Goal: Task Accomplishment & Management: Use online tool/utility

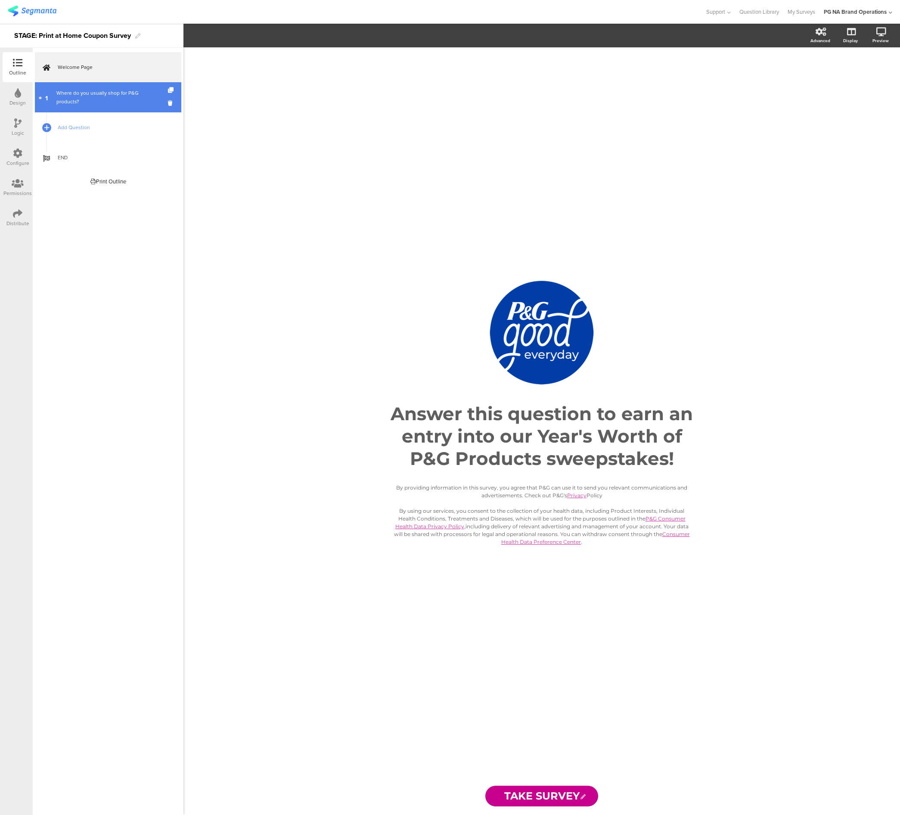
click at [81, 94] on div "Where do you usually shop for P&G products?" at bounding box center [107, 97] width 103 height 17
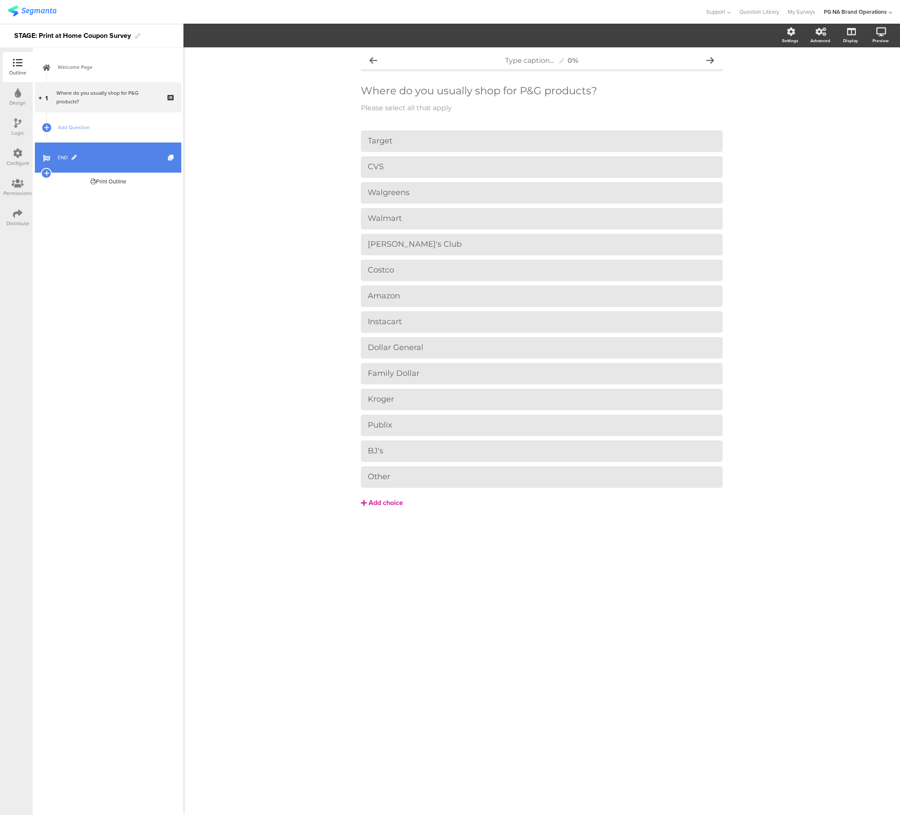
click at [112, 161] on span "END" at bounding box center [113, 157] width 110 height 9
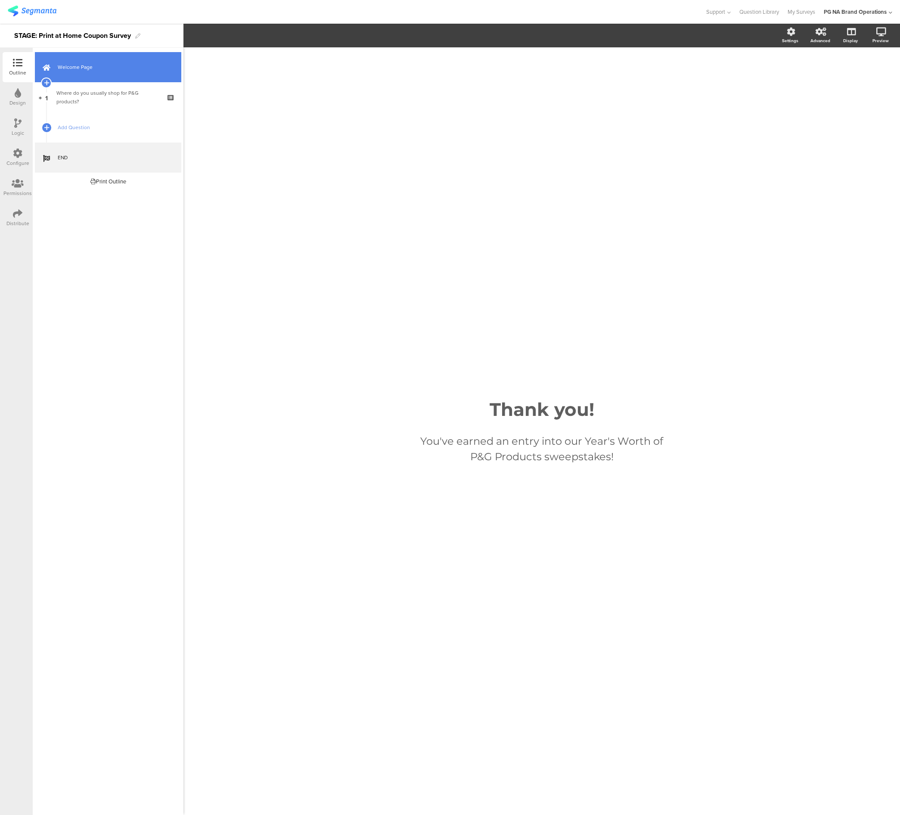
click at [87, 70] on span "Welcome Page" at bounding box center [113, 67] width 110 height 9
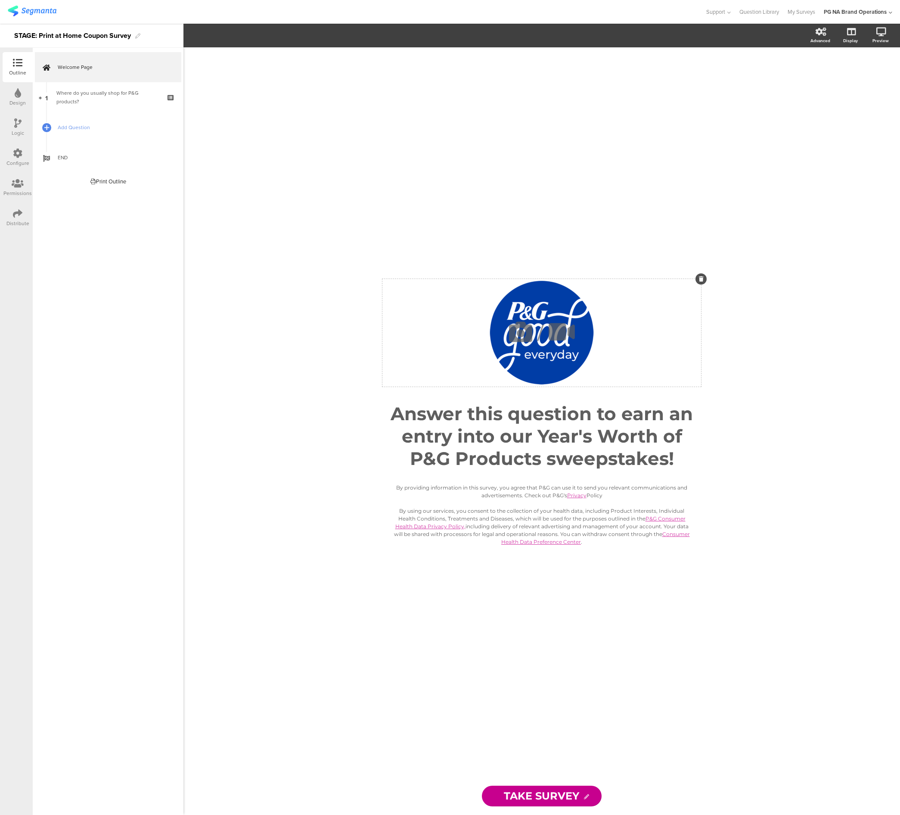
click at [519, 335] on icon at bounding box center [520, 331] width 29 height 29
click at [513, 332] on icon at bounding box center [520, 331] width 29 height 29
click at [517, 337] on icon at bounding box center [520, 331] width 29 height 29
click at [196, 38] on icon "button" at bounding box center [194, 35] width 7 height 7
click at [215, 115] on span "Upload" at bounding box center [210, 114] width 22 height 10
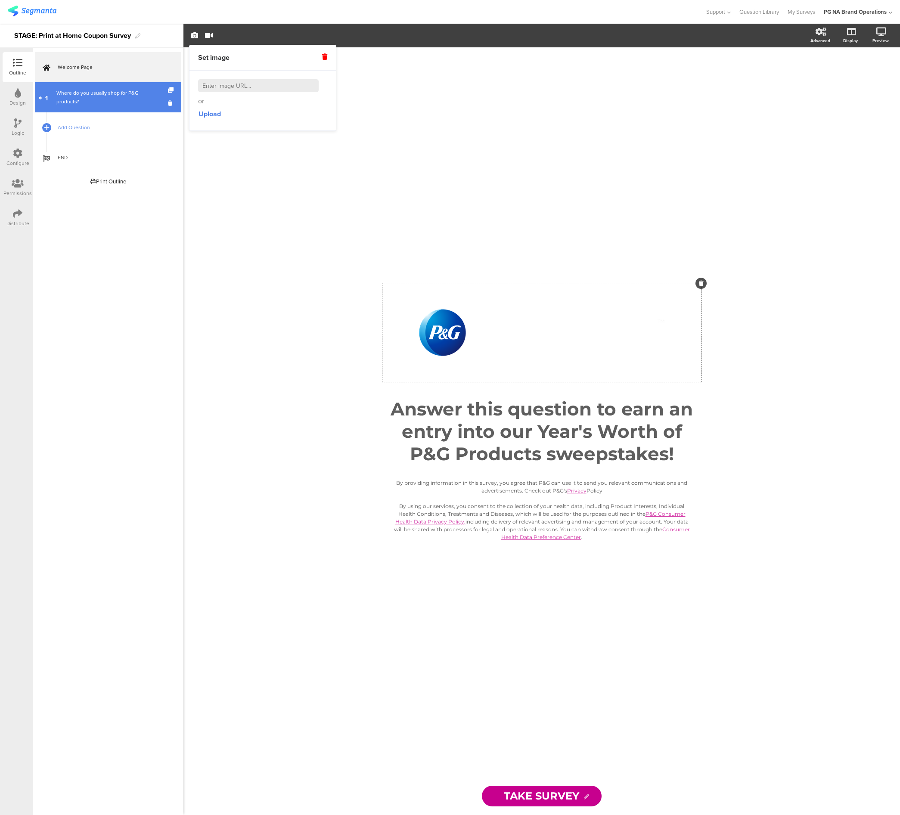
click at [110, 98] on div "Where do you usually shop for P&G products?" at bounding box center [107, 97] width 103 height 17
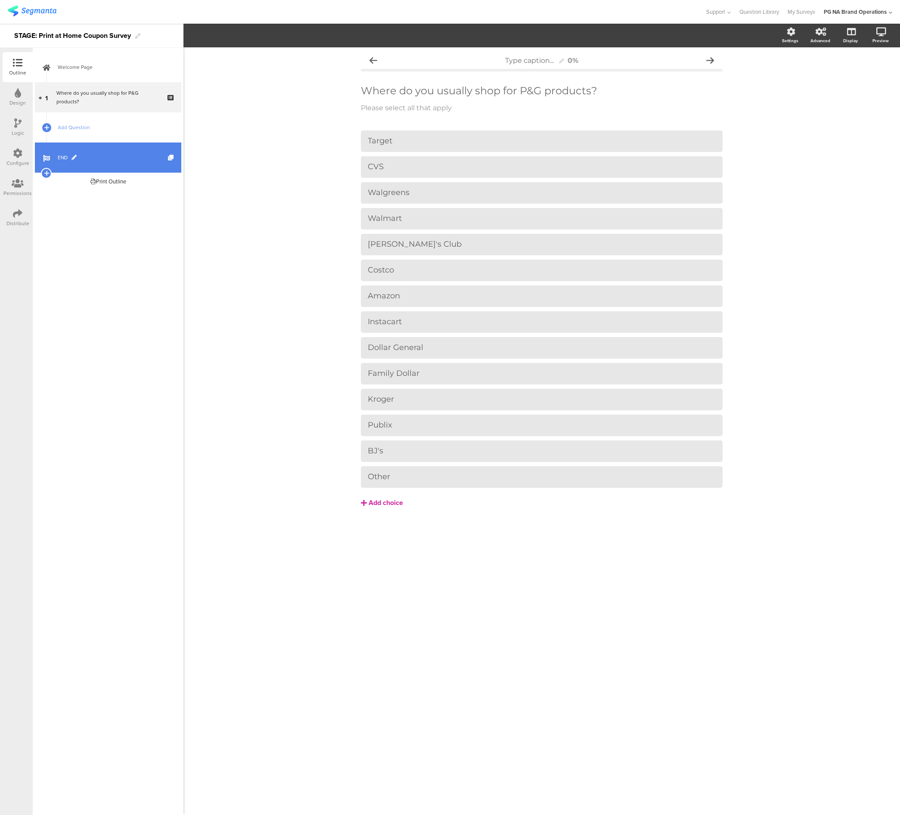
click at [101, 152] on link "END" at bounding box center [108, 158] width 146 height 30
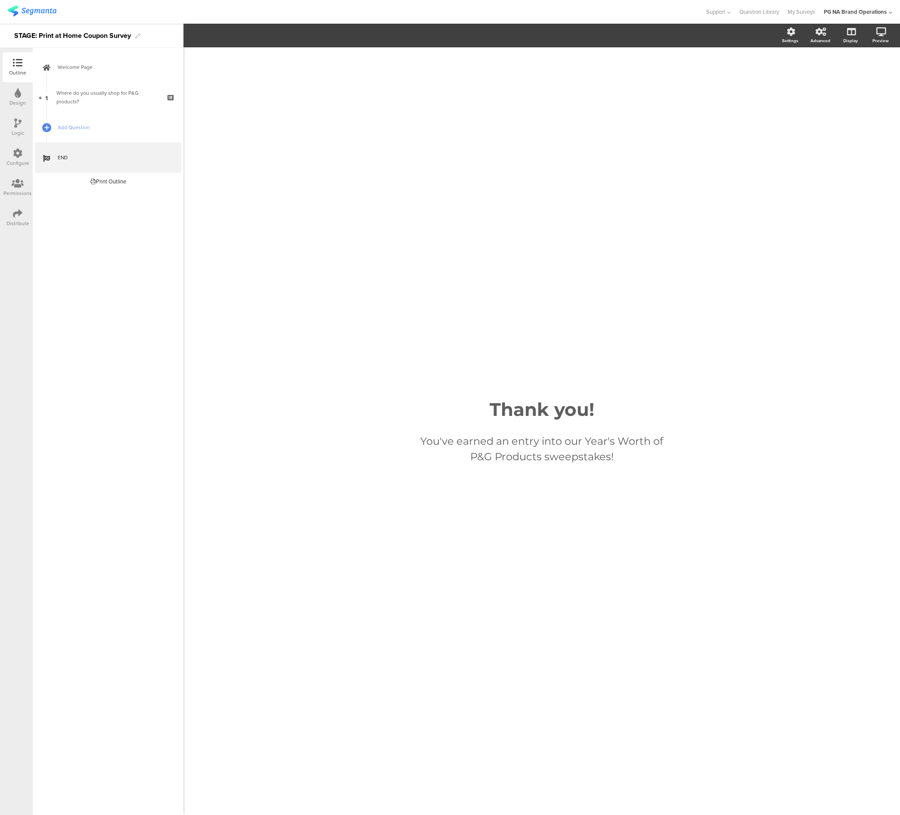
click at [18, 92] on icon at bounding box center [18, 92] width 6 height 9
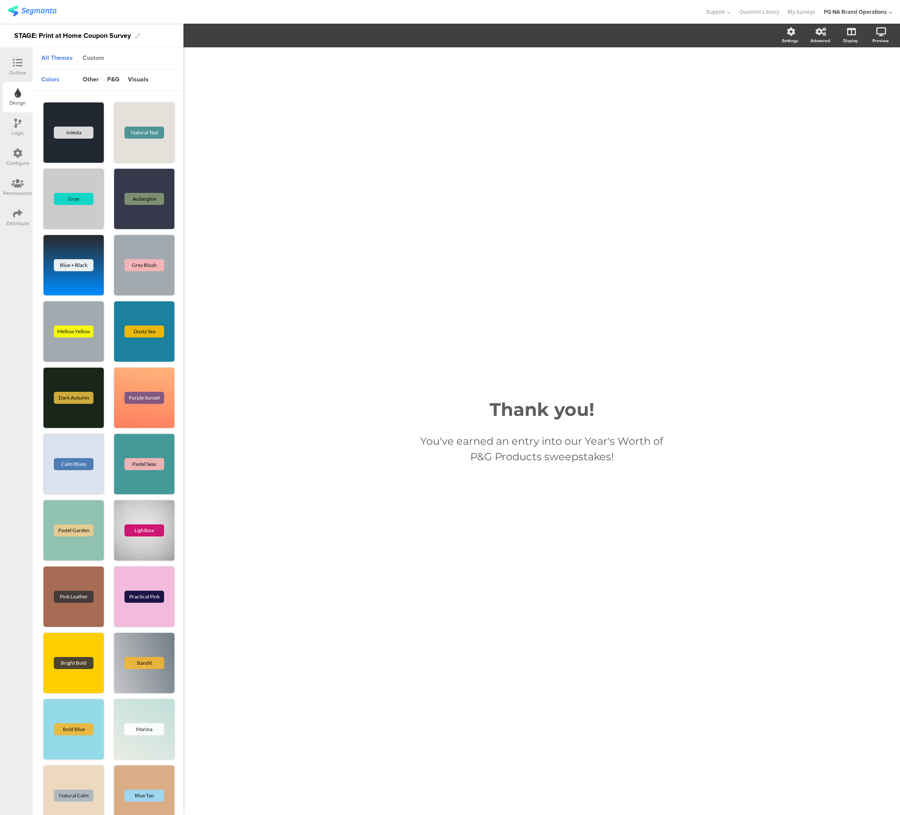
click at [92, 59] on div "Custom" at bounding box center [93, 58] width 30 height 15
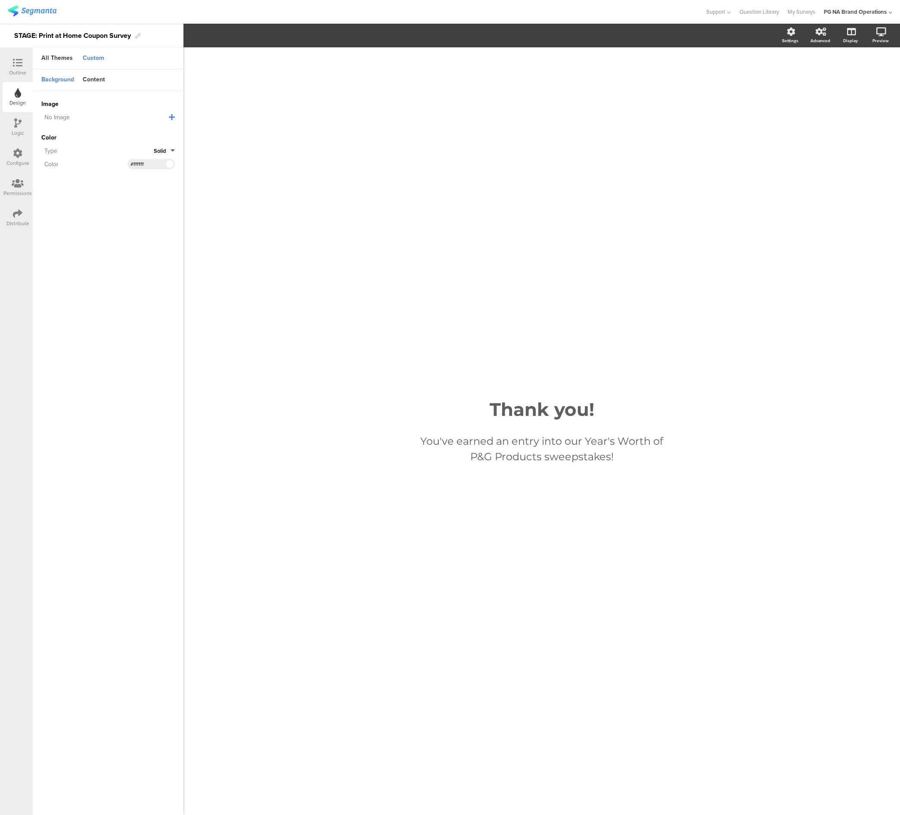
click at [155, 165] on input "#ffffff" at bounding box center [143, 164] width 26 height 7
paste input "003ca5"
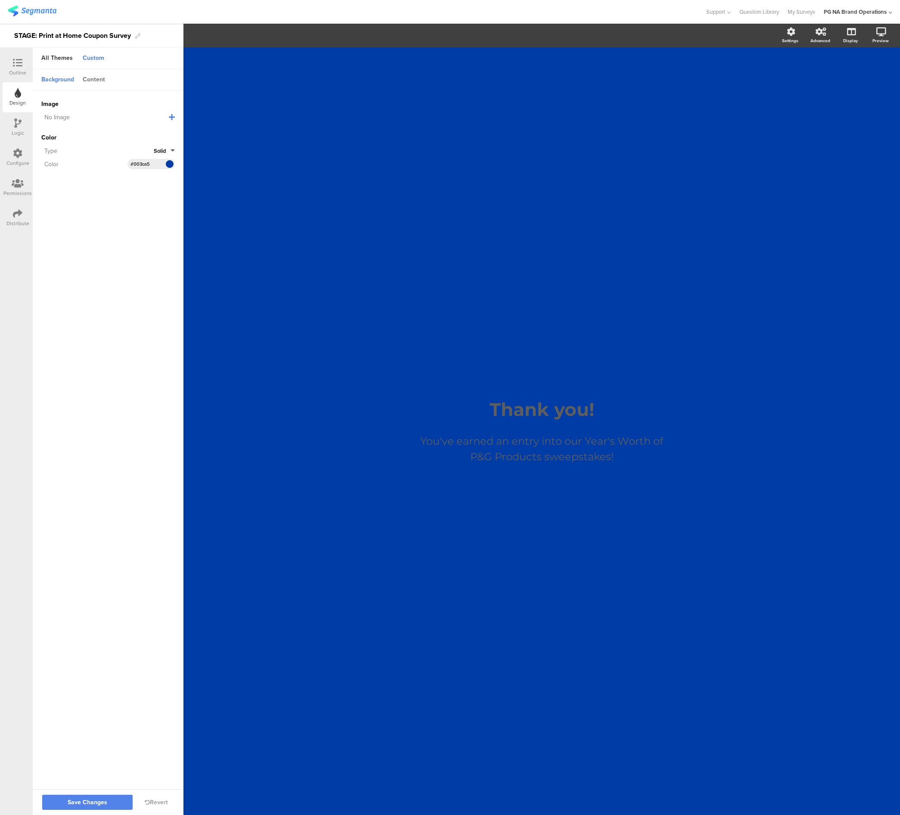
type input "#003ca5"
click at [101, 80] on div "Content" at bounding box center [93, 80] width 31 height 15
click at [144, 105] on input "#5e5e5e" at bounding box center [143, 104] width 26 height 7
click at [145, 105] on input "#5e5e5e" at bounding box center [143, 104] width 26 height 7
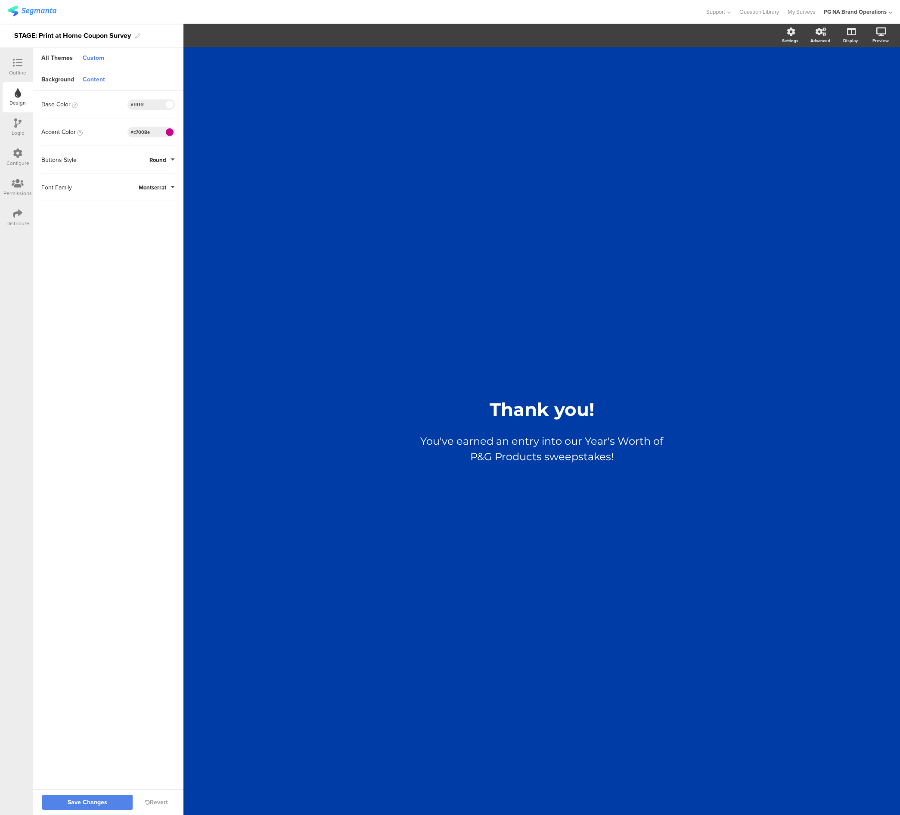
type input "#ffffff"
click at [139, 131] on input "#c7008e" at bounding box center [143, 132] width 26 height 7
paste input "92d2e0"
type input "#92d2e0"
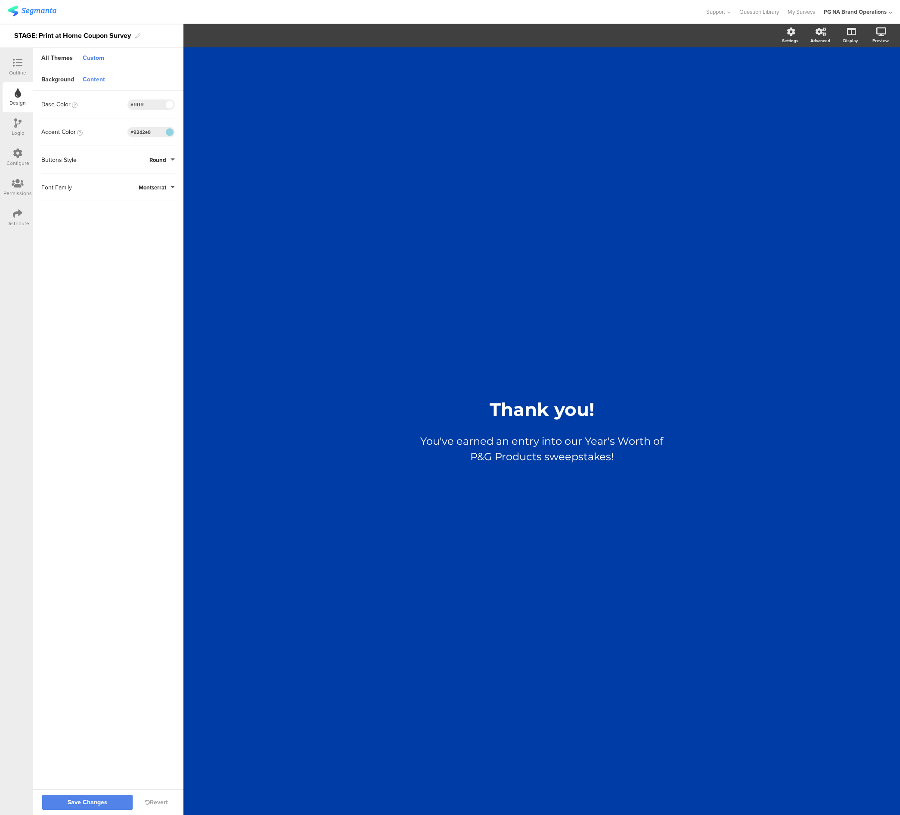
click at [155, 106] on input "#ffffff" at bounding box center [143, 104] width 26 height 7
click at [13, 64] on icon at bounding box center [17, 62] width 9 height 9
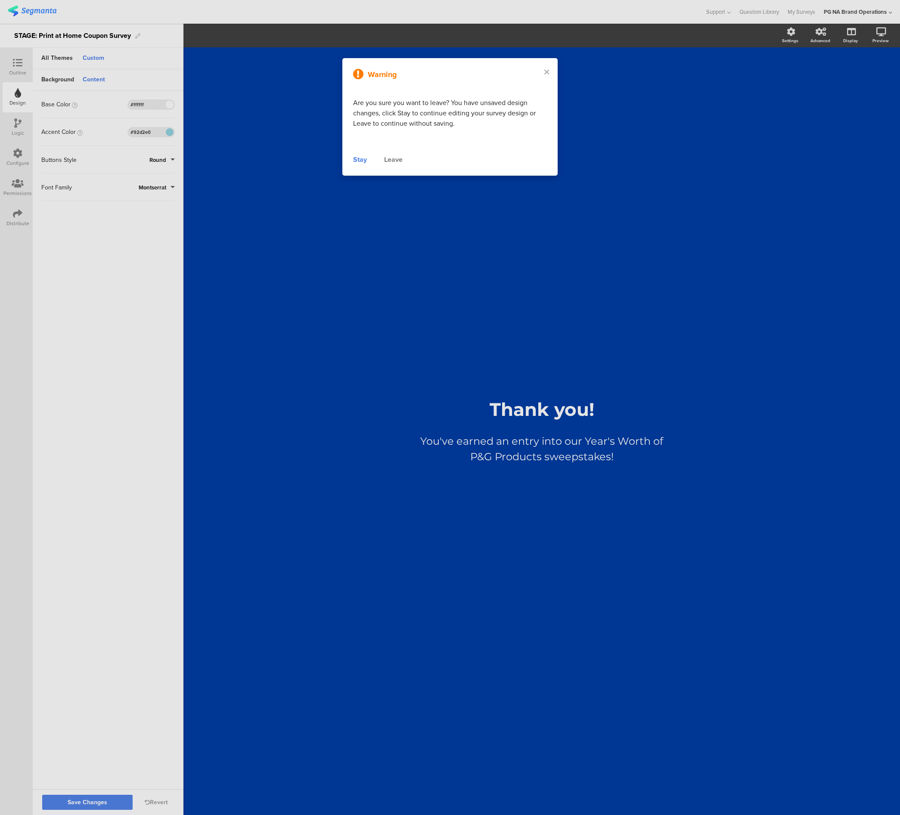
click at [358, 155] on div "Stay" at bounding box center [360, 160] width 14 height 10
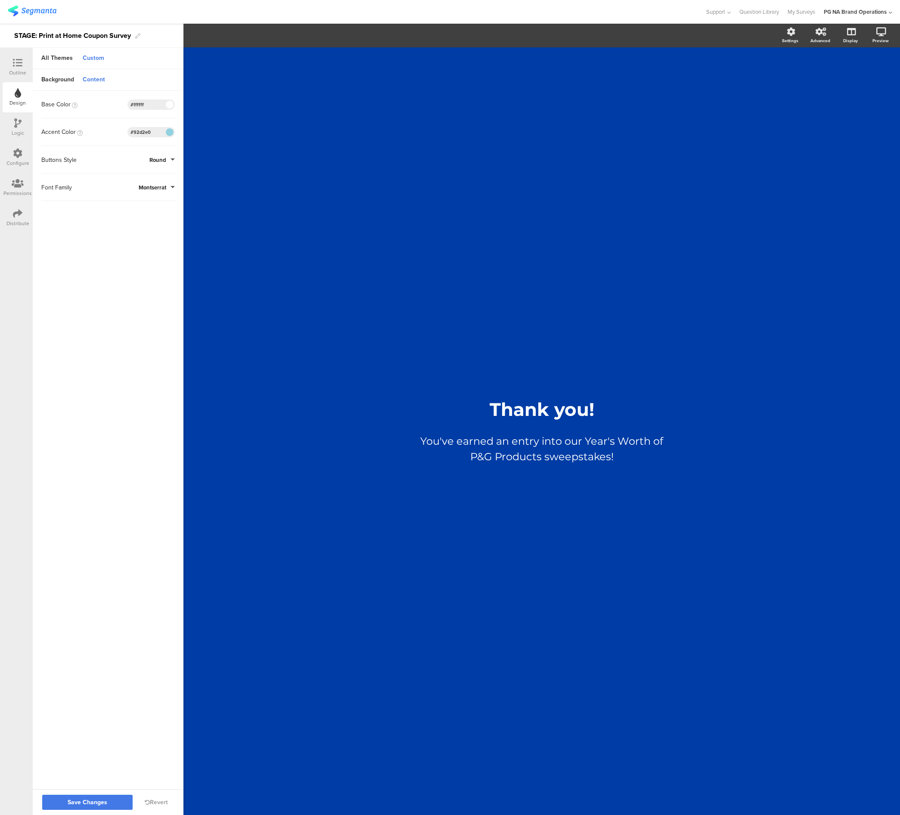
click at [105, 803] on span "Save Changes" at bounding box center [88, 803] width 40 height 0
click at [16, 64] on icon at bounding box center [17, 62] width 9 height 9
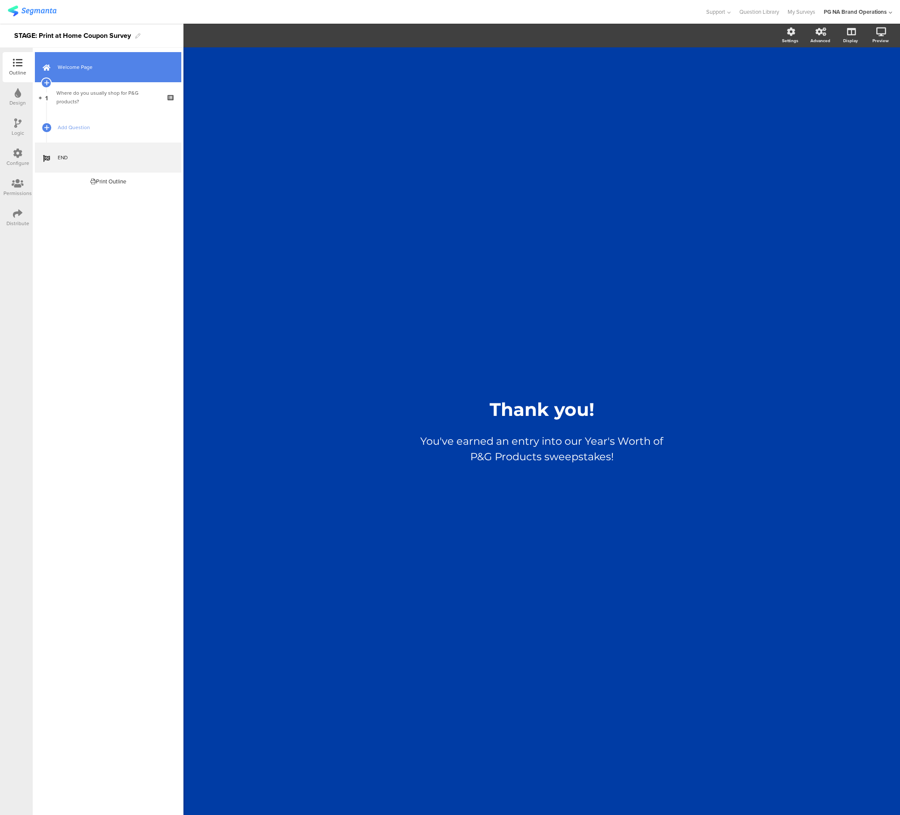
click at [95, 74] on link "Welcome Page" at bounding box center [108, 67] width 146 height 30
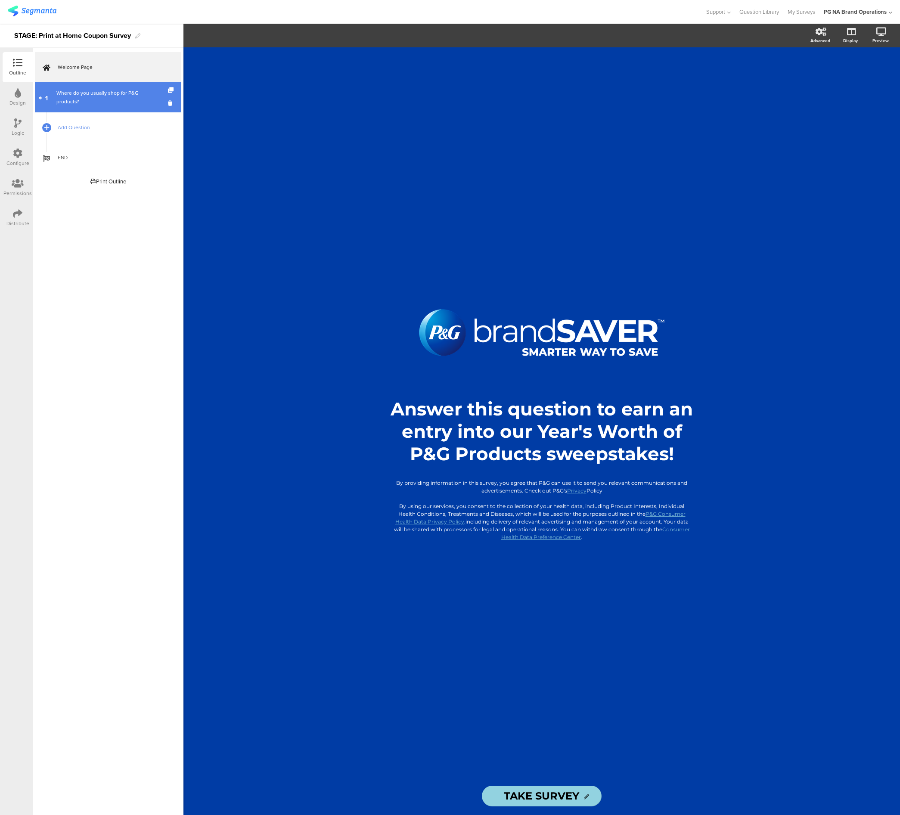
click at [108, 95] on div "Where do you usually shop for P&G products?" at bounding box center [107, 97] width 103 height 17
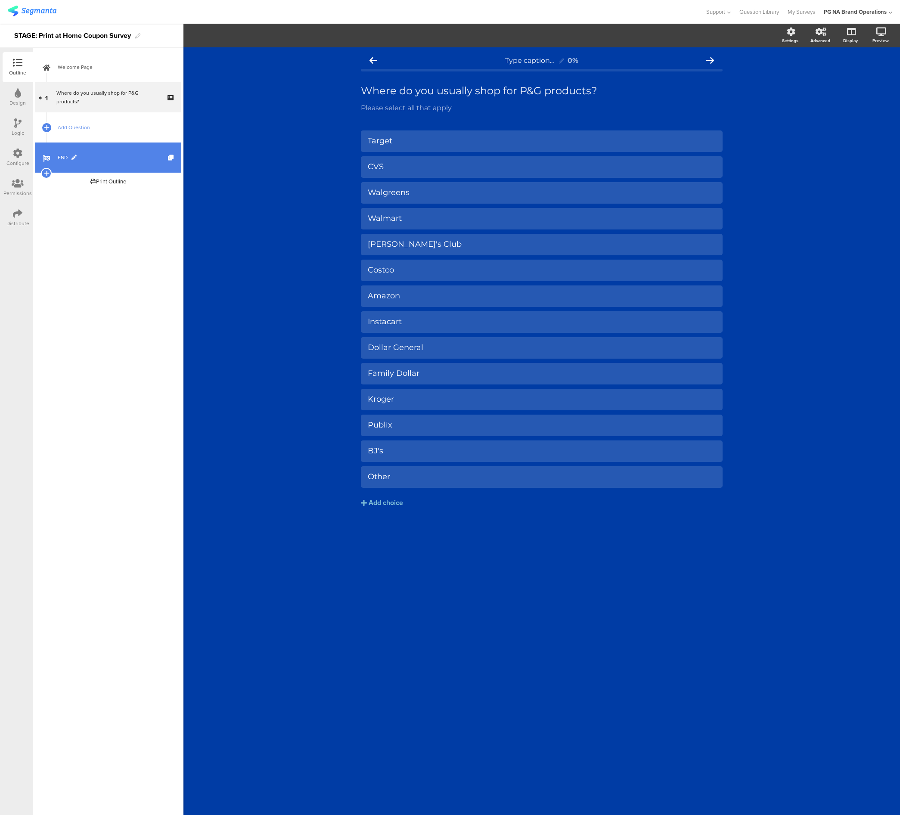
click at [119, 164] on link "END" at bounding box center [108, 158] width 146 height 30
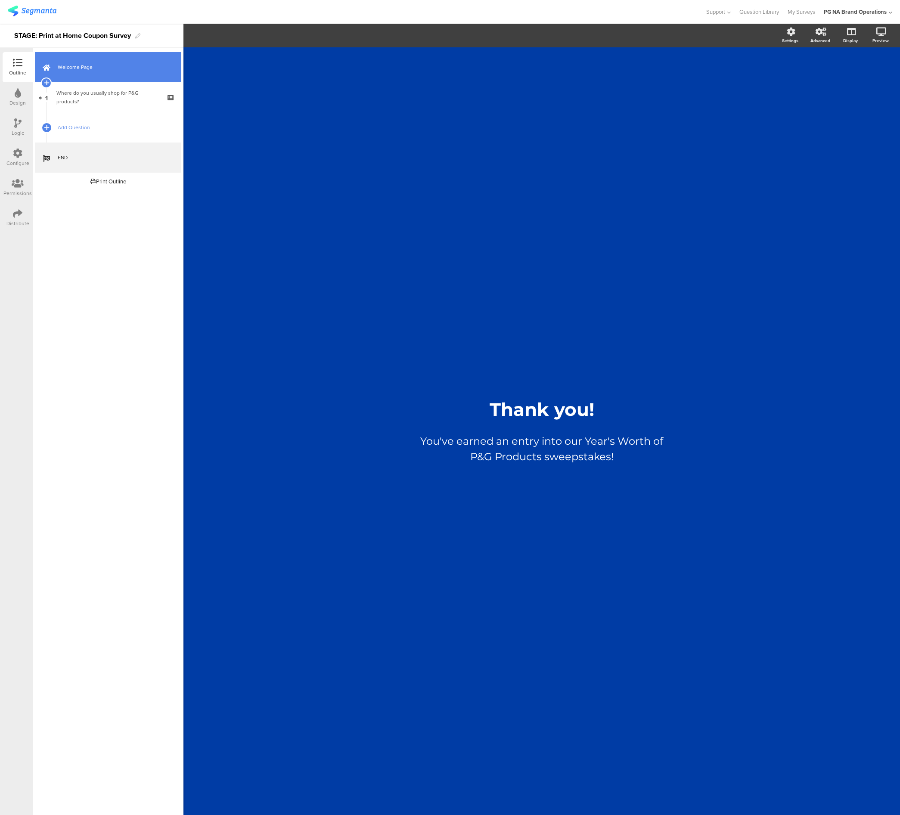
click at [125, 68] on span "Welcome Page" at bounding box center [113, 67] width 110 height 9
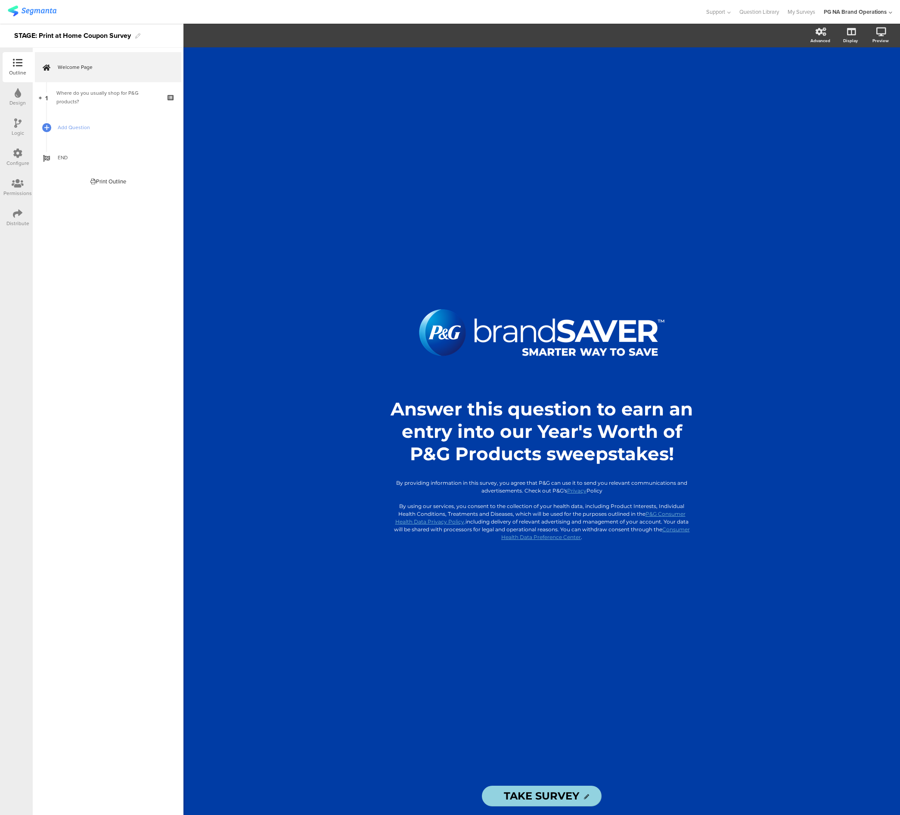
click at [39, 11] on img at bounding box center [32, 11] width 49 height 11
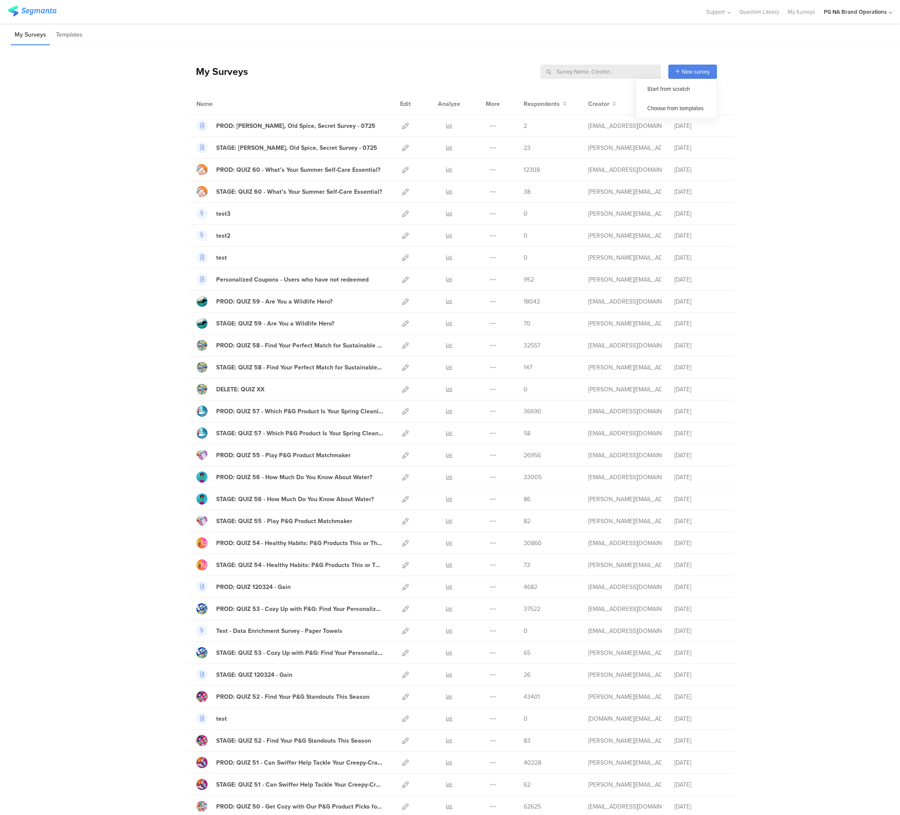
click at [645, 68] on input "text" at bounding box center [600, 72] width 121 height 14
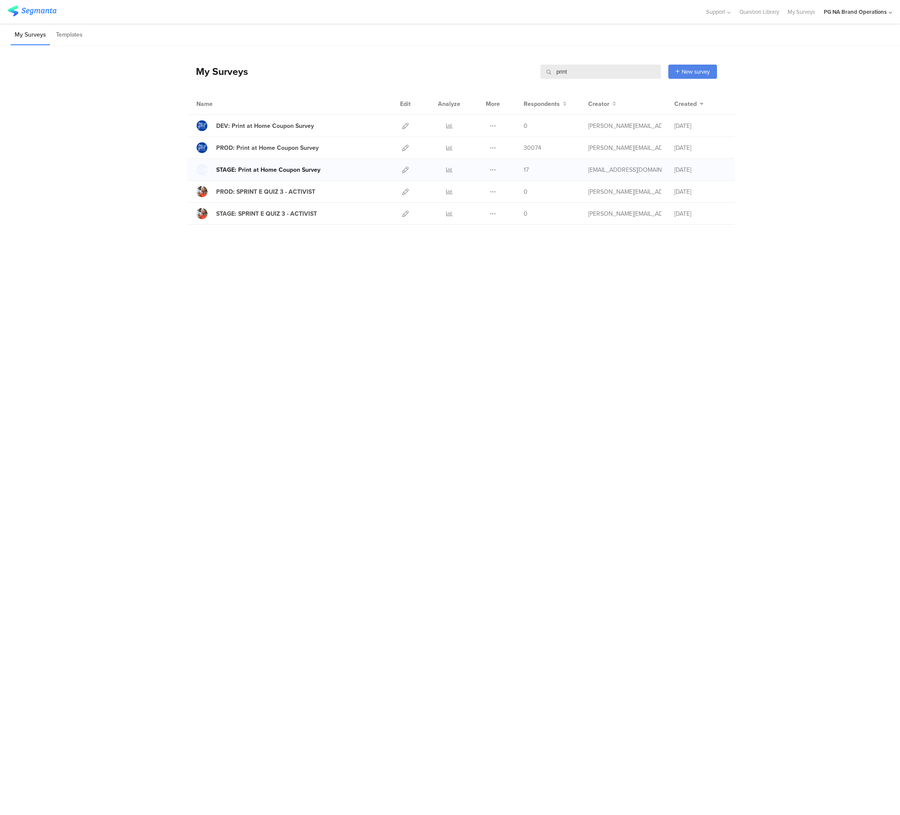
click at [204, 171] on div at bounding box center [201, 169] width 11 height 11
click at [582, 73] on input "print" at bounding box center [600, 72] width 121 height 14
click at [405, 171] on icon at bounding box center [405, 170] width 6 height 6
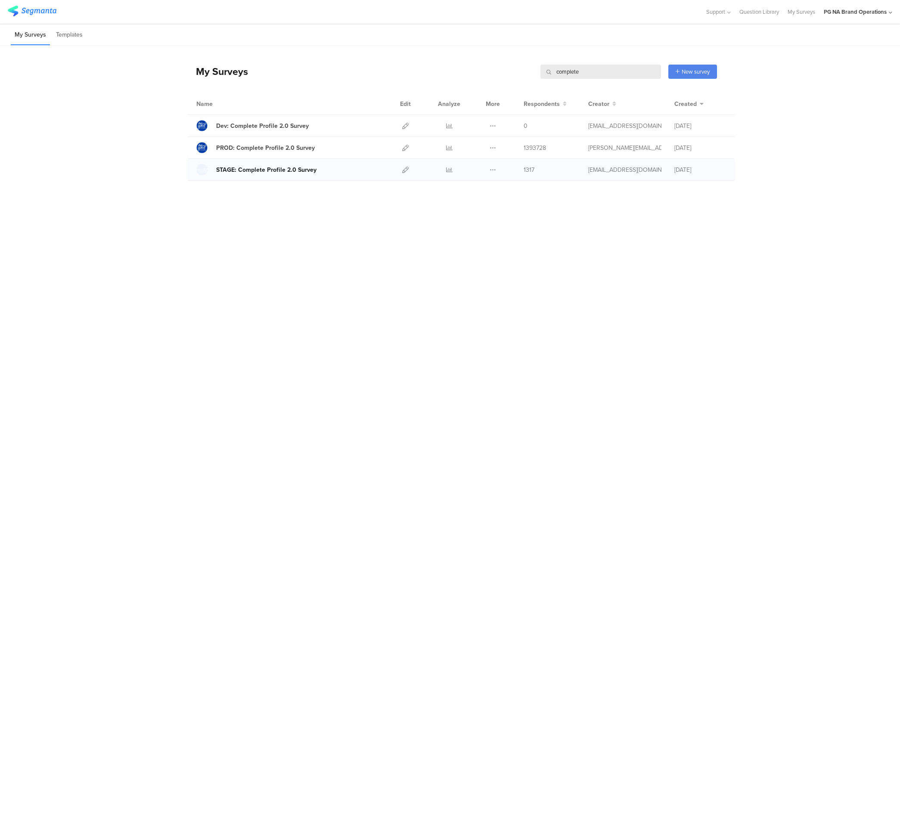
click at [203, 171] on div at bounding box center [201, 169] width 11 height 11
click at [204, 145] on div at bounding box center [201, 147] width 11 height 11
click at [584, 75] on input "complete" at bounding box center [600, 72] width 121 height 14
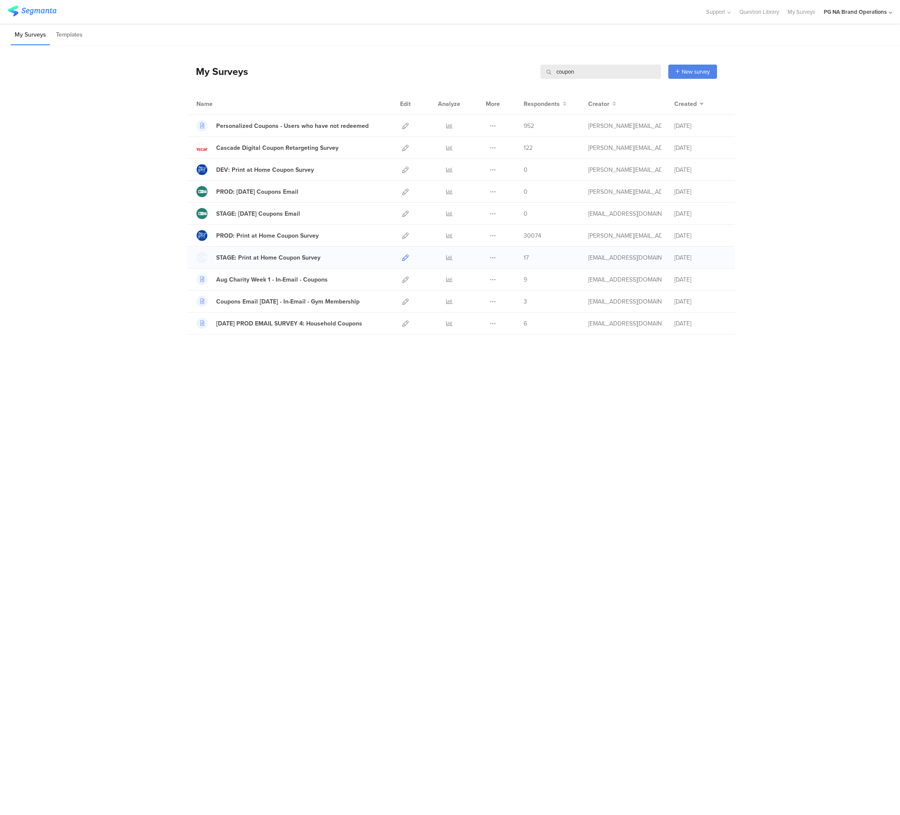
click at [407, 257] on icon at bounding box center [405, 258] width 6 height 6
click at [566, 69] on input "coupon" at bounding box center [600, 72] width 121 height 14
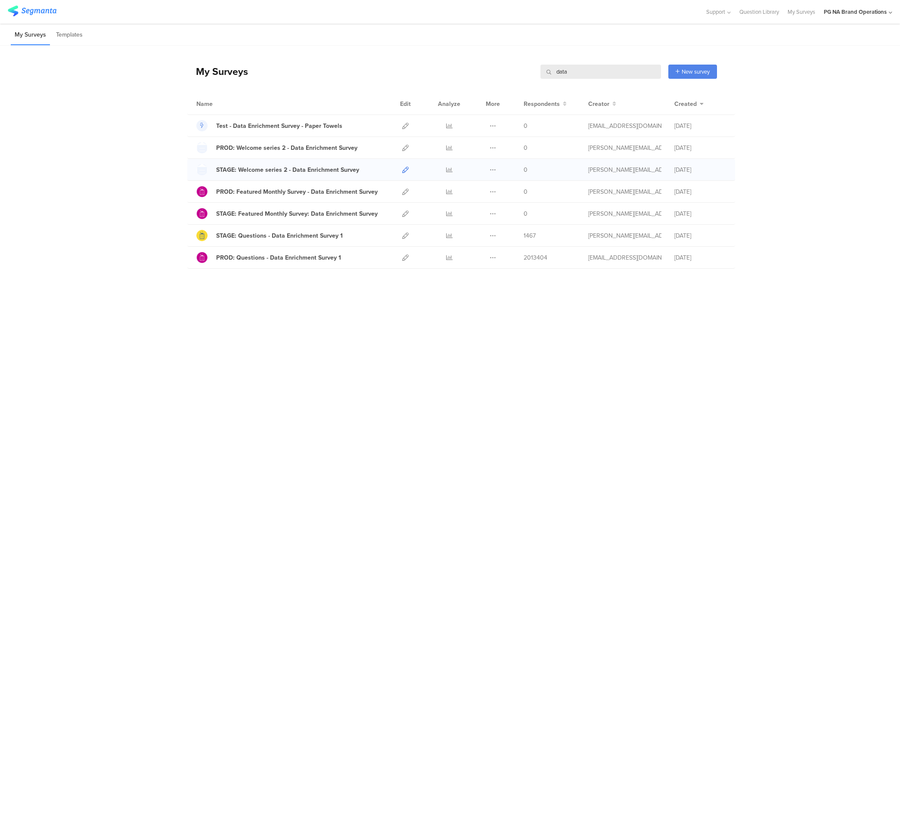
click at [405, 172] on icon at bounding box center [405, 170] width 6 height 6
click at [404, 236] on icon at bounding box center [405, 236] width 6 height 6
click at [572, 71] on input "data" at bounding box center [600, 72] width 121 height 14
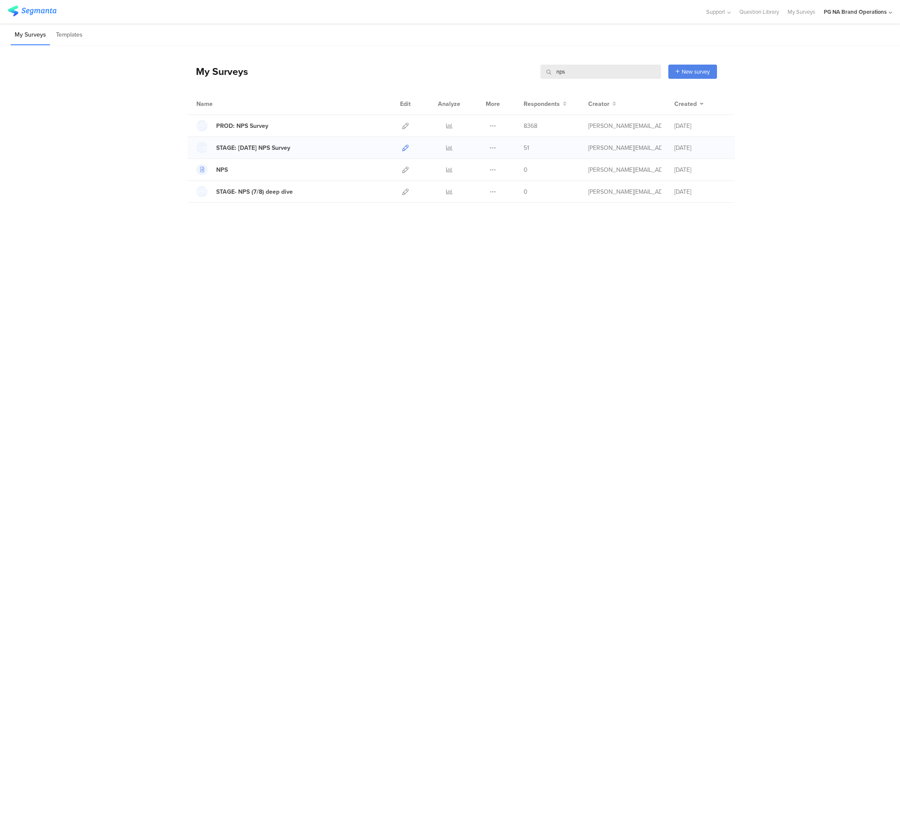
click at [407, 150] on icon at bounding box center [405, 148] width 6 height 6
click at [566, 72] on input "nps" at bounding box center [600, 72] width 121 height 14
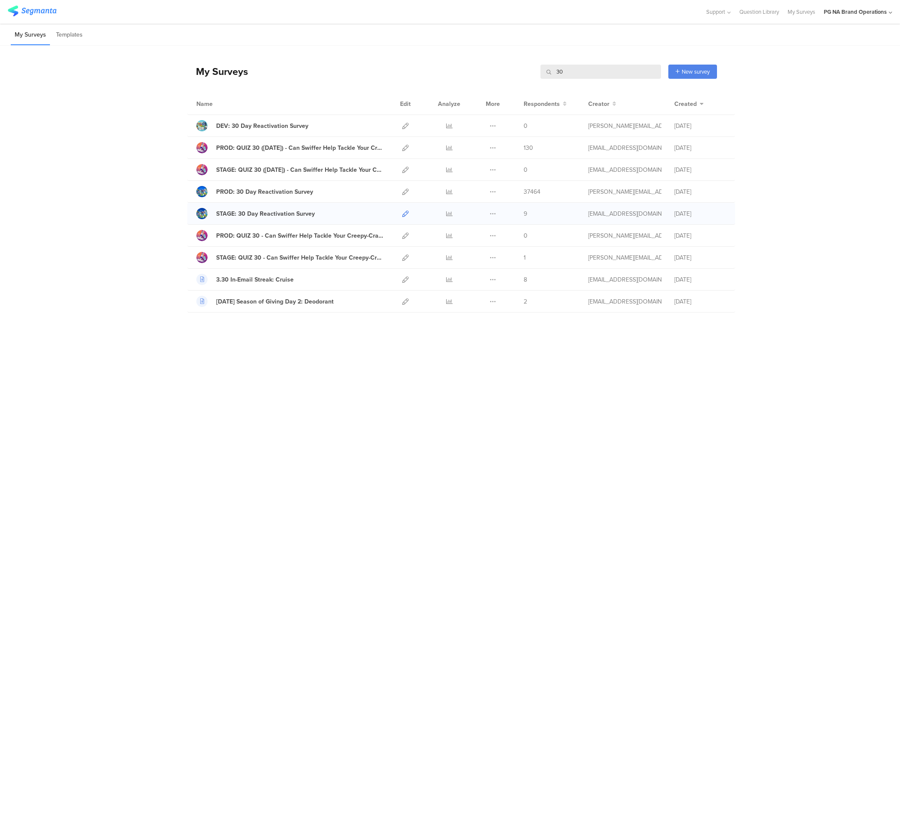
type input "30"
click at [405, 215] on icon at bounding box center [405, 214] width 6 height 6
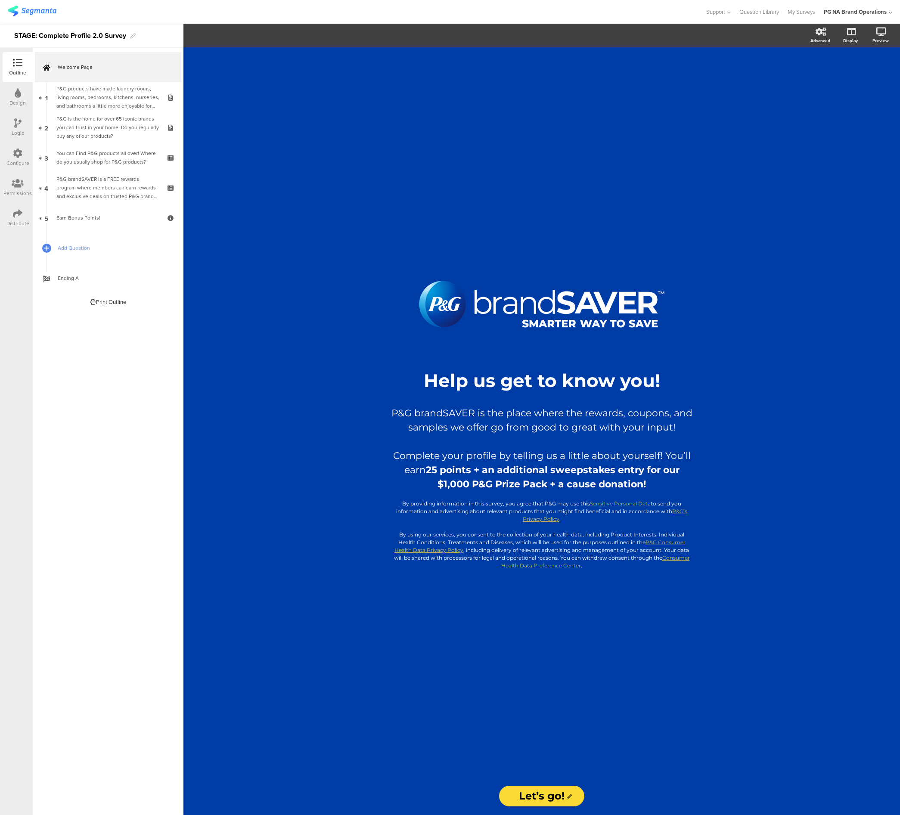
click at [20, 98] on div at bounding box center [18, 93] width 6 height 11
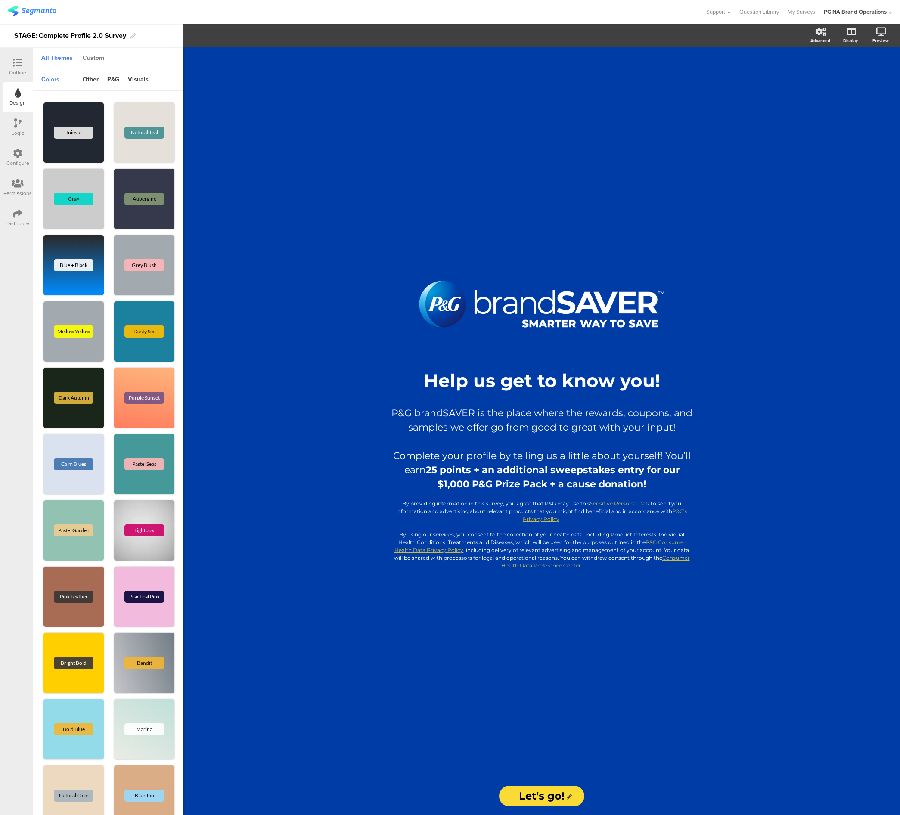
click at [101, 59] on div "Custom" at bounding box center [93, 58] width 30 height 15
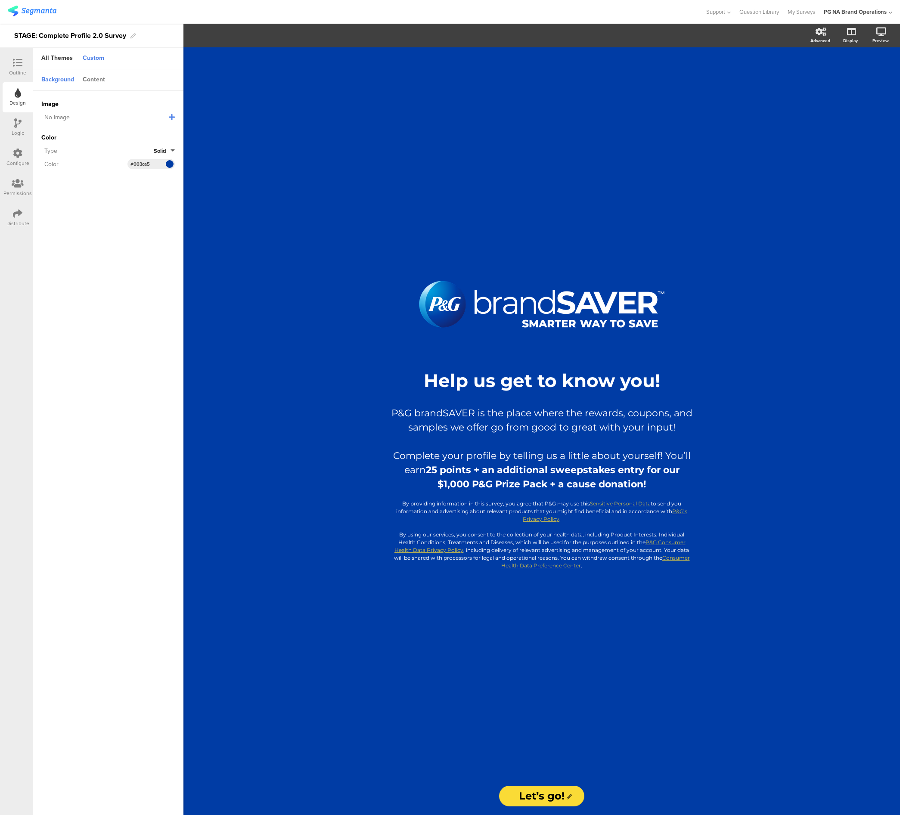
click at [99, 82] on div "Content" at bounding box center [93, 80] width 31 height 15
click at [146, 133] on input "#fadb36" at bounding box center [143, 132] width 26 height 7
paste input "https:"
click at [140, 283] on sg-customize-design "Background Content Image No Image Invalid URL or Upload File Color Type Solid C…" at bounding box center [108, 442] width 151 height 747
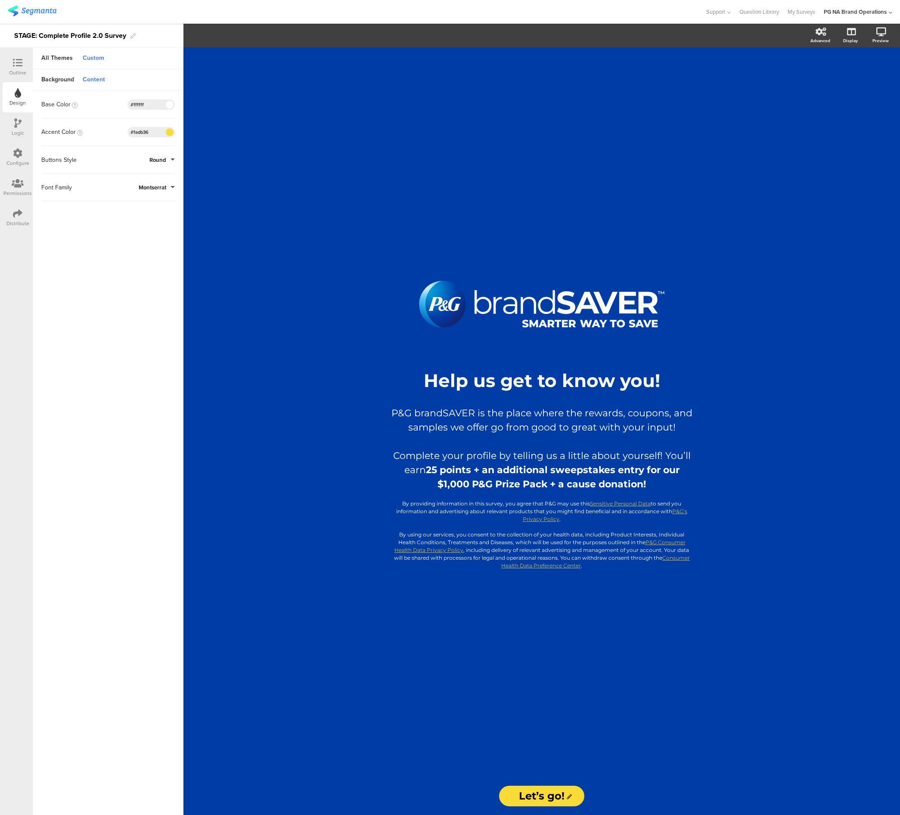
click at [143, 133] on input "#fadb36" at bounding box center [143, 132] width 26 height 7
paste input "https:"
type input "#https:"
click at [138, 130] on input "#fadb36" at bounding box center [143, 132] width 26 height 7
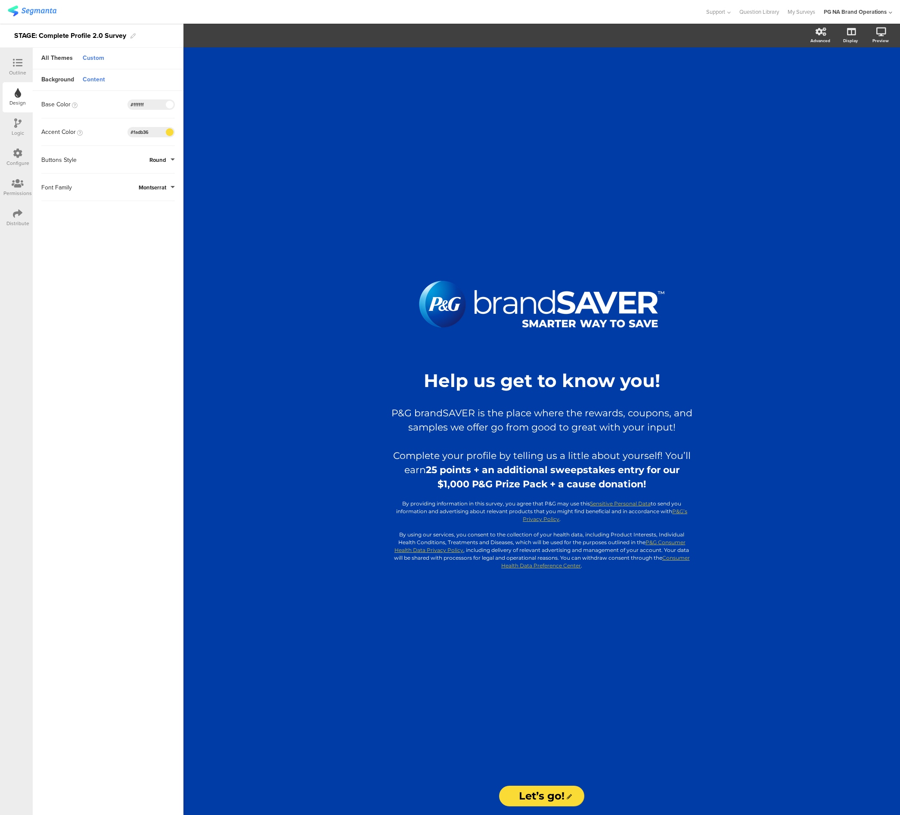
click at [138, 130] on input "#fadb36" at bounding box center [143, 132] width 26 height 7
paste input "219bd"
click at [154, 106] on input "#ffffff" at bounding box center [143, 104] width 26 height 7
click at [141, 133] on input "#219bd6" at bounding box center [143, 132] width 26 height 7
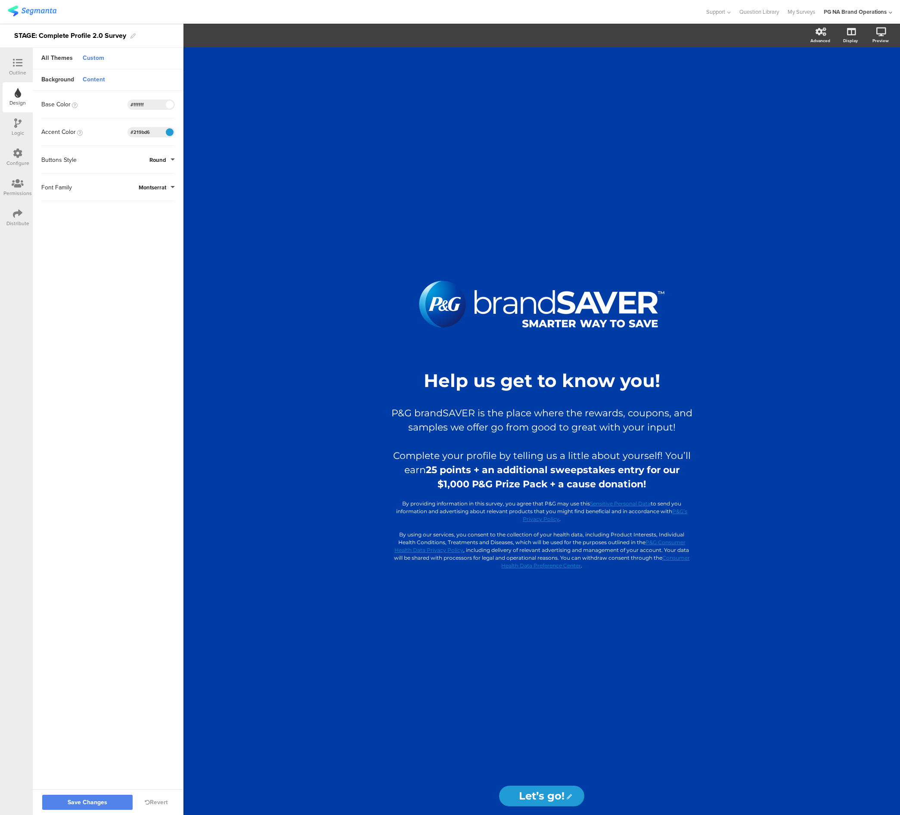
paste input "92d2e0"
click at [153, 103] on input "#ffffff" at bounding box center [143, 104] width 26 height 7
drag, startPoint x: 112, startPoint y: 798, endPoint x: 94, endPoint y: 717, distance: 82.9
click at [112, 798] on button "Save Changes" at bounding box center [87, 802] width 90 height 15
click at [145, 133] on input "#92d2e0" at bounding box center [143, 132] width 26 height 7
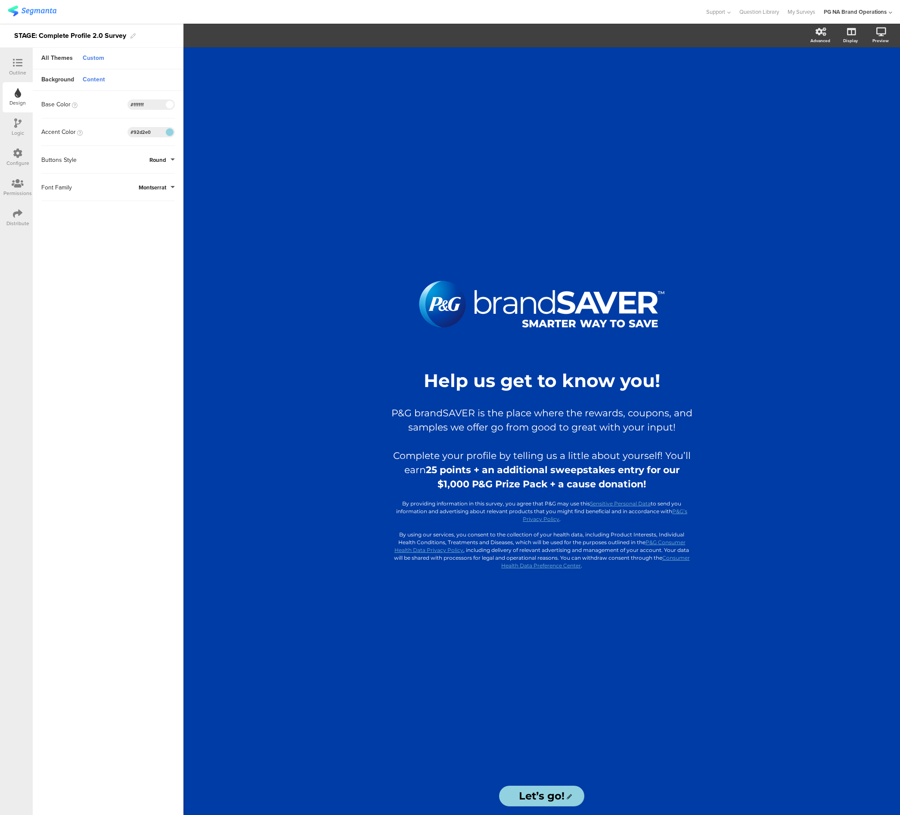
click at [145, 133] on input "#92d2e0" at bounding box center [143, 132] width 26 height 7
paste input "1b315b"
click at [153, 106] on input "#ffffff" at bounding box center [143, 104] width 26 height 7
click at [97, 803] on span "Save Changes" at bounding box center [88, 803] width 40 height 0
click at [146, 132] on input "#1b315b" at bounding box center [143, 132] width 26 height 7
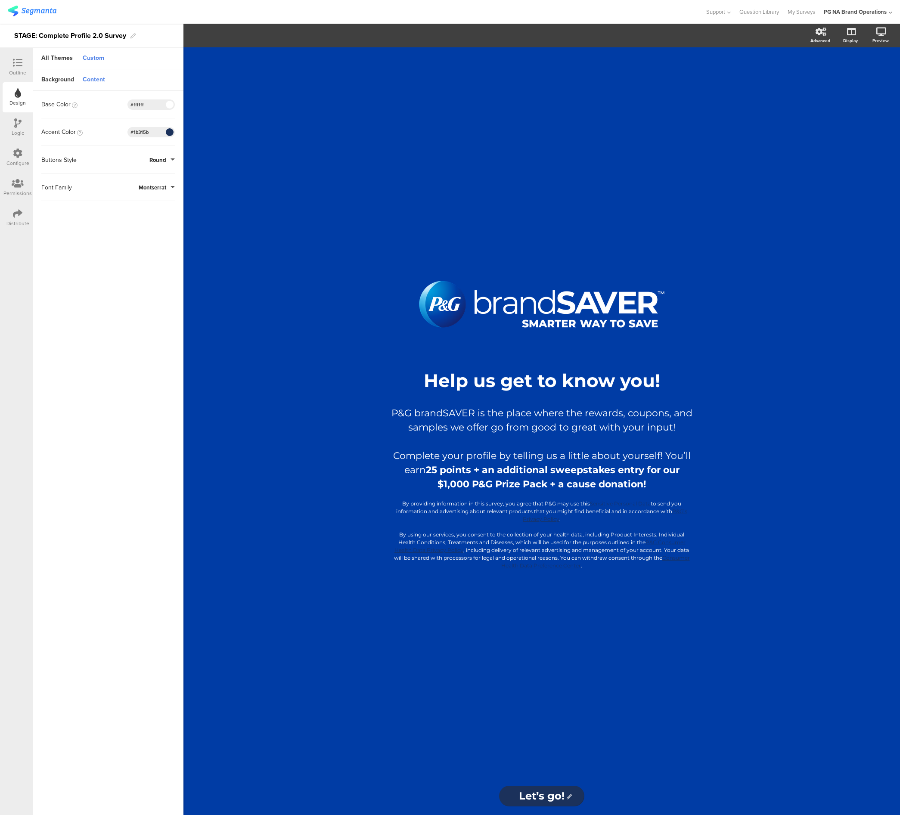
click at [146, 132] on input "#1b315b" at bounding box center [143, 132] width 26 height 7
click at [153, 105] on input "#ffffff" at bounding box center [143, 104] width 26 height 7
click at [99, 803] on span "Save Changes" at bounding box center [88, 803] width 40 height 0
click at [138, 132] on input "#ffffff" at bounding box center [143, 132] width 26 height 7
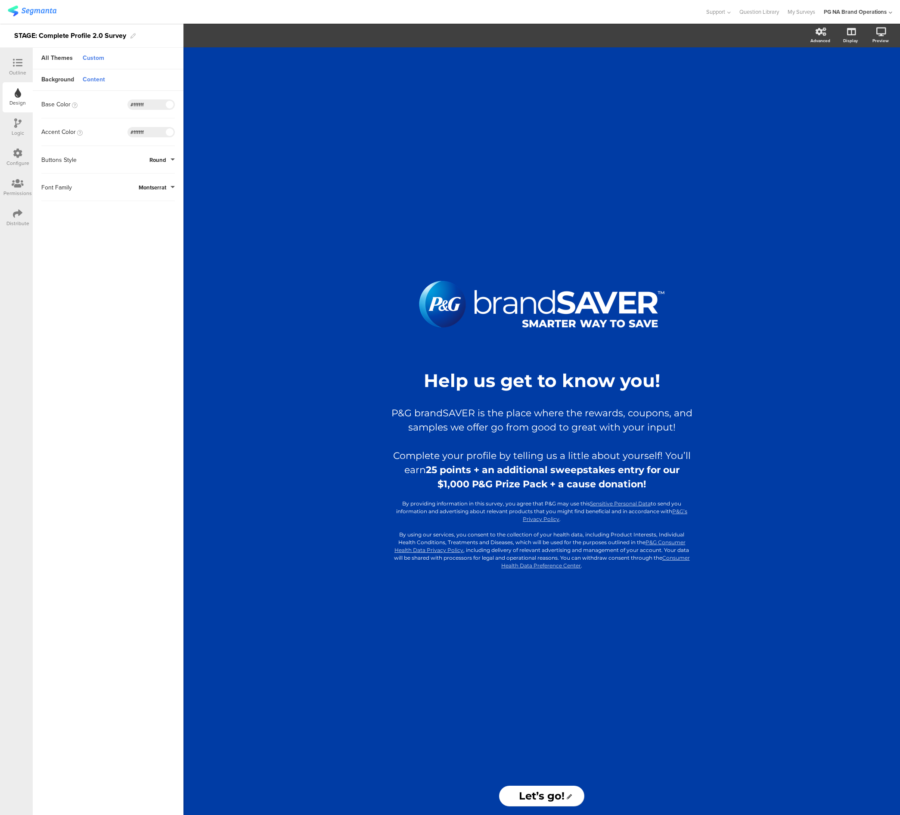
paste input "003ca5"
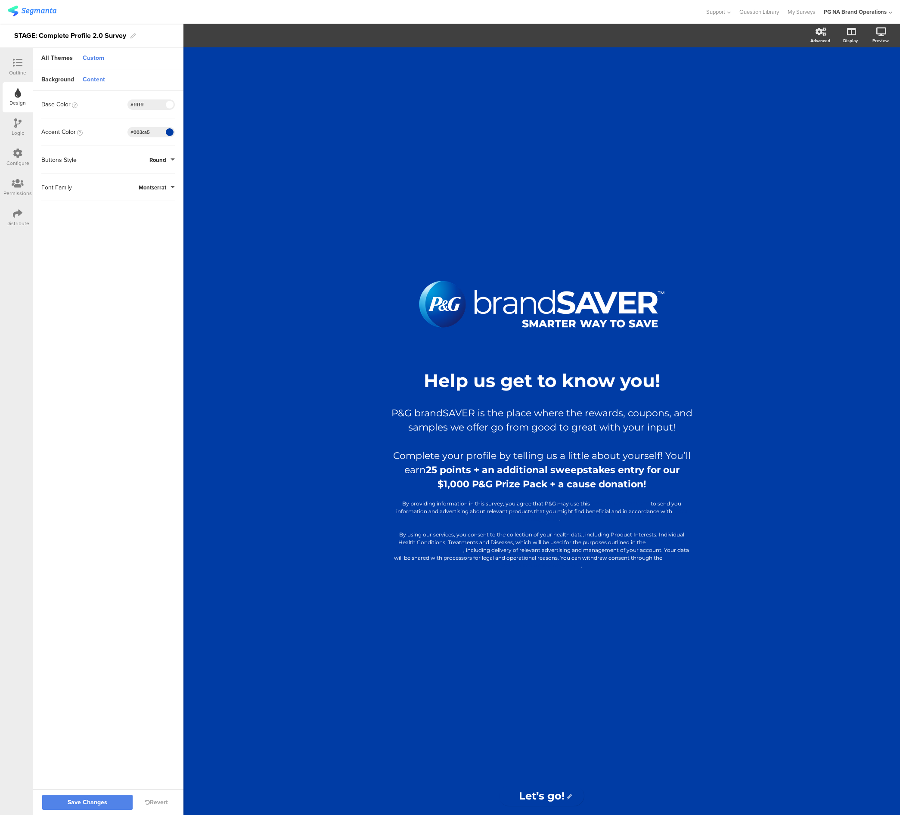
click at [141, 131] on input "#003ca5" at bounding box center [143, 132] width 26 height 7
paste input "219bd6"
click at [152, 108] on input "#ffffff" at bounding box center [143, 104] width 26 height 7
click at [111, 799] on button "Save Changes" at bounding box center [87, 802] width 90 height 15
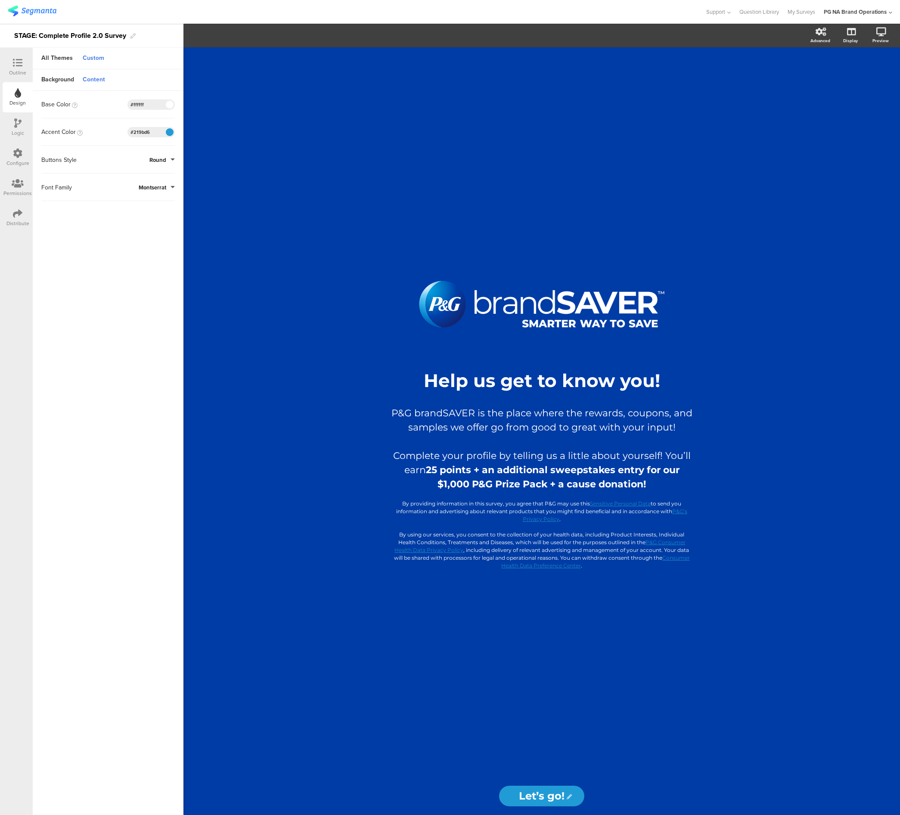
click at [146, 132] on input "#219bd6" at bounding box center [143, 132] width 26 height 7
paste input "fadb3"
click at [154, 105] on input "#ffffff" at bounding box center [143, 104] width 26 height 7
click at [106, 803] on span "Save Changes" at bounding box center [88, 803] width 40 height 0
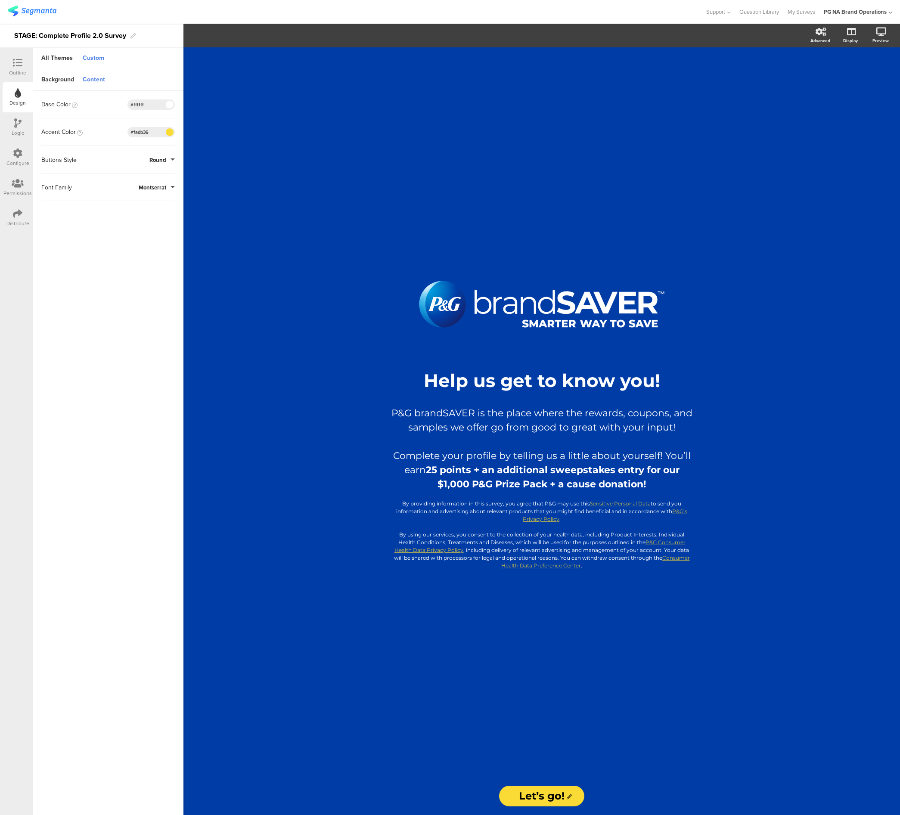
click at [141, 131] on input "#fadb36" at bounding box center [143, 132] width 26 height 7
paste input "de78ac"
click at [144, 134] on input "#de78ac" at bounding box center [143, 132] width 26 height 7
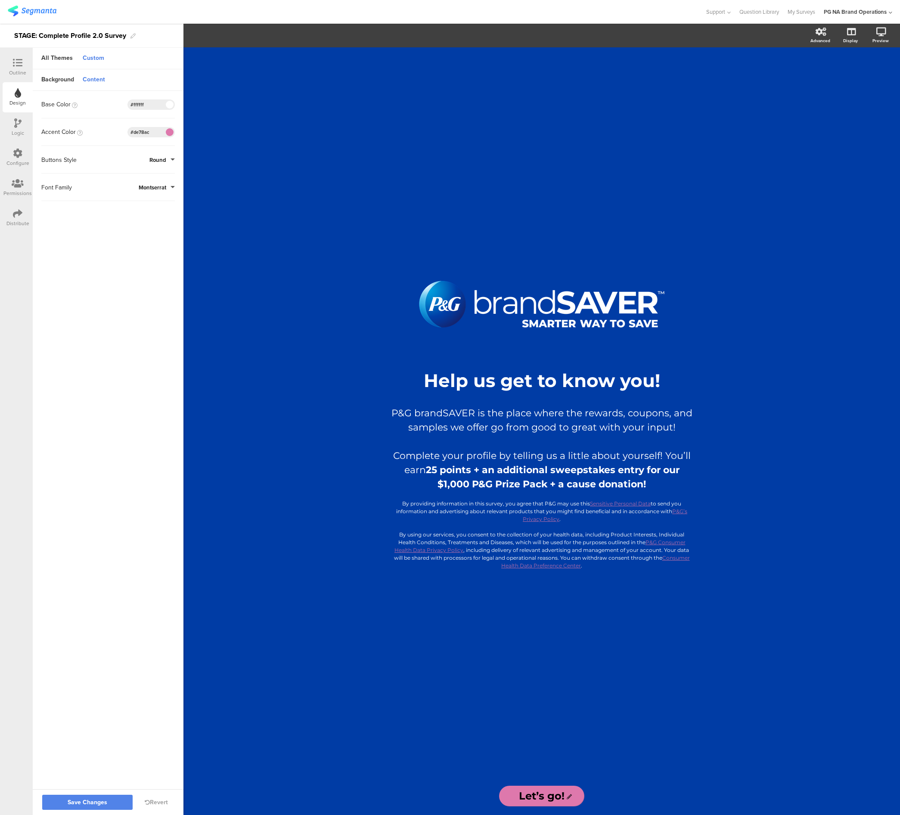
paste input "ae2383"
type input "#ae2383"
click at [101, 803] on span "Save Changes" at bounding box center [88, 803] width 40 height 0
click at [86, 77] on div "Content" at bounding box center [93, 80] width 31 height 15
click at [137, 104] on input "#ffffff" at bounding box center [143, 104] width 26 height 7
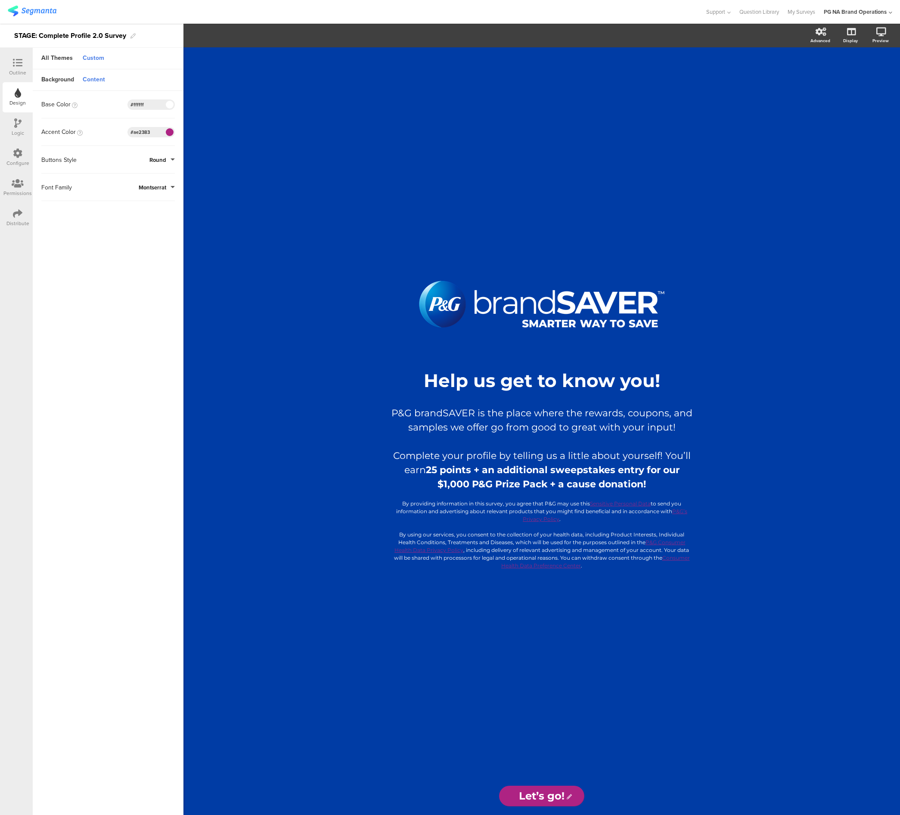
click at [137, 104] on input "#ffffff" at bounding box center [143, 104] width 26 height 7
paste input "219bd6"
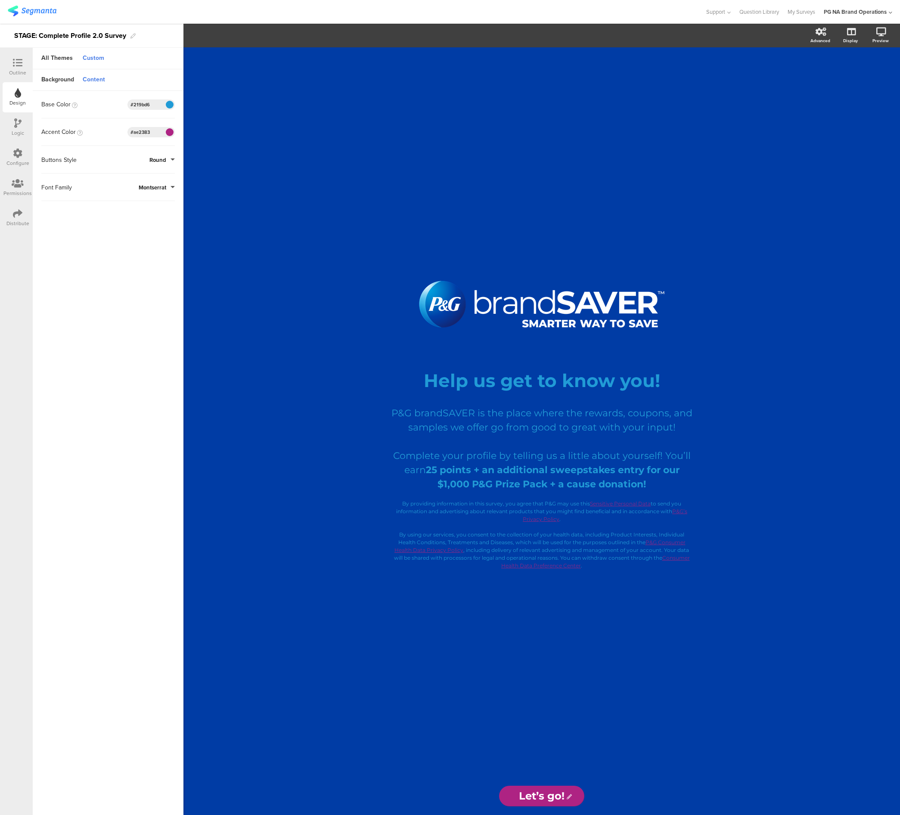
drag, startPoint x: 122, startPoint y: 329, endPoint x: 125, endPoint y: 393, distance: 63.8
click at [122, 329] on sg-customize-design "Background Content Image No Image Invalid URL or Upload File Color Type Solid C…" at bounding box center [108, 442] width 151 height 747
click at [108, 803] on button "Save Changes" at bounding box center [87, 802] width 90 height 15
click at [143, 105] on input "#219bd6" at bounding box center [143, 104] width 26 height 7
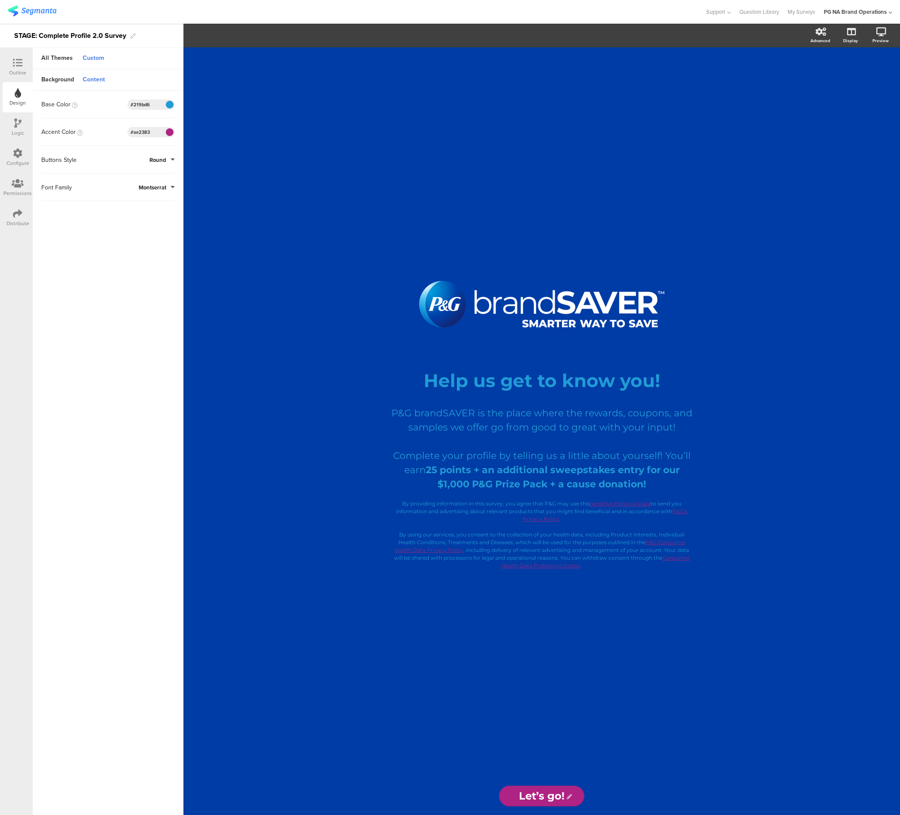
paste input "1b315b"
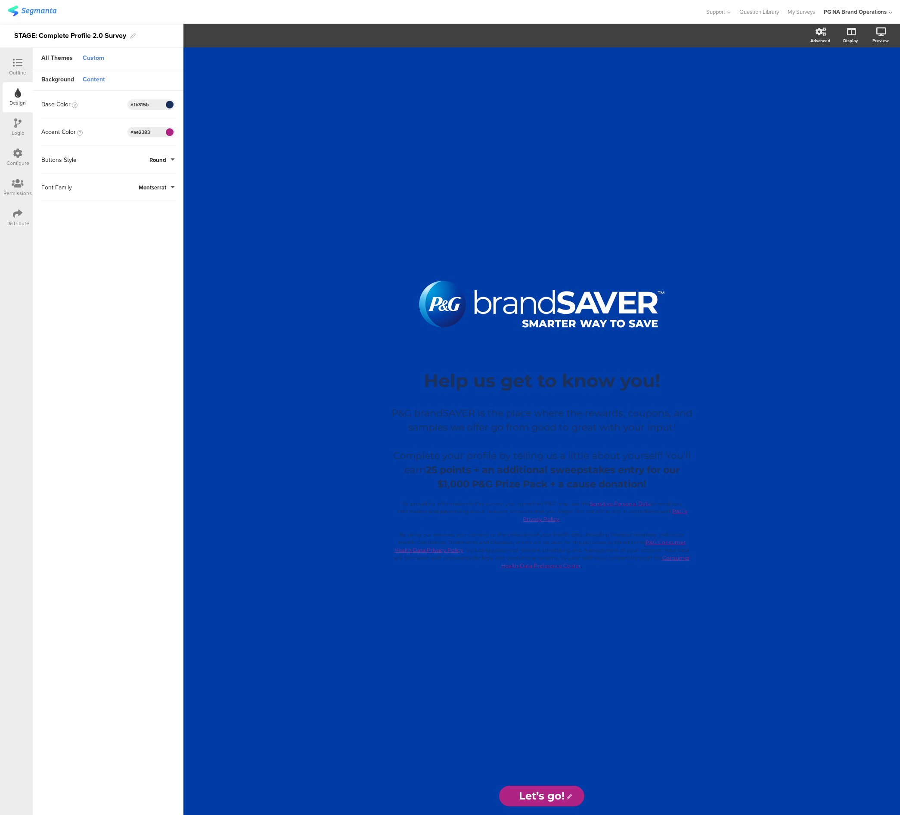
type input "#1b315b"
click at [154, 133] on input "#ae2383" at bounding box center [143, 132] width 26 height 7
click at [144, 133] on input "#ae2383" at bounding box center [143, 132] width 26 height 7
paste input "fadb36"
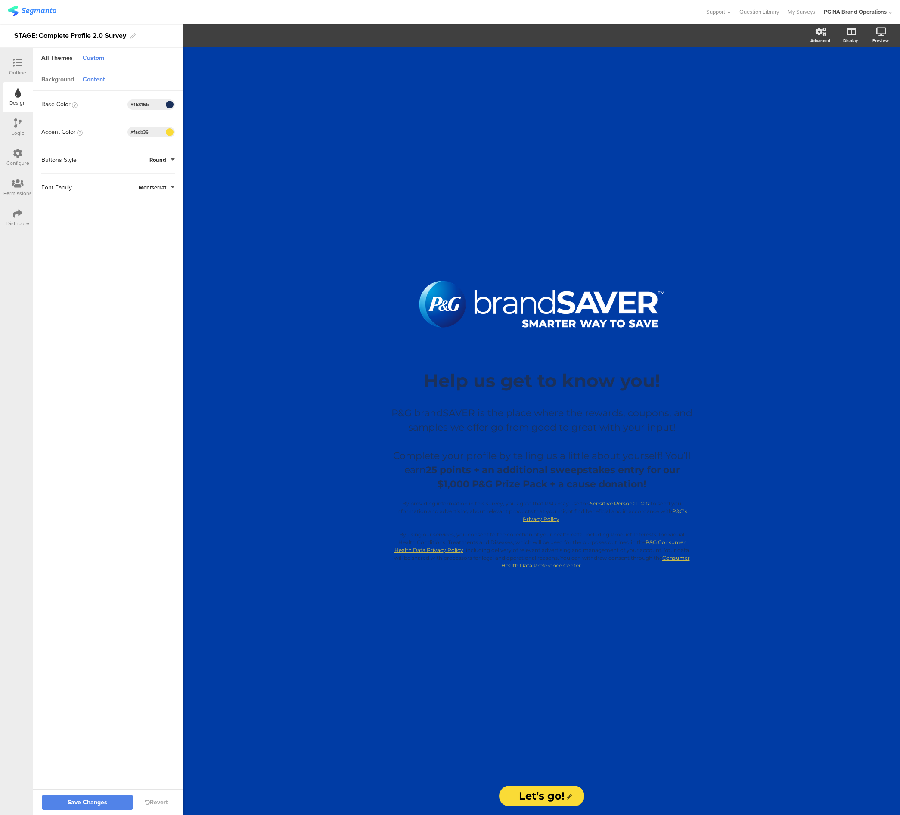
type input "#fadb36"
click at [65, 81] on div "Background" at bounding box center [57, 80] width 41 height 15
click at [144, 164] on input "#003ca5" at bounding box center [143, 164] width 26 height 7
paste input "219bd6"
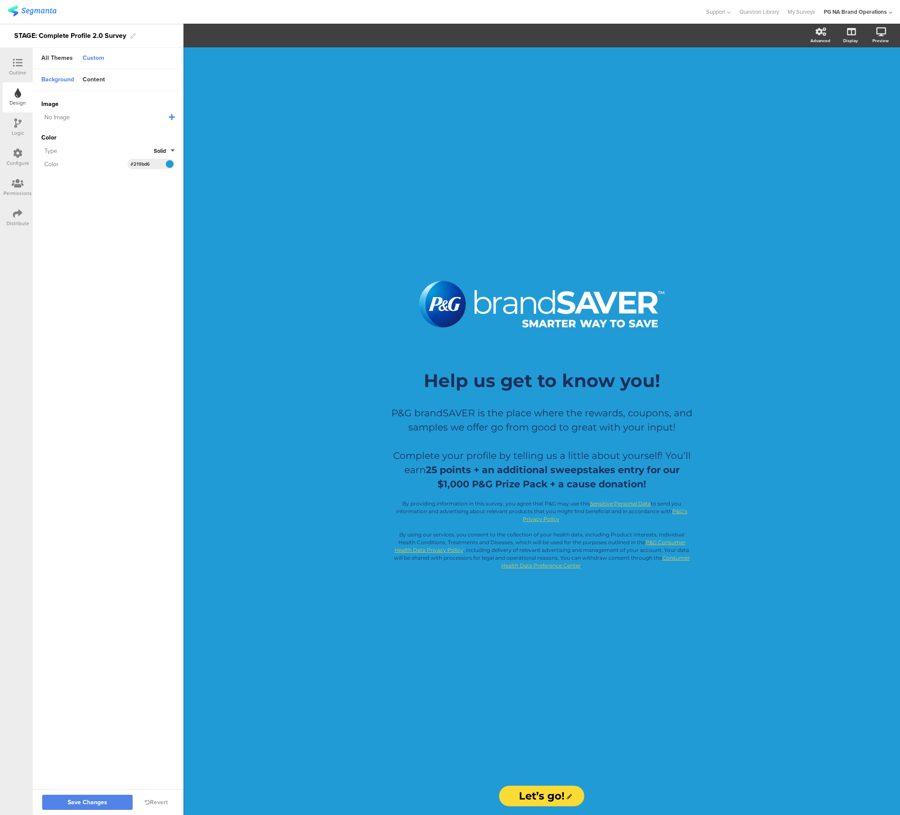
click at [137, 226] on sg-customize-design "Background Content Image No Image Invalid URL or Upload File Color Type Solid C…" at bounding box center [108, 429] width 151 height 721
click at [144, 165] on input "#219bd6" at bounding box center [143, 164] width 26 height 7
paste input "92d2e0"
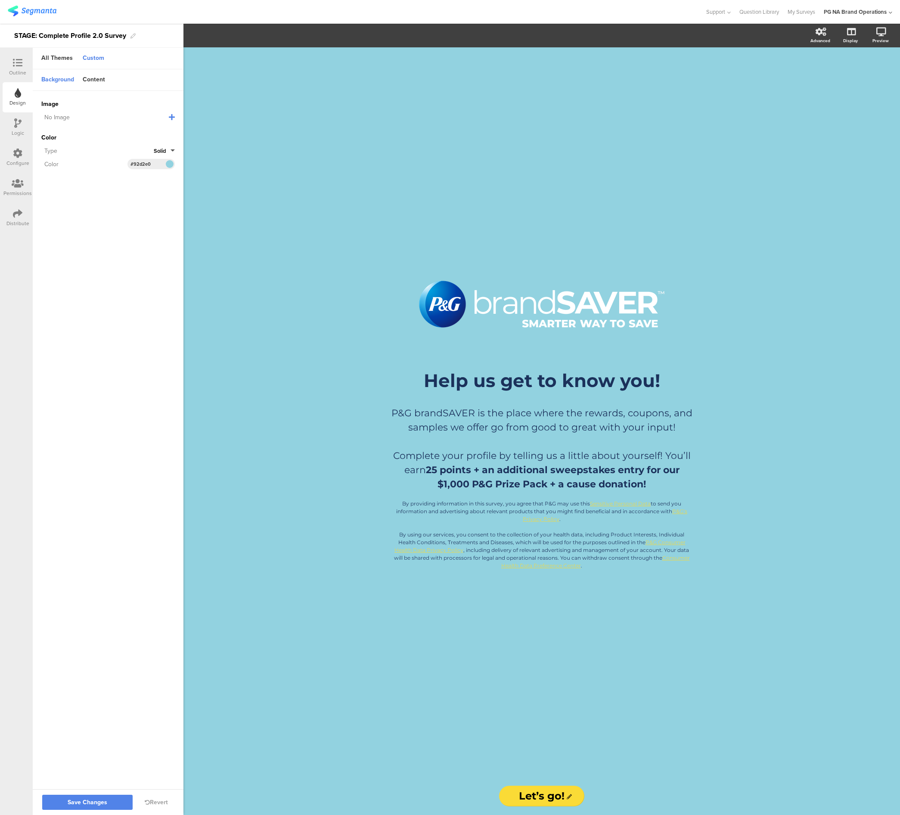
click at [151, 199] on sg-customize-design "Background Content Image No Image Invalid URL or Upload File Color Type Solid C…" at bounding box center [108, 429] width 151 height 721
click at [144, 165] on input "#92d2e0" at bounding box center [143, 164] width 26 height 7
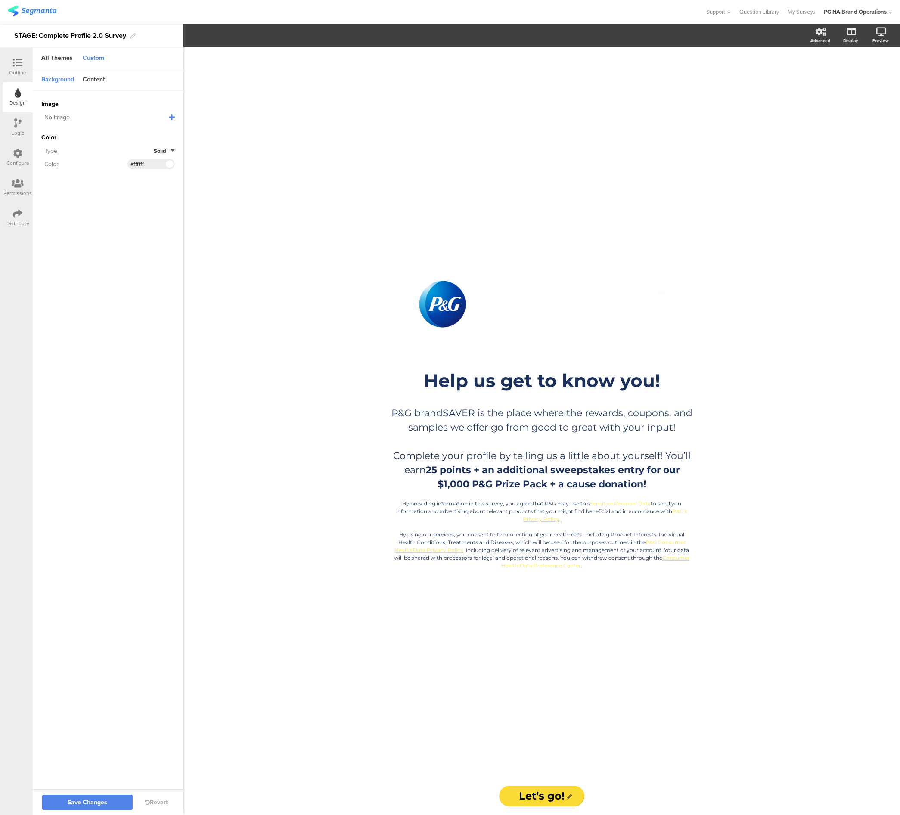
type input "#ffffff"
click at [149, 227] on sg-customize-design "Background Content Image No Image Invalid URL or Upload File Color Type Solid C…" at bounding box center [108, 429] width 151 height 721
drag, startPoint x: 91, startPoint y: 801, endPoint x: 109, endPoint y: 781, distance: 26.6
click at [91, 803] on span "Save Changes" at bounding box center [88, 803] width 40 height 0
click at [523, 303] on icon at bounding box center [520, 303] width 29 height 29
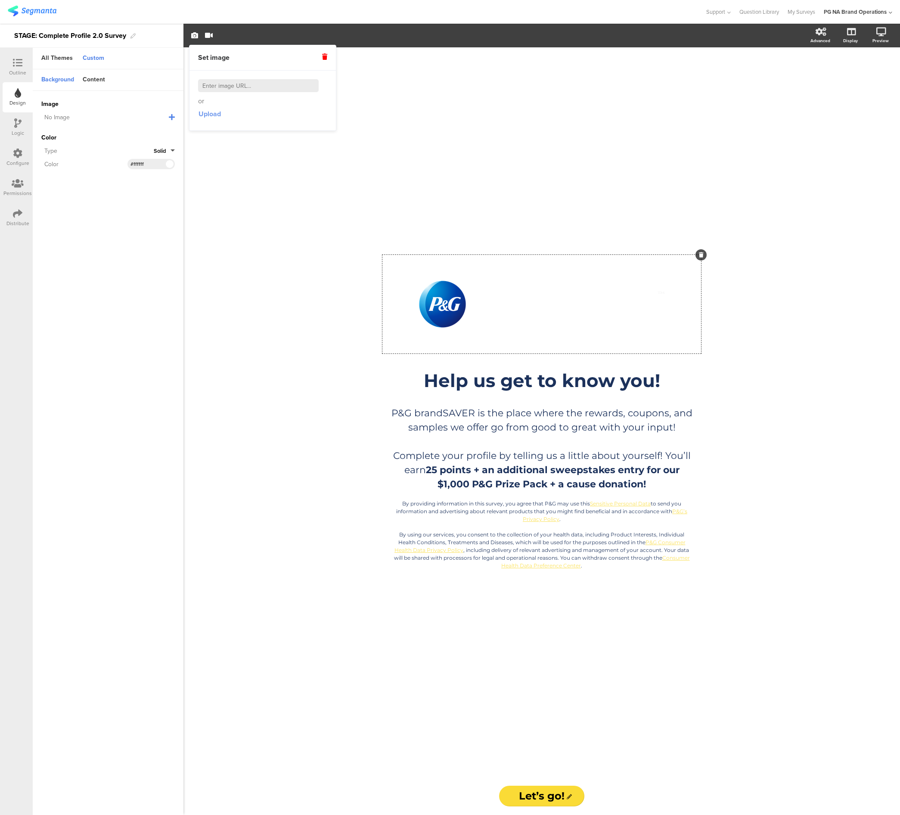
click at [220, 114] on span "Upload" at bounding box center [210, 114] width 22 height 10
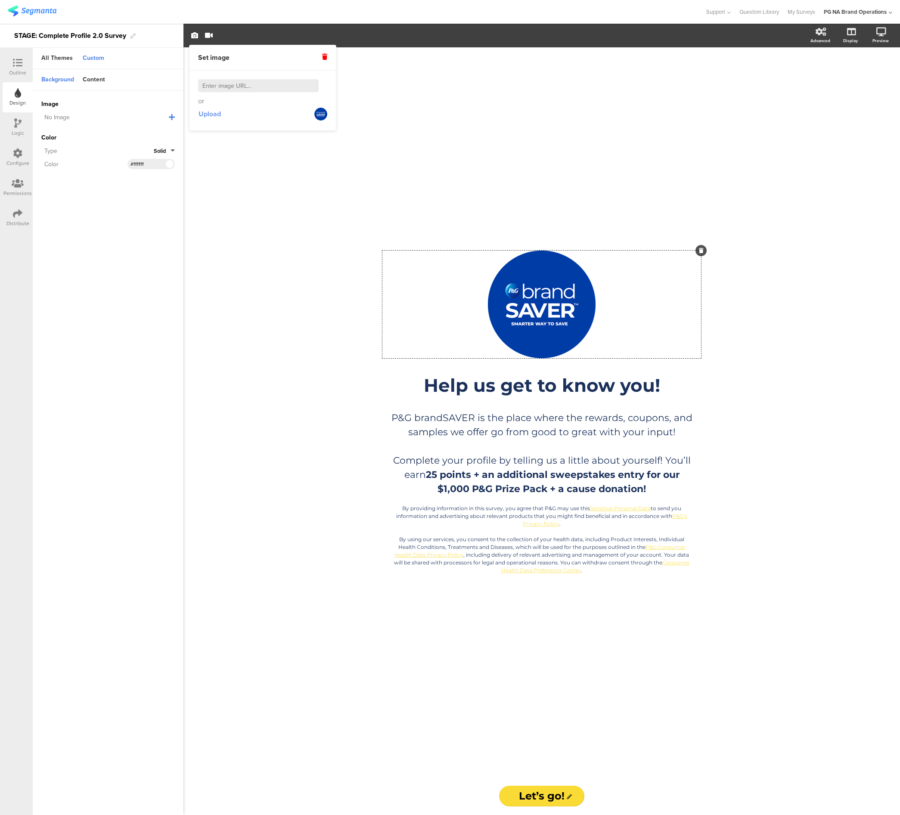
click at [216, 115] on span "Upload" at bounding box center [210, 114] width 22 height 10
click at [521, 304] on icon at bounding box center [520, 303] width 29 height 29
click at [517, 307] on icon at bounding box center [520, 303] width 29 height 29
click at [194, 37] on icon "button" at bounding box center [194, 35] width 7 height 7
click at [214, 115] on span "Upload" at bounding box center [210, 114] width 22 height 10
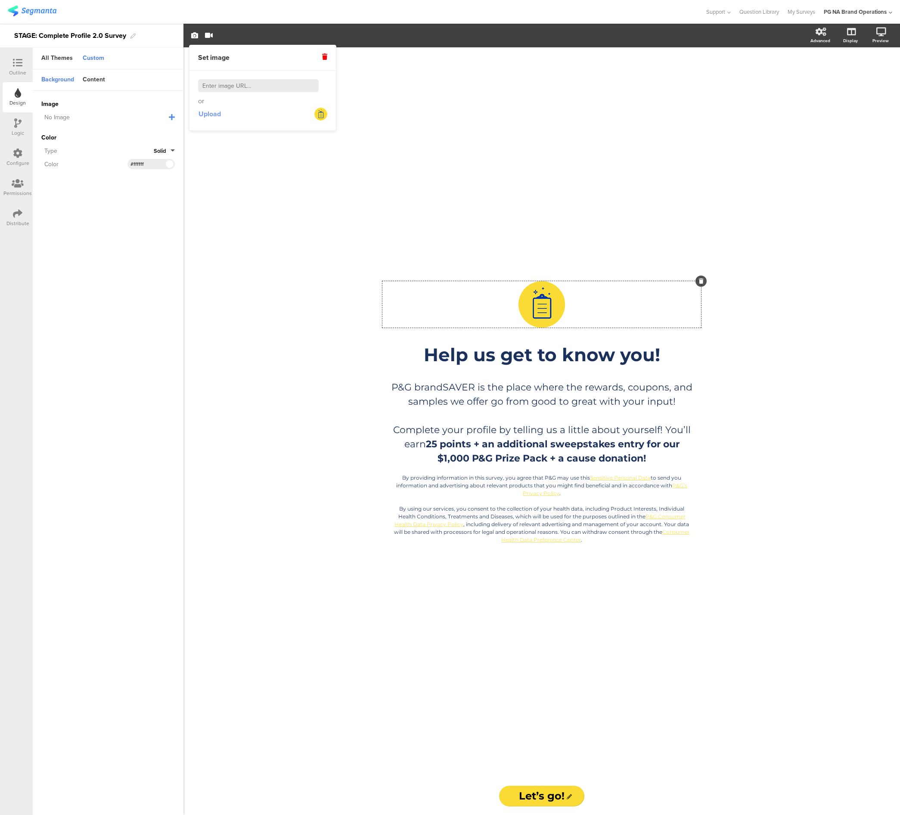
click at [210, 115] on span "Upload" at bounding box center [210, 114] width 22 height 10
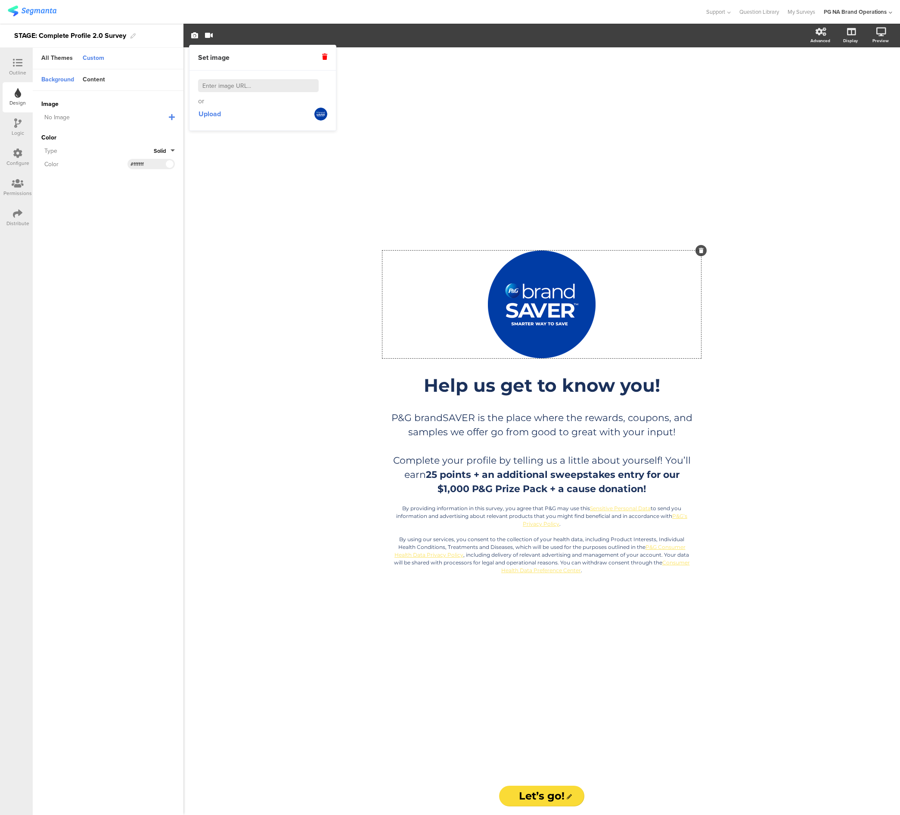
click at [767, 433] on div "/ Help us get to know you! Help us get to know you! P&G brandSAVER is the place…" at bounding box center [541, 431] width 717 height 768
click at [106, 80] on div "Content" at bounding box center [93, 80] width 31 height 15
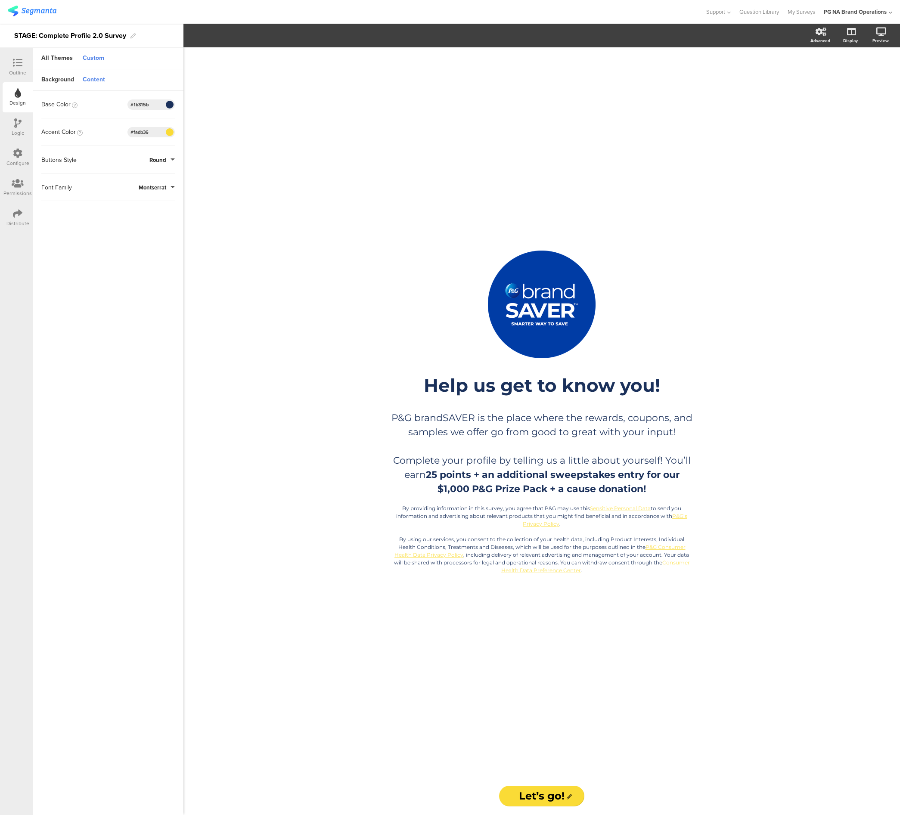
click at [141, 131] on input "#fadb36" at bounding box center [143, 132] width 26 height 7
paste input "219bd"
type input "#219bd6"
click at [145, 245] on sg-customize-design "Background Content Image No Image Invalid URL or Upload File Color Type Solid C…" at bounding box center [108, 442] width 151 height 747
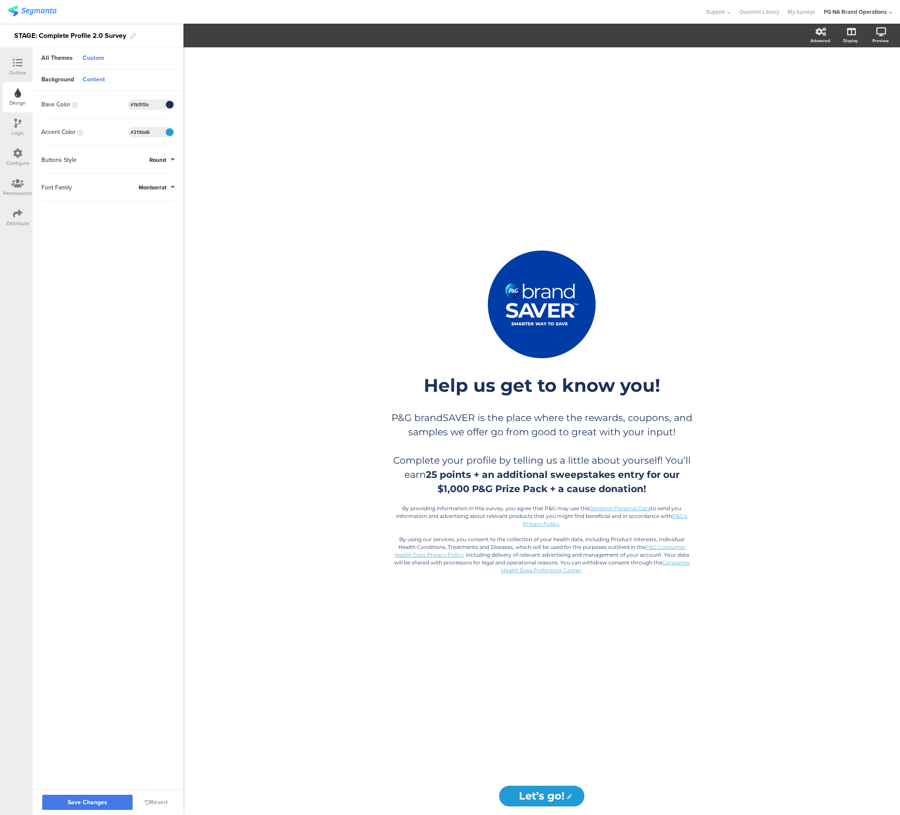
click at [102, 803] on span "Save Changes" at bounding box center [88, 803] width 40 height 0
click at [22, 69] on div "Outline" at bounding box center [17, 73] width 17 height 8
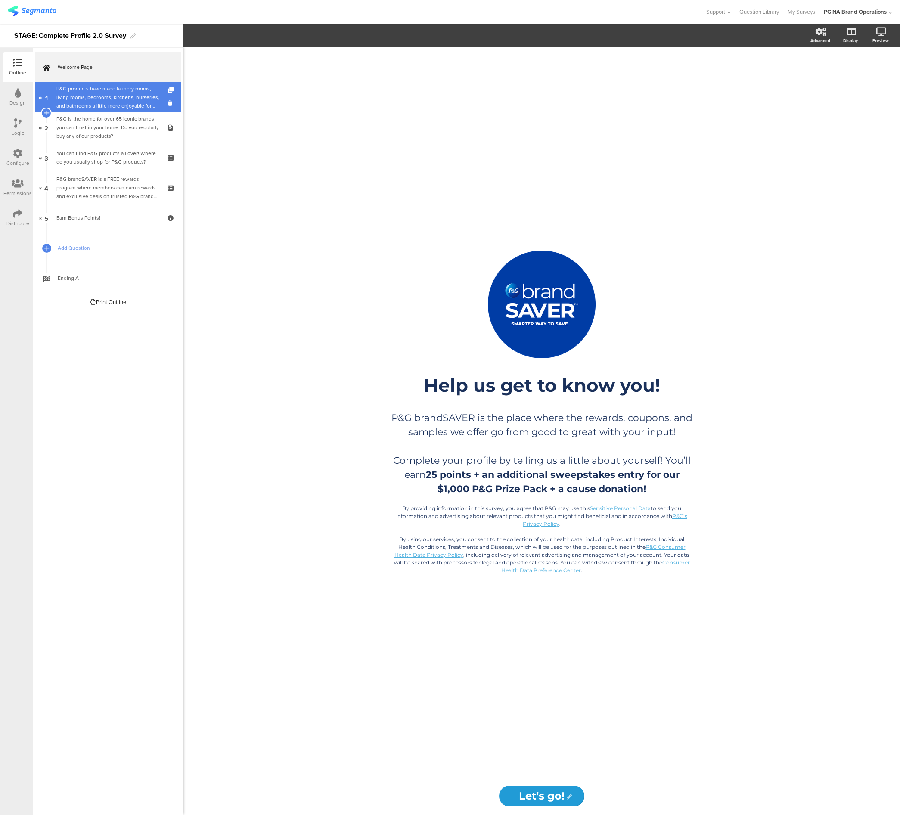
click at [87, 96] on div "P&G products have made laundry rooms, living rooms, bedrooms, kitchens, nurseri…" at bounding box center [107, 97] width 103 height 26
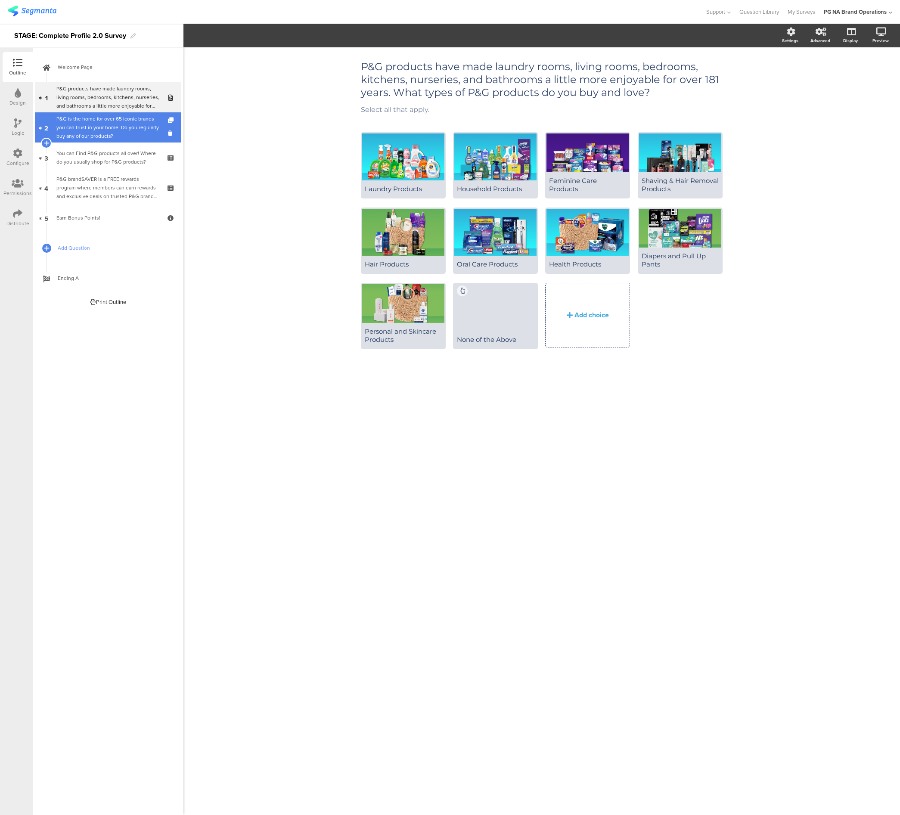
click at [112, 135] on div "P&G is the home for over 65 iconic brands you can trust in your home. Do you re…" at bounding box center [107, 128] width 103 height 26
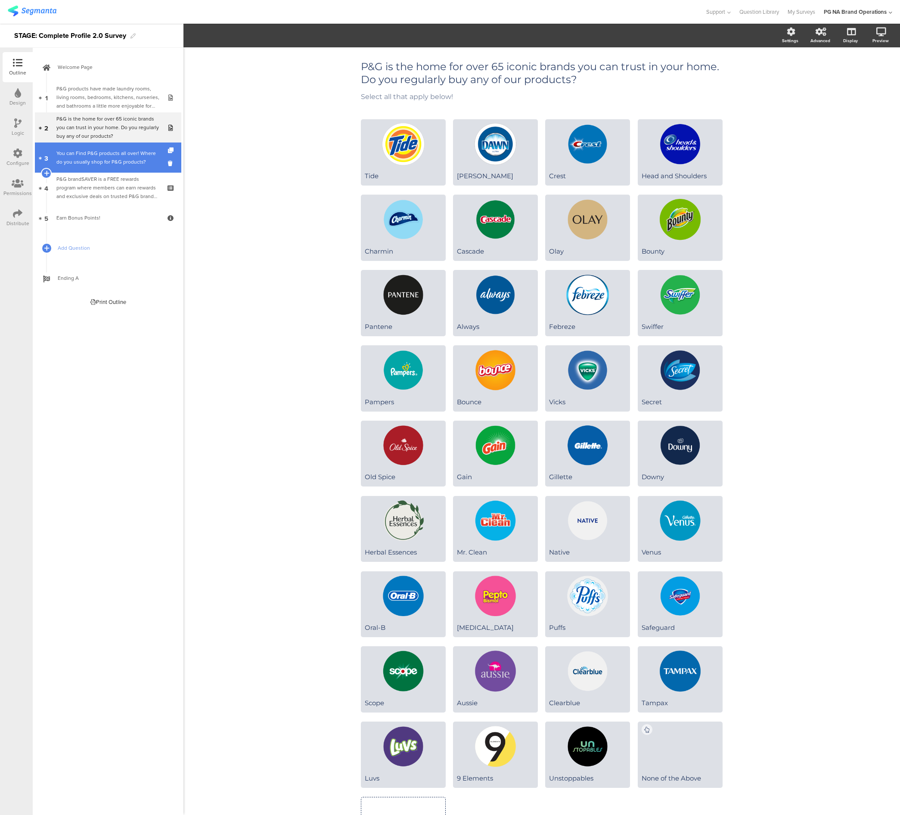
click at [118, 157] on div "You can Find P&G products all over! Where do you usually shop for P&G products?" at bounding box center [107, 157] width 103 height 17
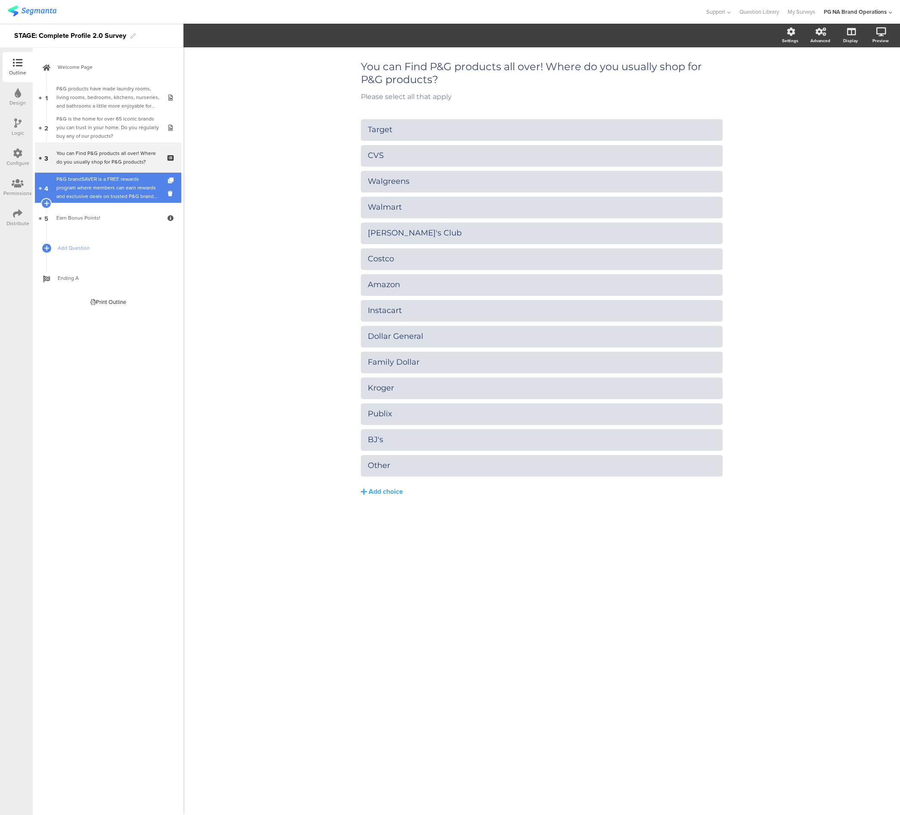
click at [119, 188] on div "P&G brandSAVER is a FREE rewards program where members can earn rewards and exc…" at bounding box center [107, 188] width 103 height 26
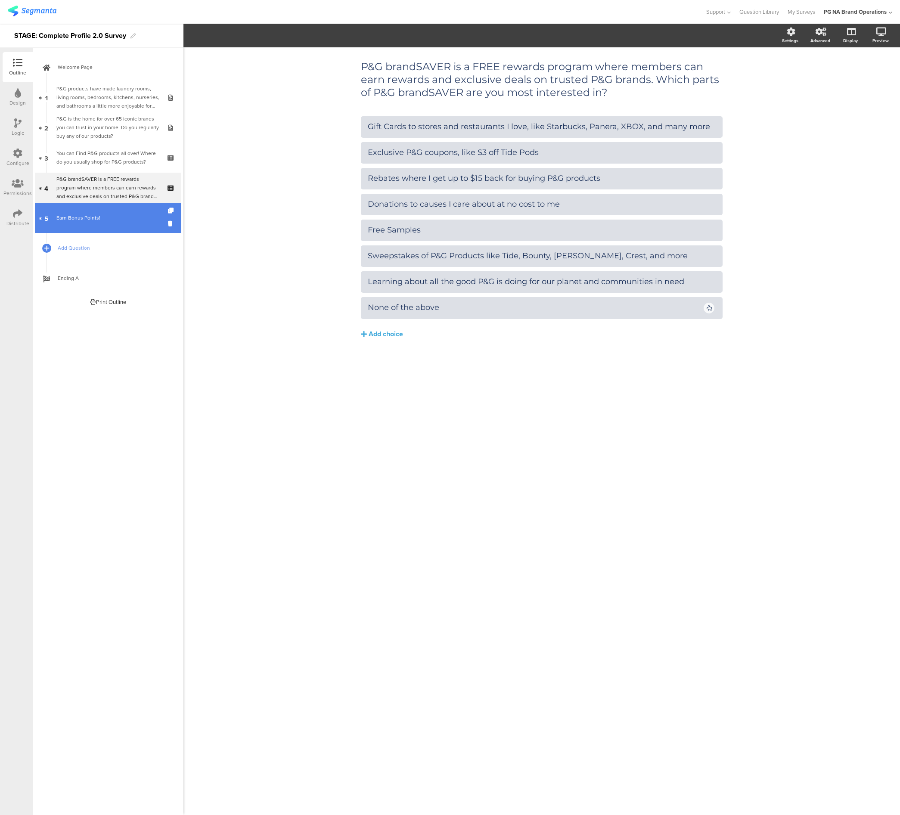
click at [125, 224] on link "5 Earn Bonus Points!" at bounding box center [108, 218] width 146 height 30
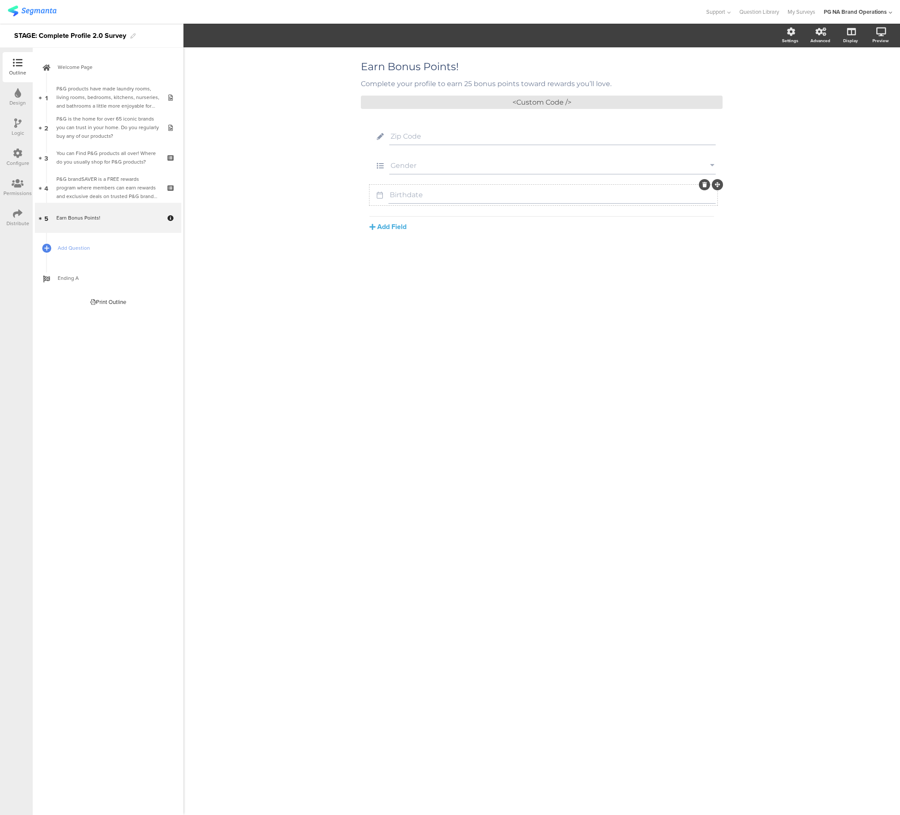
click at [380, 189] on icon at bounding box center [379, 194] width 17 height 11
click at [377, 189] on icon at bounding box center [379, 194] width 17 height 11
click at [253, 35] on icon "button" at bounding box center [253, 35] width 9 height 7
click at [286, 35] on span "Date range" at bounding box center [287, 36] width 34 height 10
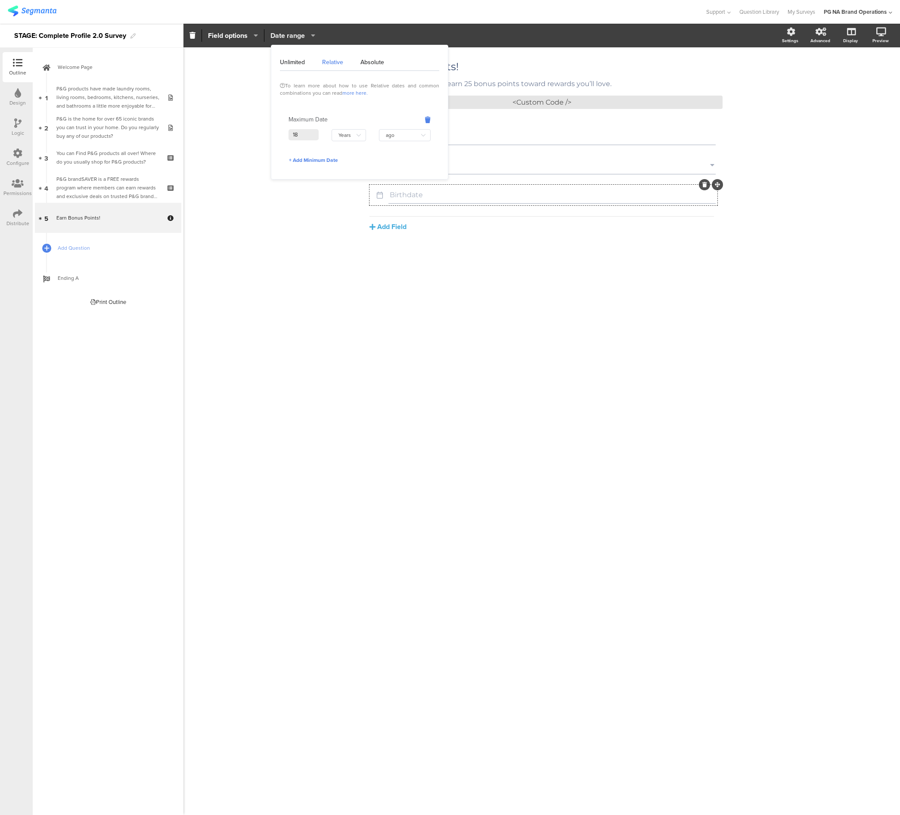
click at [286, 35] on span "Date range" at bounding box center [287, 36] width 34 height 10
click at [885, 38] on div "Preview" at bounding box center [880, 40] width 16 height 6
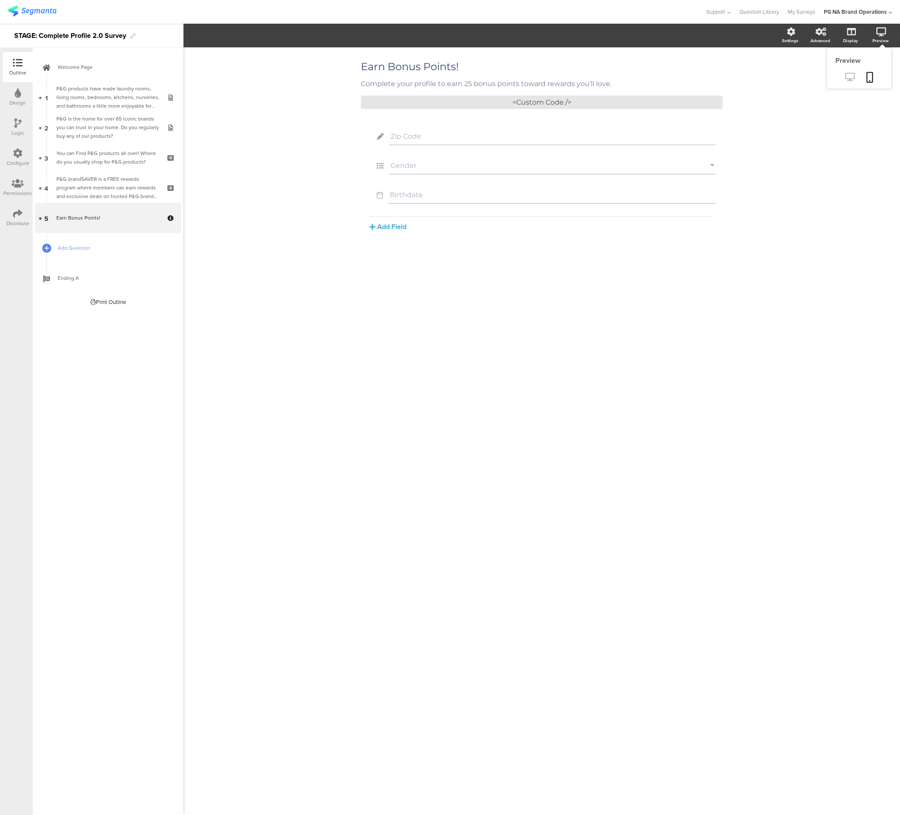
click at [853, 76] on icon at bounding box center [849, 77] width 9 height 8
click at [103, 66] on span "Welcome Page" at bounding box center [113, 67] width 110 height 9
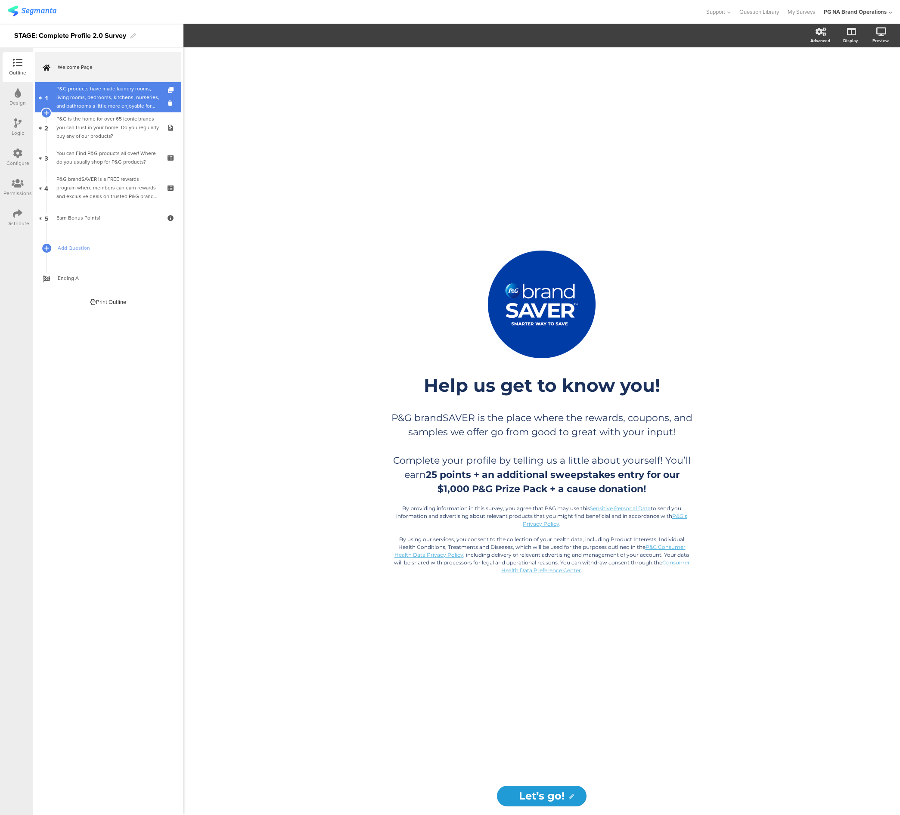
click at [93, 106] on div "P&G products have made laundry rooms, living rooms, bedrooms, kitchens, nurseri…" at bounding box center [107, 97] width 103 height 26
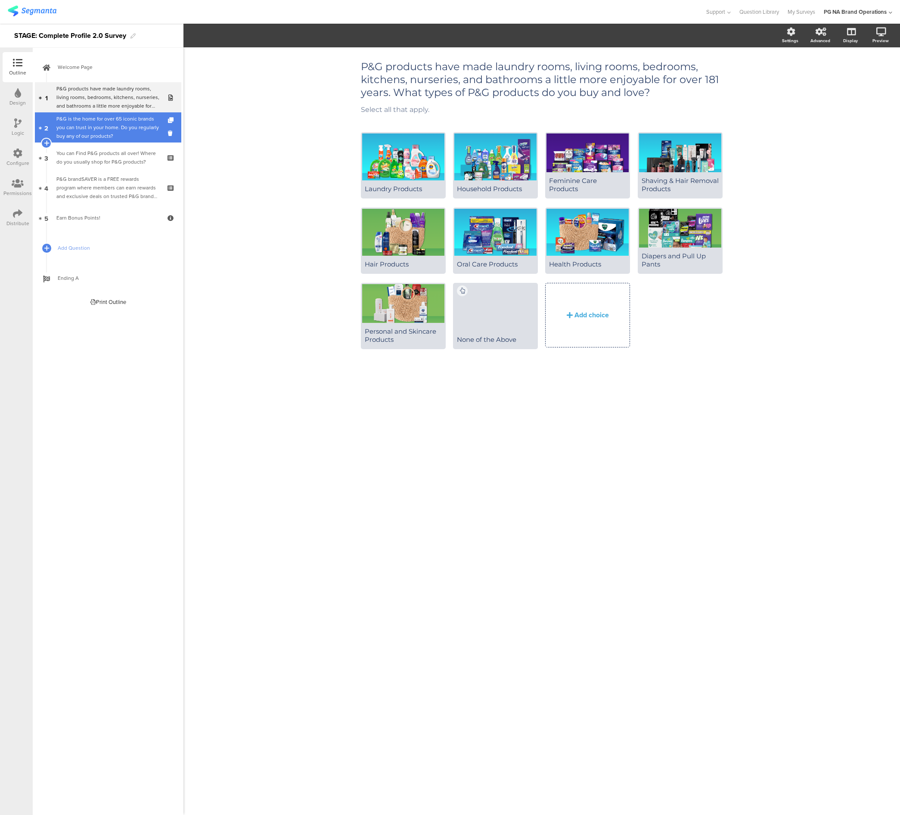
click at [93, 124] on div "P&G is the home for over 65 iconic brands you can trust in your home. Do you re…" at bounding box center [107, 128] width 103 height 26
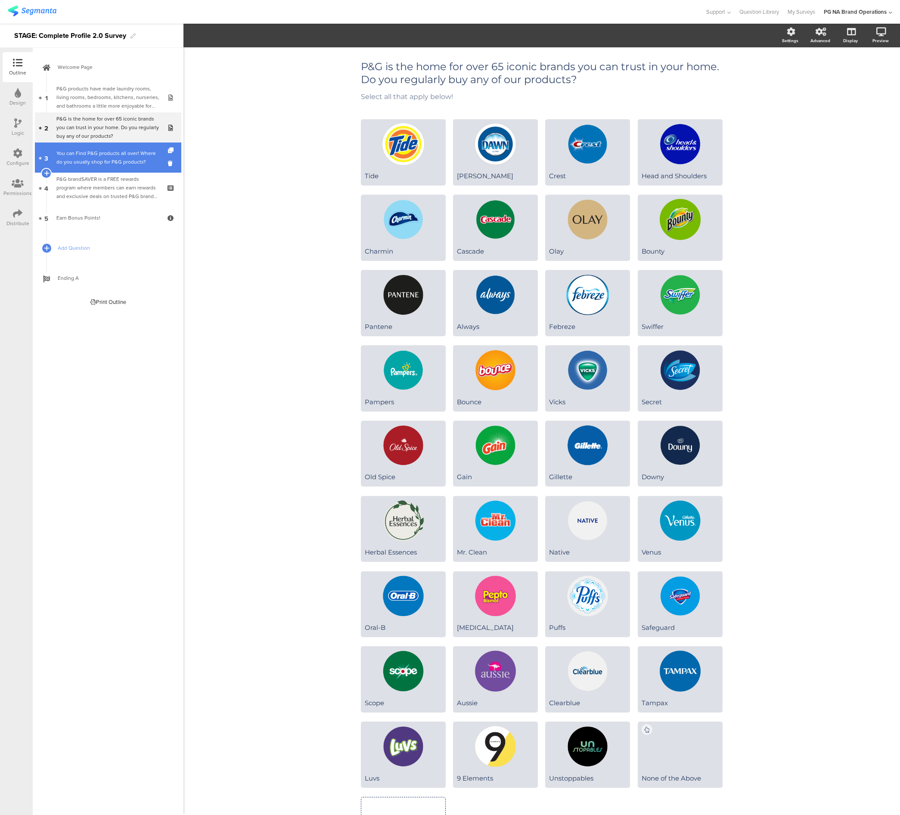
click at [96, 152] on div "You can Find P&G products all over! Where do you usually shop for P&G products?" at bounding box center [107, 157] width 103 height 17
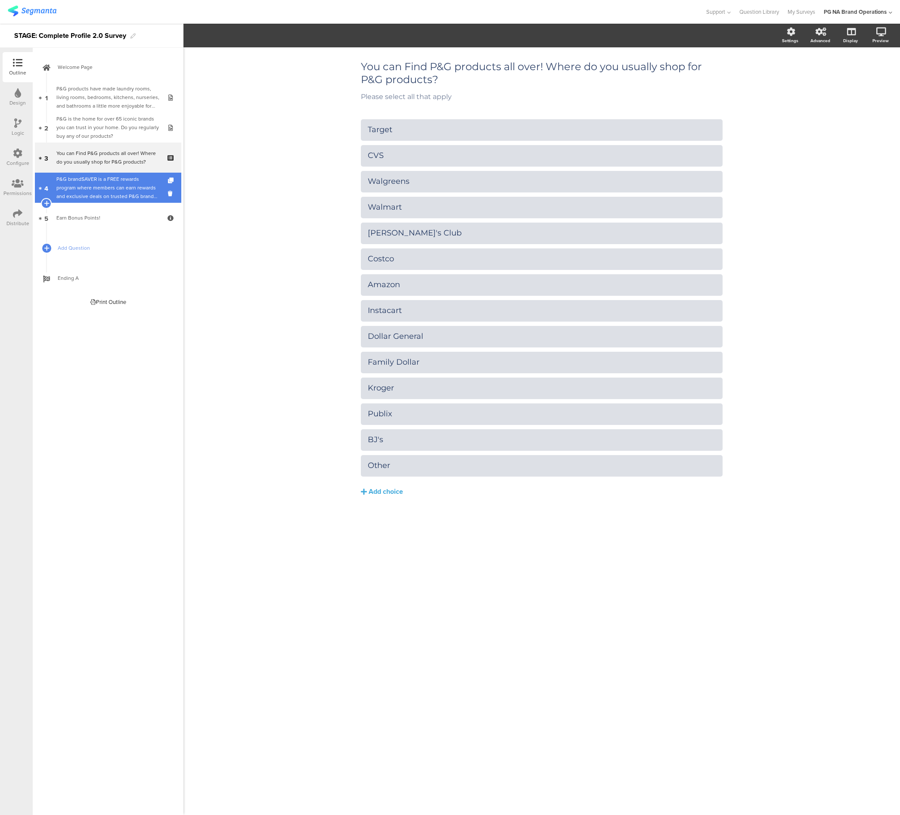
click at [99, 179] on div "P&G brandSAVER is a FREE rewards program where members can earn rewards and exc…" at bounding box center [107, 188] width 103 height 26
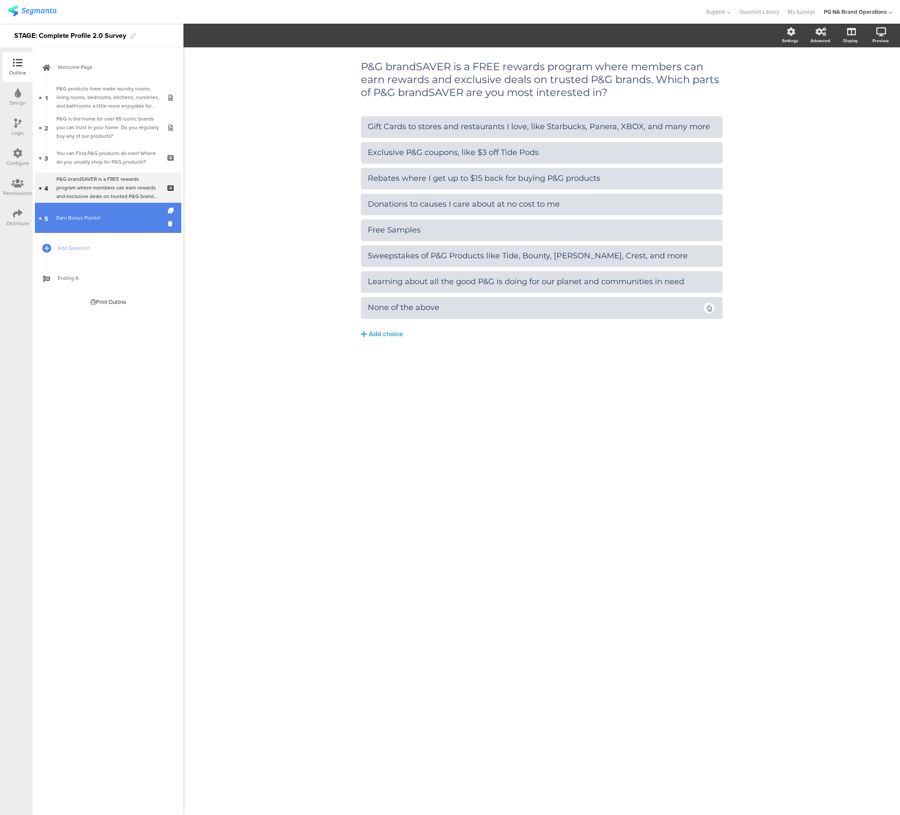
click at [98, 209] on link "5 Earn Bonus Points!" at bounding box center [108, 218] width 146 height 30
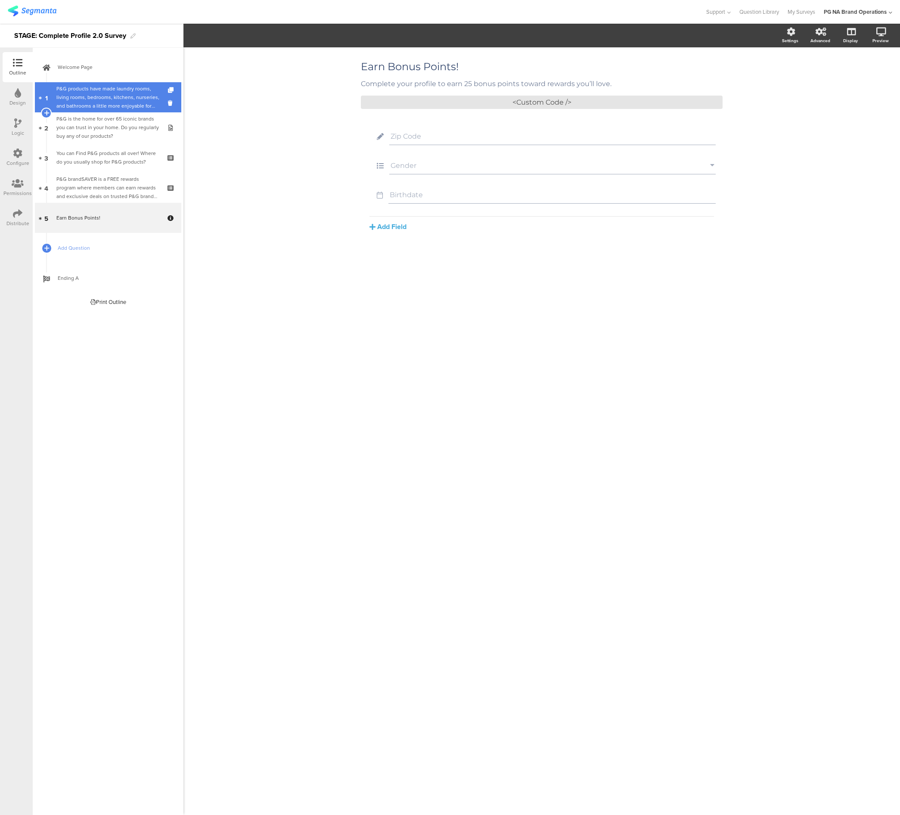
click at [97, 98] on div "P&G products have made laundry rooms, living rooms, bedrooms, kitchens, nurseri…" at bounding box center [107, 97] width 103 height 26
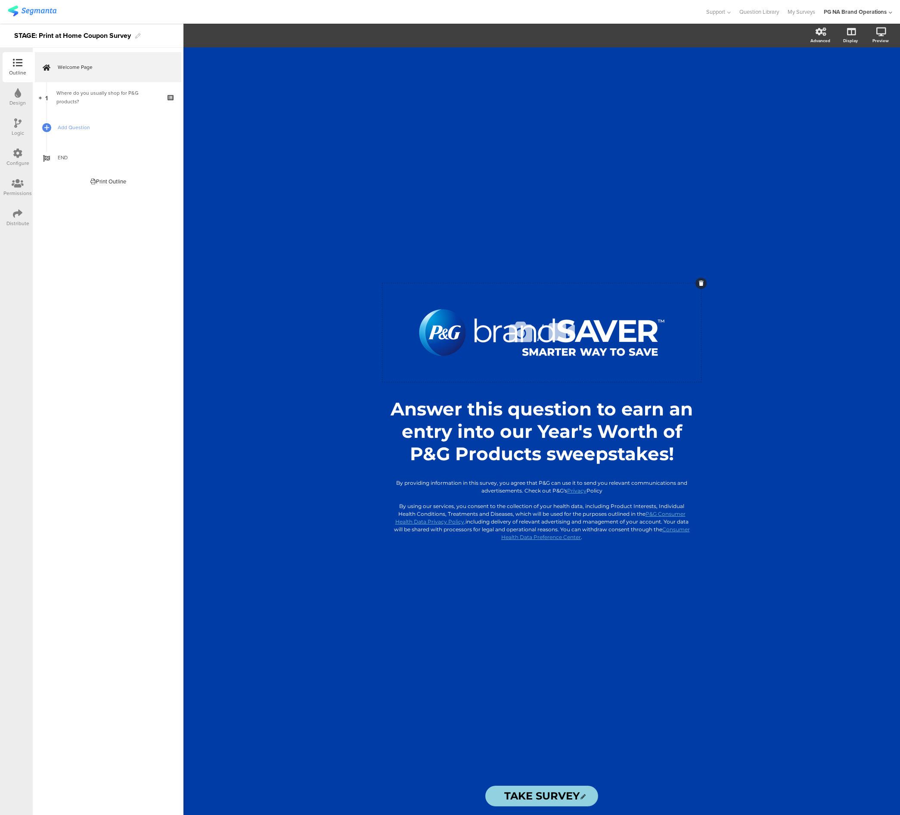
click at [523, 331] on icon at bounding box center [520, 331] width 29 height 29
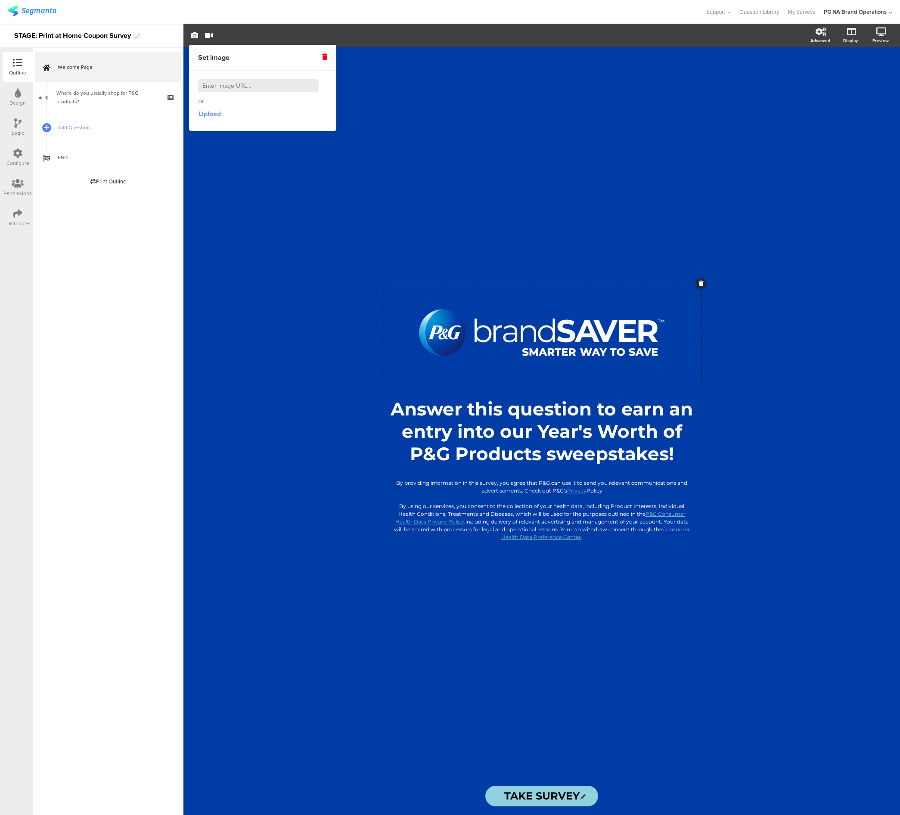
click at [211, 115] on span "Upload" at bounding box center [210, 114] width 22 height 10
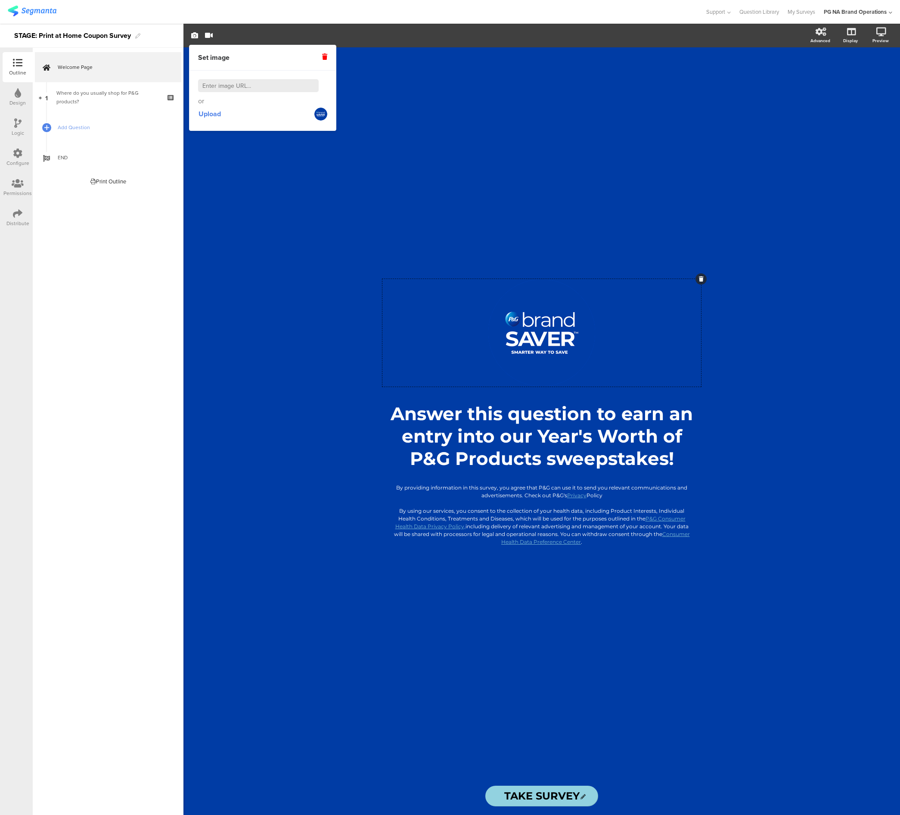
click at [20, 99] on div "Design" at bounding box center [17, 103] width 16 height 8
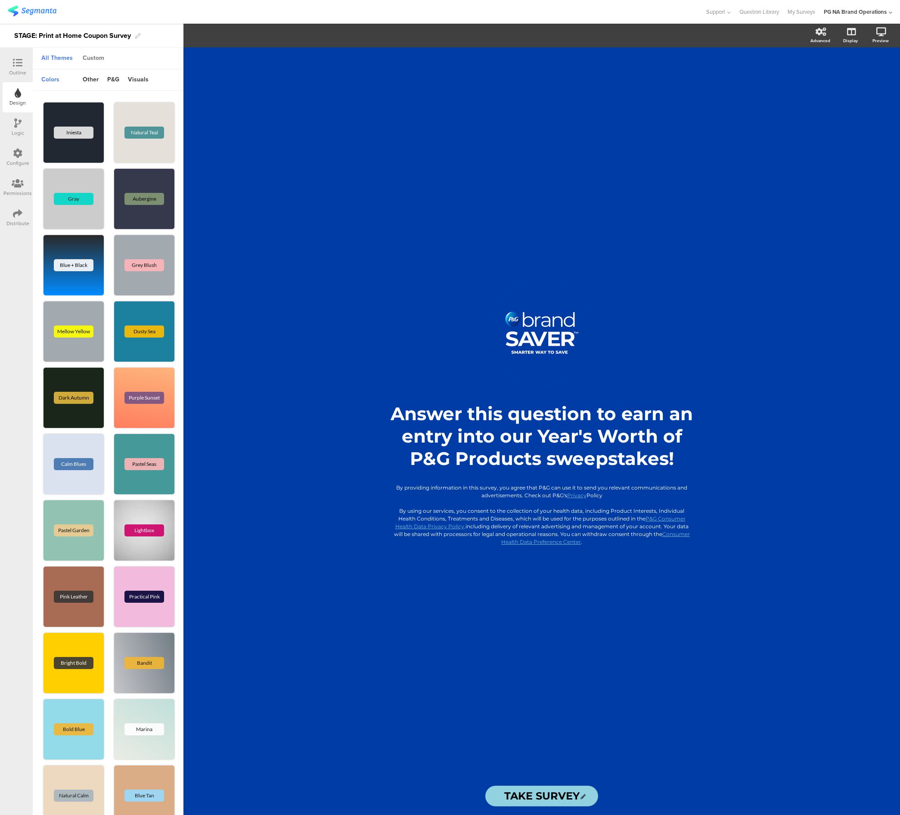
click at [95, 56] on div "Custom" at bounding box center [93, 58] width 30 height 15
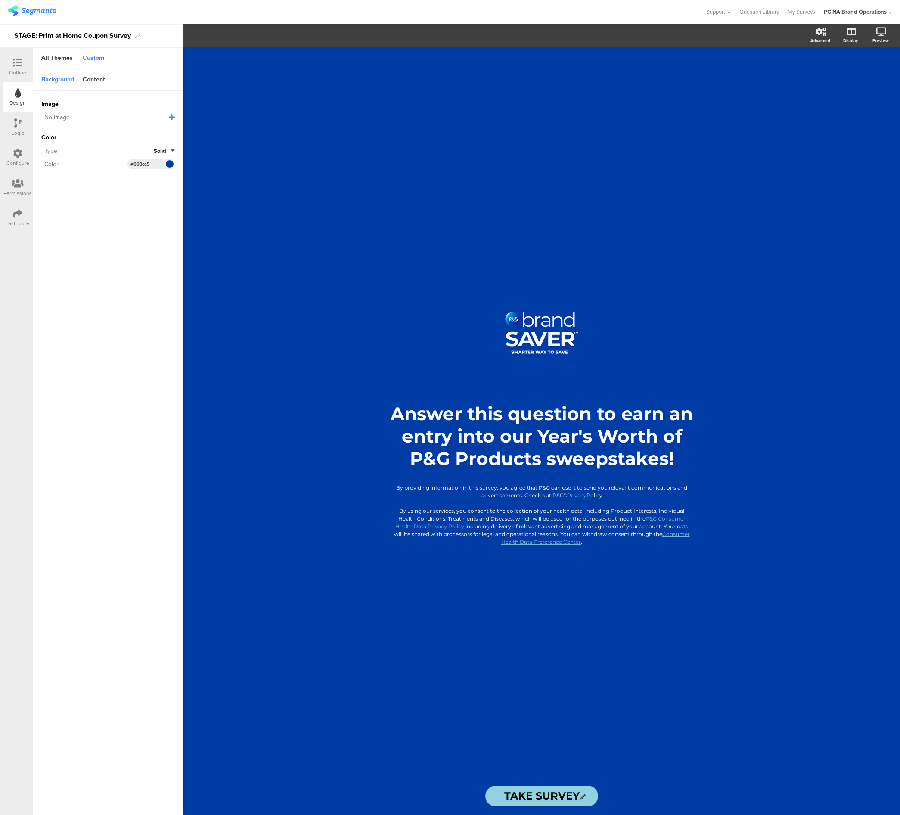
click at [140, 164] on input "#003ca5" at bounding box center [143, 164] width 26 height 7
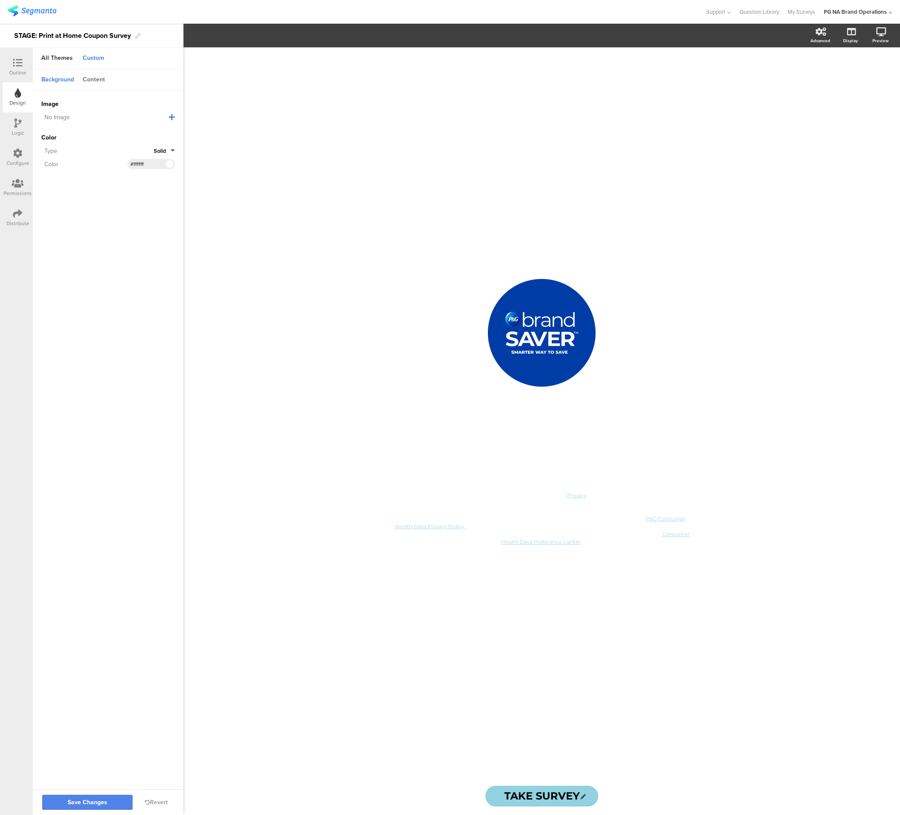
type input "#ffffff"
click at [98, 80] on div "Content" at bounding box center [93, 80] width 31 height 15
click at [138, 104] on input "#ffffff" at bounding box center [143, 104] width 26 height 7
click at [145, 133] on input "#92d2e0" at bounding box center [143, 132] width 26 height 7
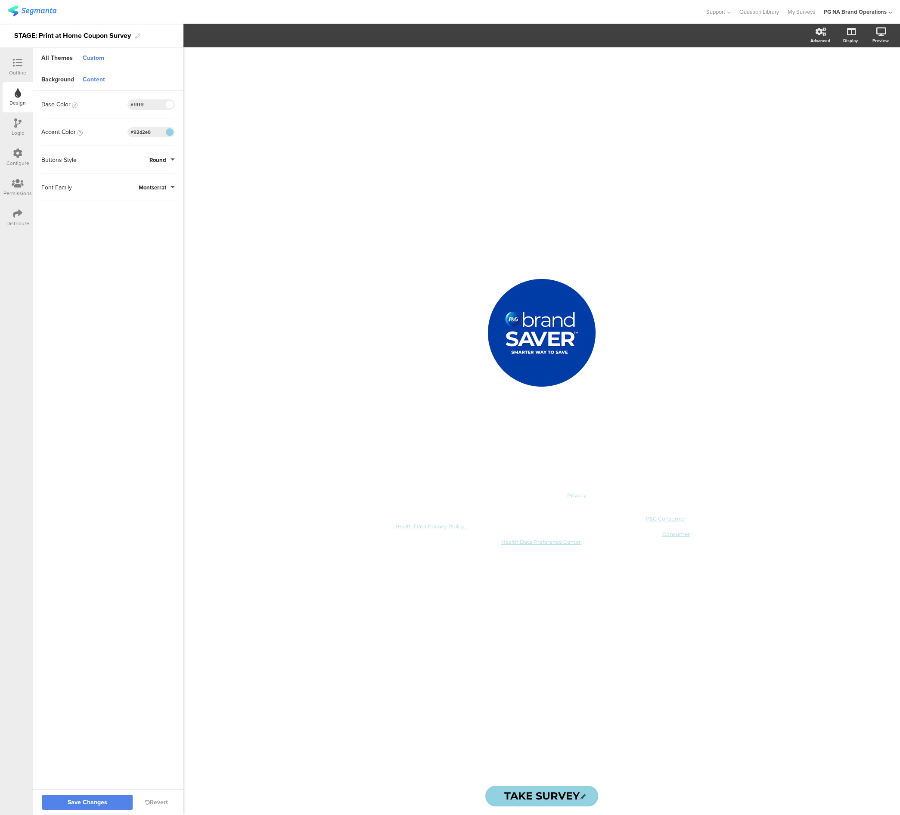
click at [145, 133] on input "#92d2e0" at bounding box center [143, 132] width 26 height 7
paste input "219bd6"
type input "#219bd6"
click at [139, 105] on input "#ffffff" at bounding box center [143, 104] width 26 height 7
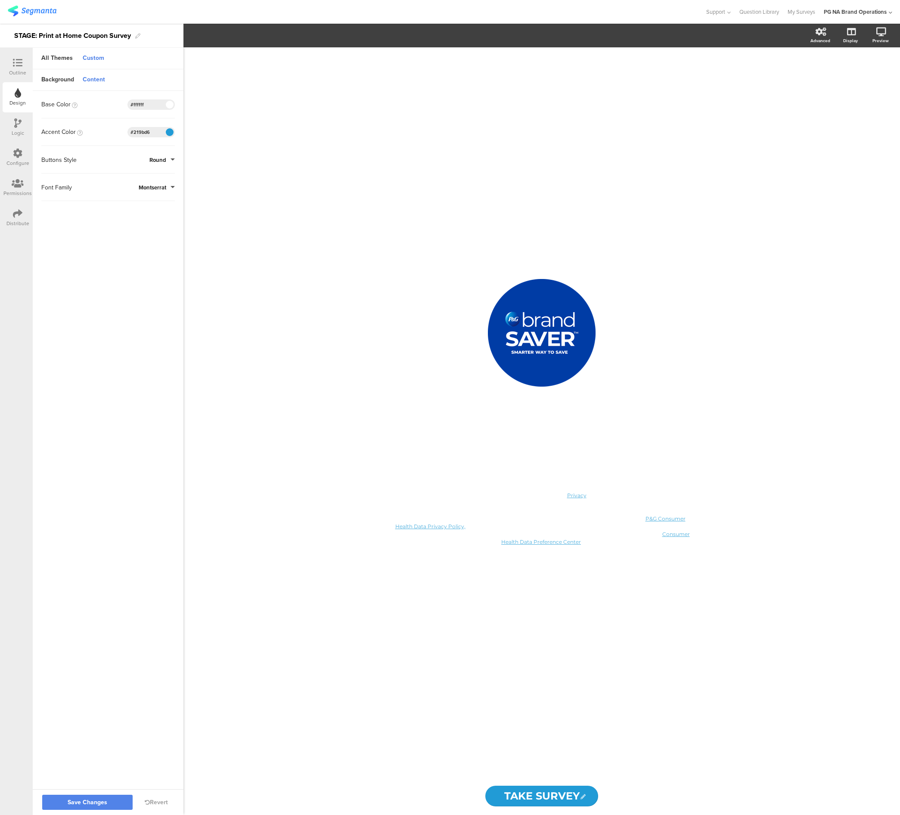
click at [137, 103] on input "#ffffff" at bounding box center [143, 104] width 26 height 7
paste input "003ca5"
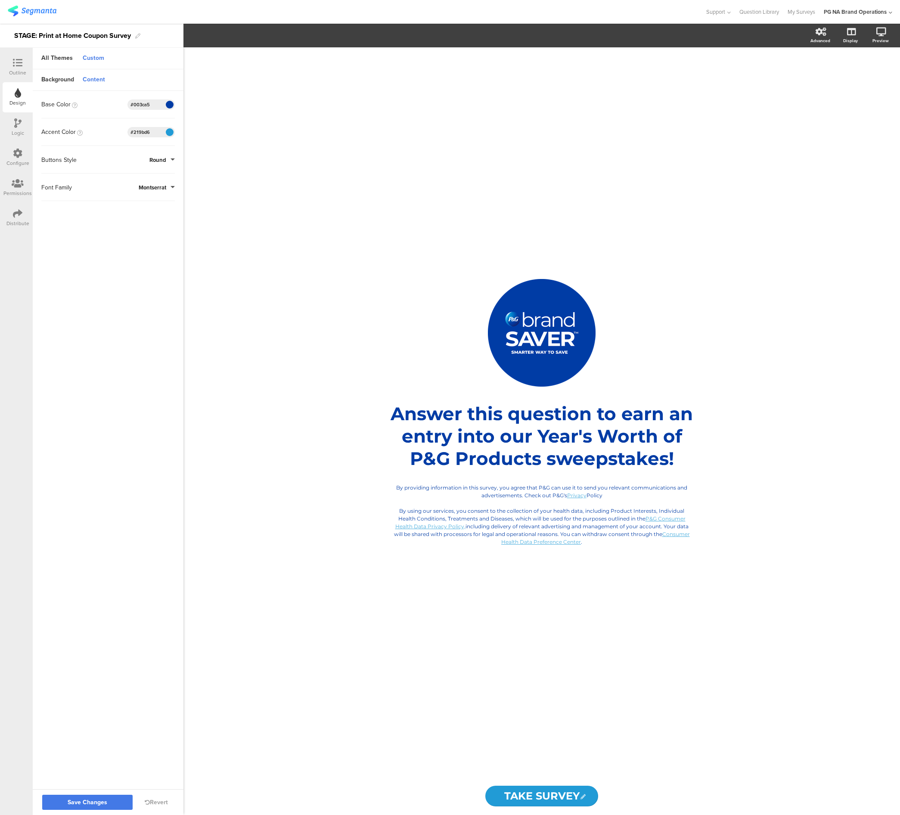
type input "#003ca5"
click at [100, 803] on span "Save Changes" at bounding box center [88, 803] width 40 height 0
click at [21, 71] on div "Outline" at bounding box center [17, 73] width 17 height 8
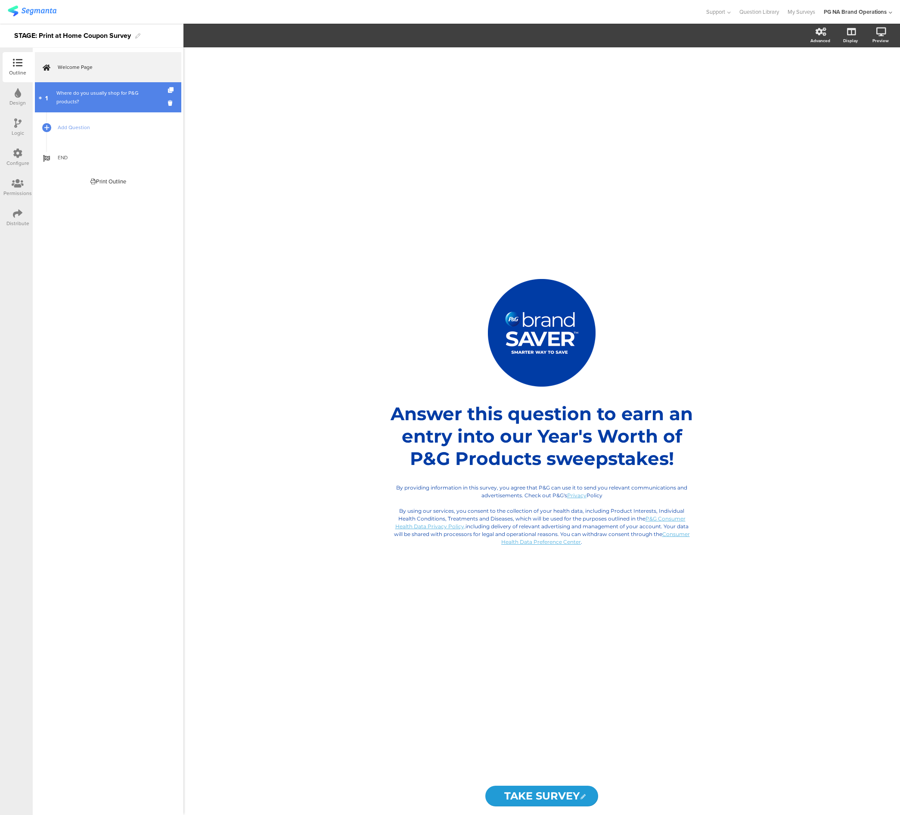
click at [114, 92] on div "Where do you usually shop for P&G products?" at bounding box center [107, 97] width 103 height 17
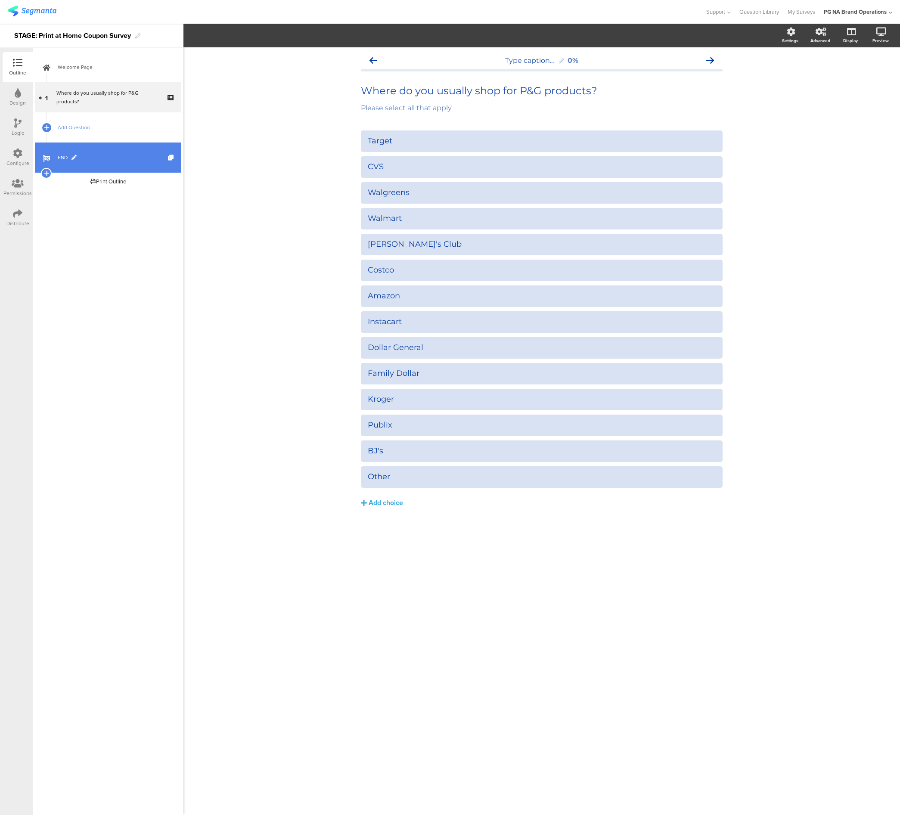
click at [110, 157] on span "END" at bounding box center [113, 157] width 110 height 9
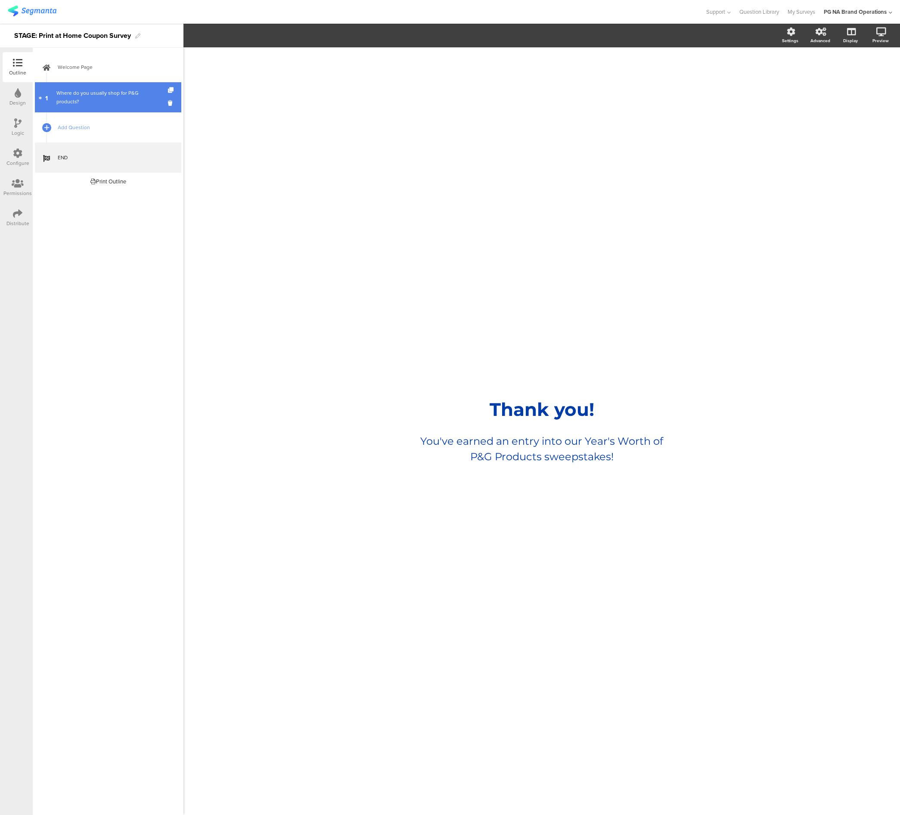
click at [117, 102] on div "Where do you usually shop for P&G products?" at bounding box center [107, 97] width 103 height 17
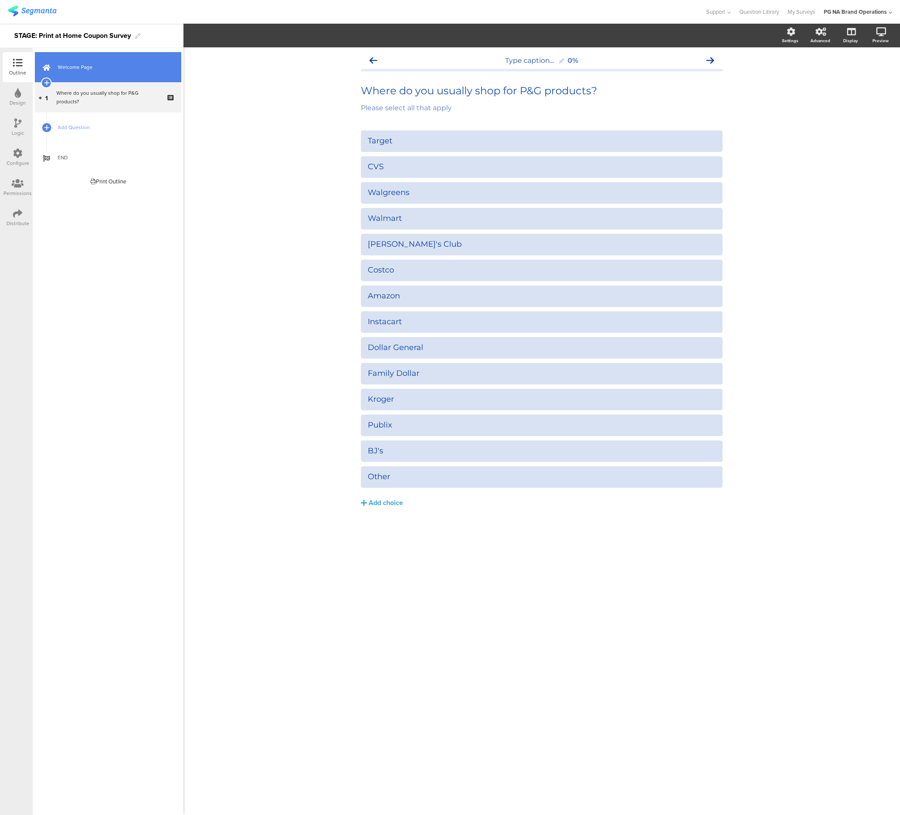
click at [111, 78] on link "Welcome Page" at bounding box center [108, 67] width 146 height 30
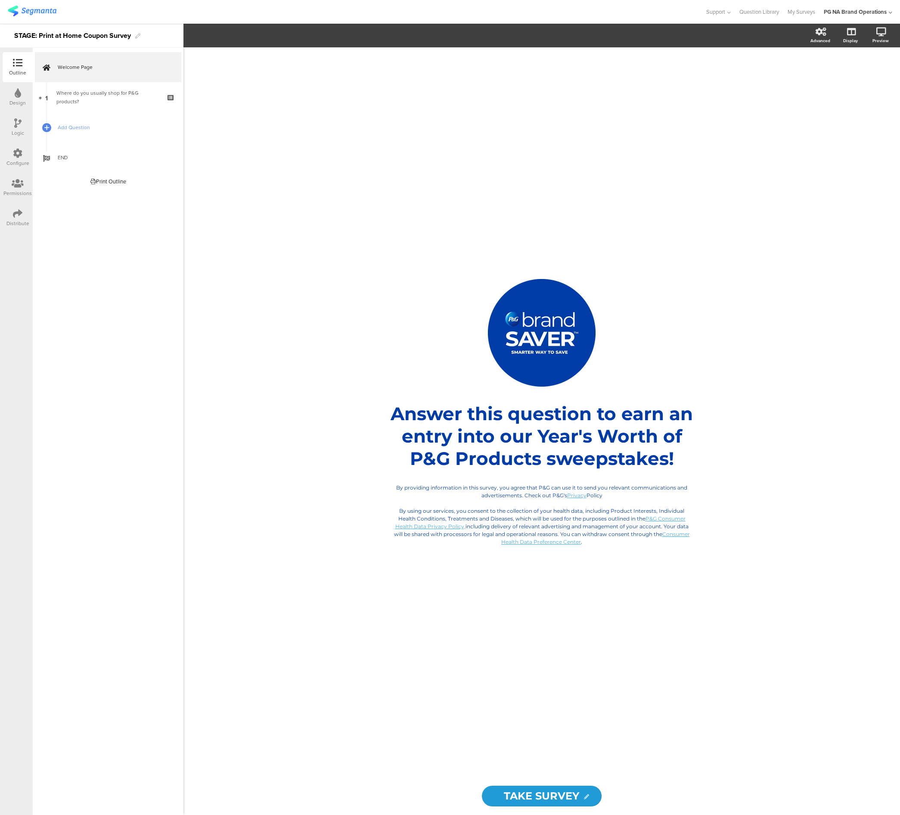
click at [19, 98] on div at bounding box center [18, 93] width 6 height 11
click at [99, 82] on div "Content" at bounding box center [93, 80] width 31 height 15
click at [140, 103] on input "#003ca5" at bounding box center [143, 104] width 26 height 7
paste input "1b315b"
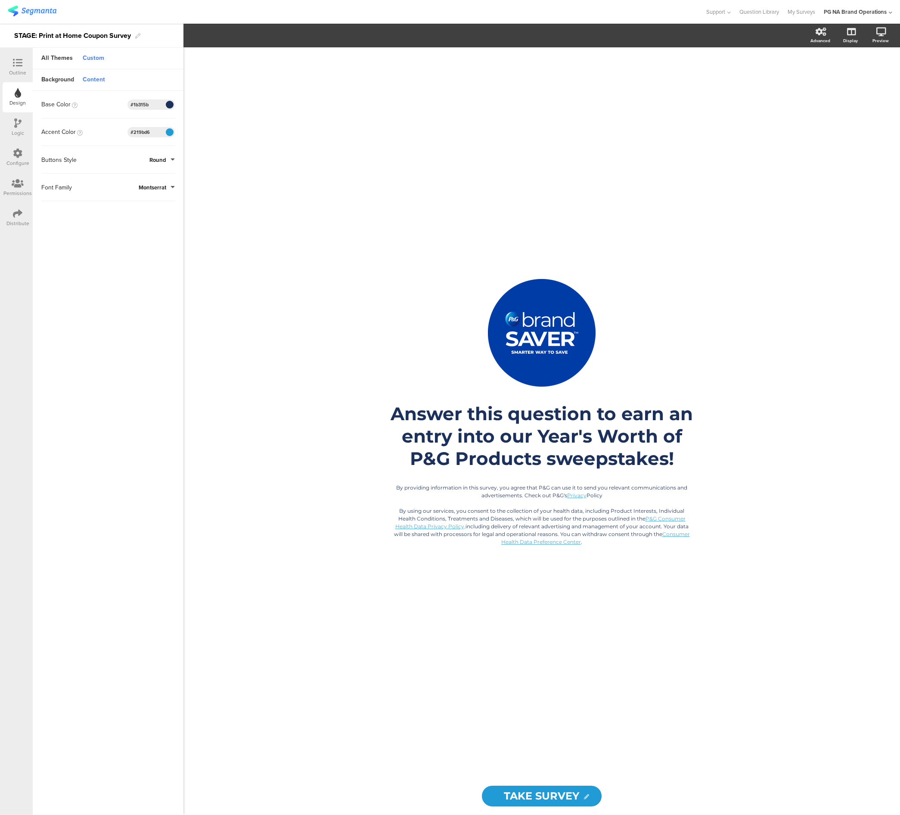
type input "#1b315b"
click at [153, 130] on input "#219bd6" at bounding box center [143, 132] width 26 height 7
click at [103, 803] on span "Save Changes" at bounding box center [88, 803] width 40 height 0
click at [15, 68] on div at bounding box center [17, 63] width 17 height 11
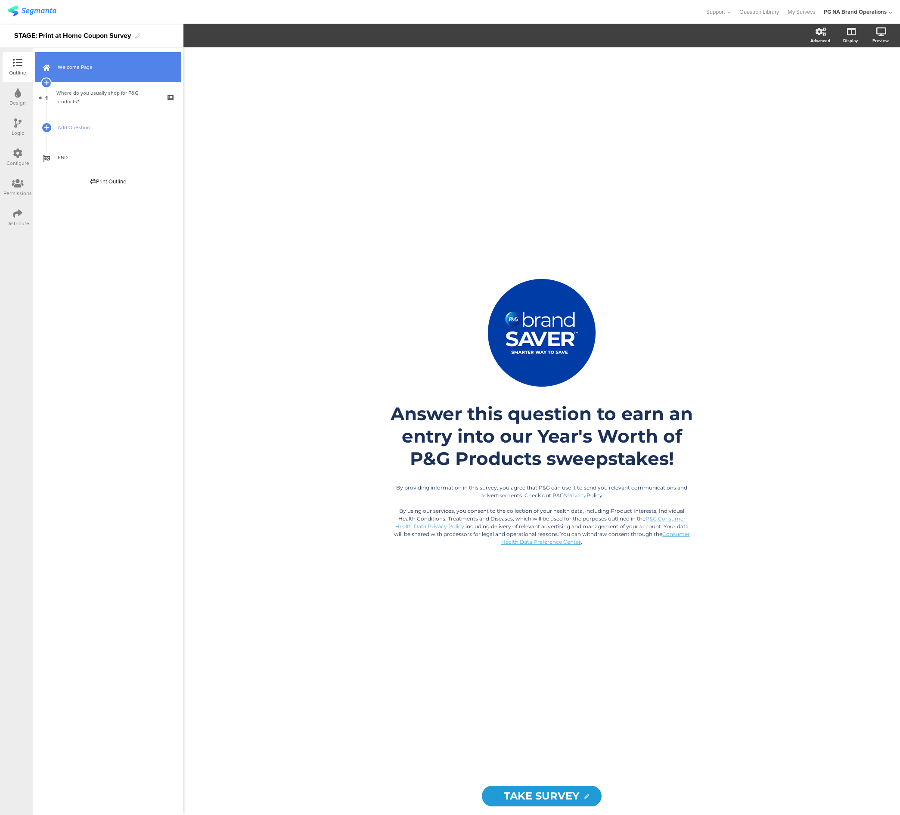
click at [122, 76] on link "Welcome Page" at bounding box center [108, 67] width 146 height 30
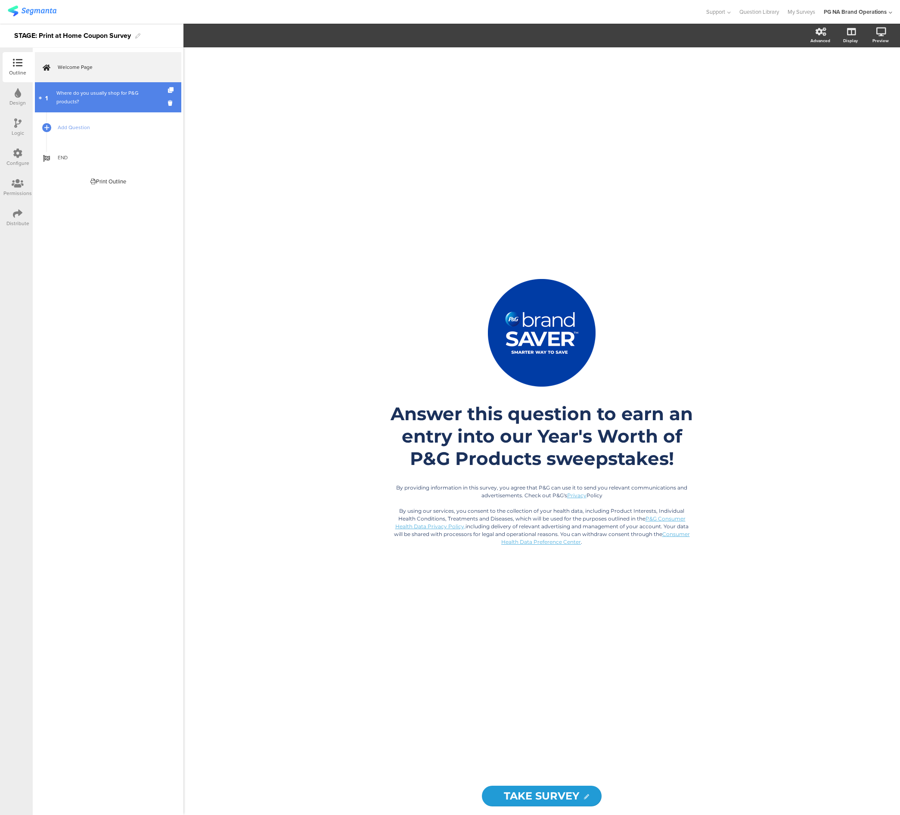
click at [118, 95] on div "Where do you usually shop for P&G products?" at bounding box center [107, 97] width 103 height 17
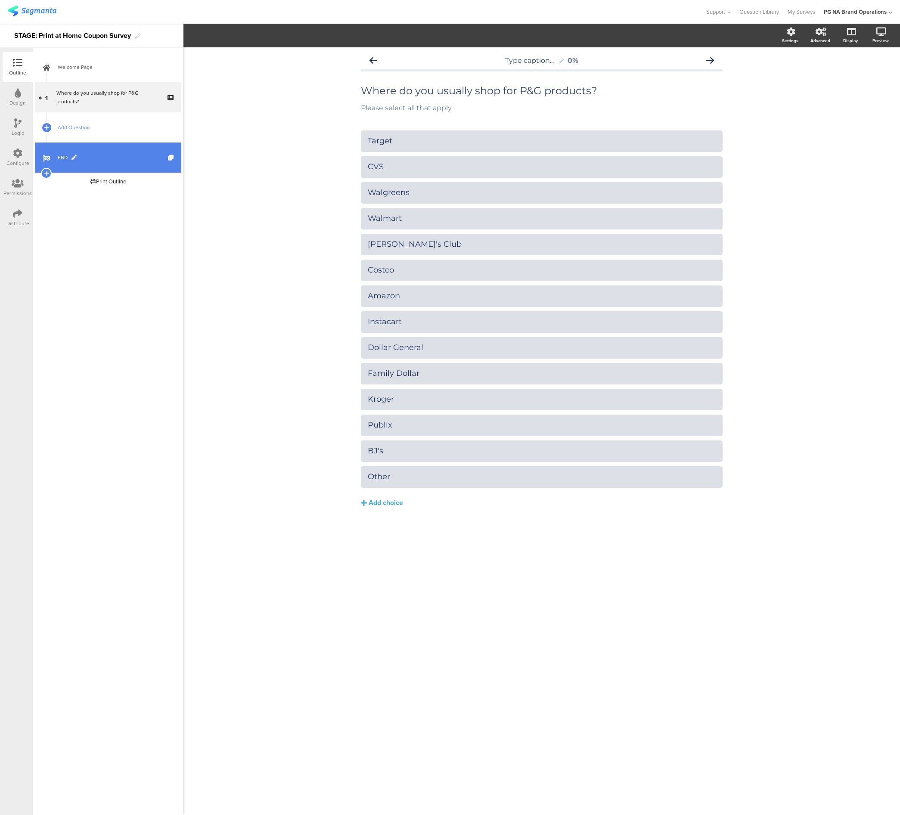
click at [115, 160] on span "END" at bounding box center [113, 157] width 110 height 9
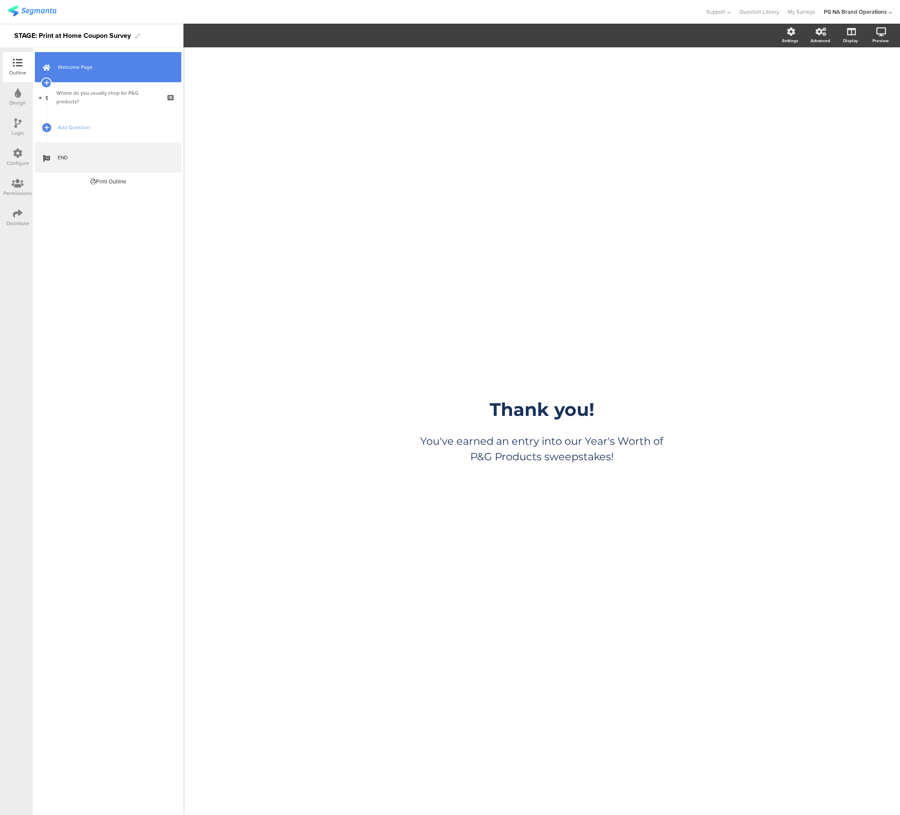
click at [125, 73] on link "Welcome Page" at bounding box center [108, 67] width 146 height 30
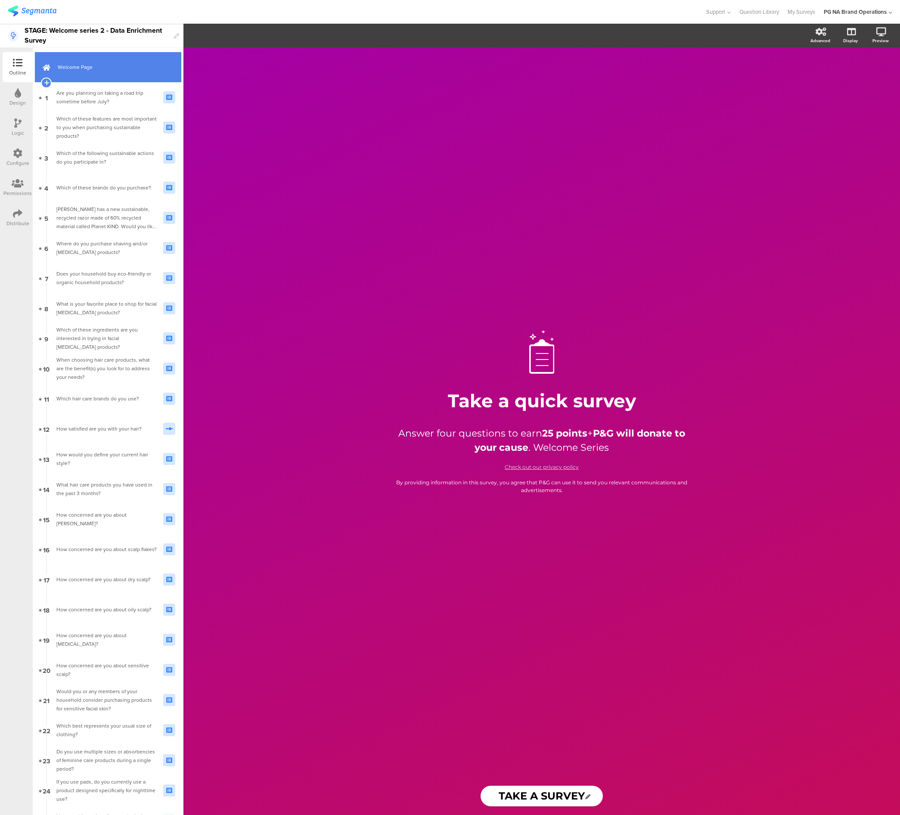
click at [100, 72] on link "Welcome Page" at bounding box center [108, 67] width 146 height 30
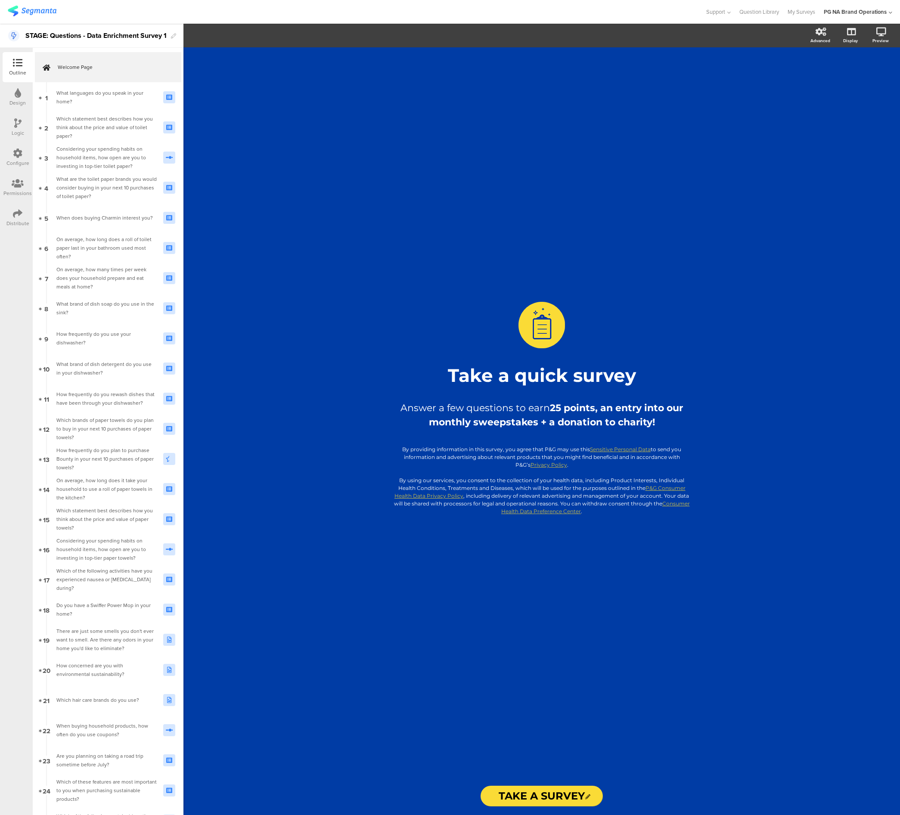
click at [16, 100] on div "Design" at bounding box center [17, 103] width 16 height 8
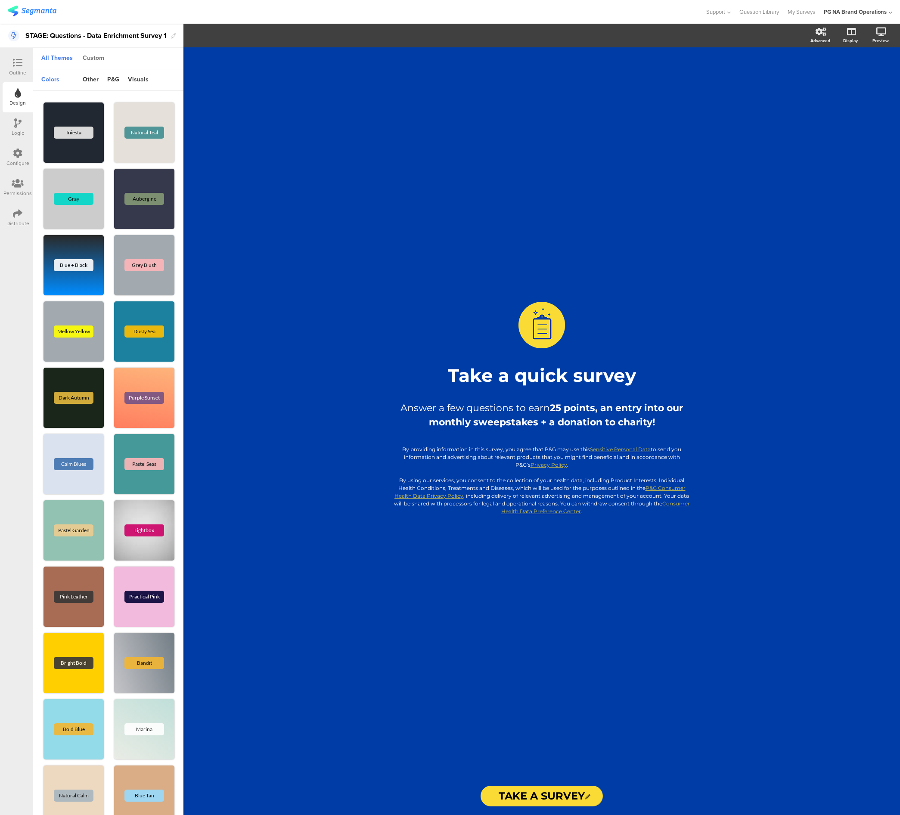
click at [97, 57] on div "Custom" at bounding box center [93, 58] width 30 height 15
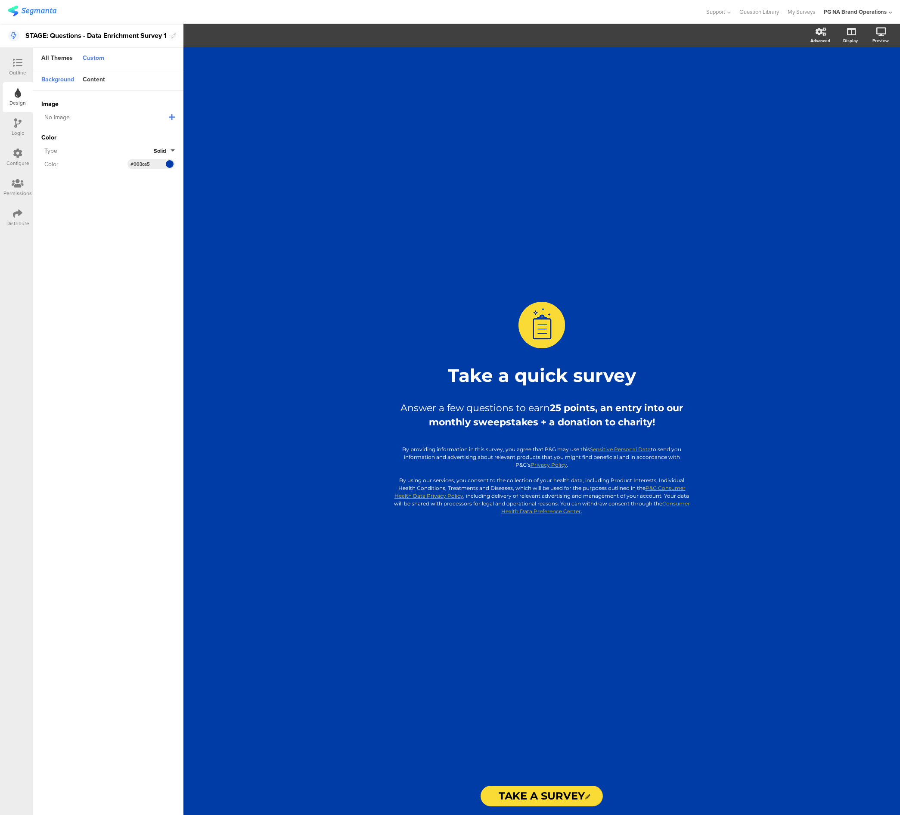
click at [144, 163] on input "#003ca5" at bounding box center [143, 164] width 26 height 7
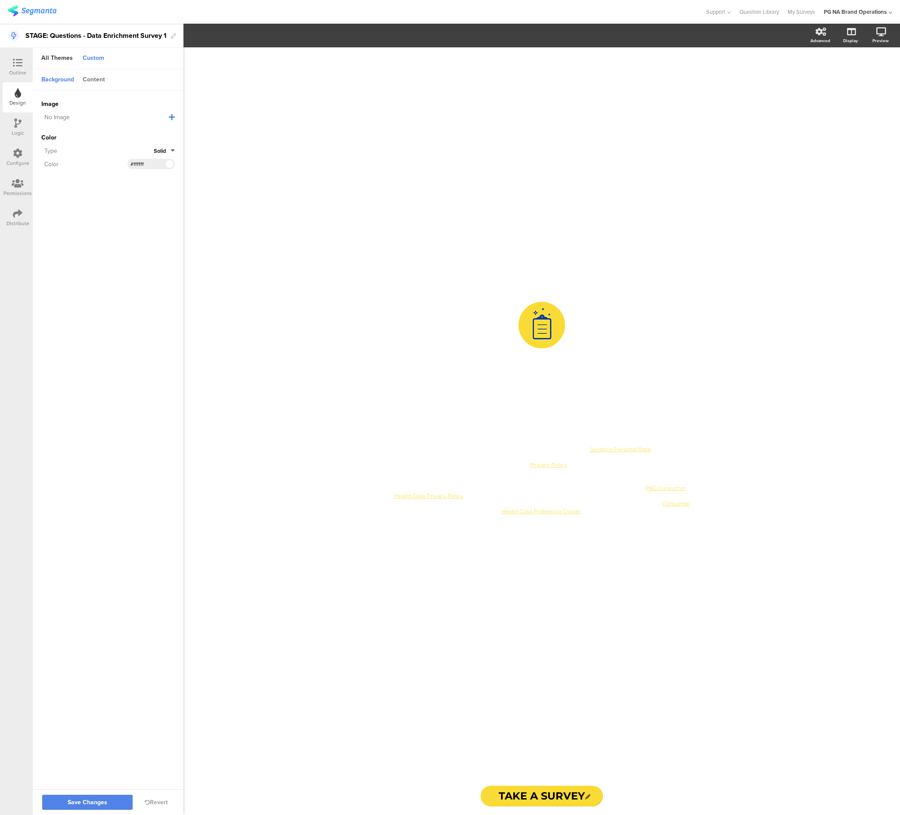
type input "#ffffff"
click at [96, 82] on div "Content" at bounding box center [93, 80] width 31 height 15
click at [139, 105] on input "#ffffff" at bounding box center [143, 104] width 26 height 7
paste input "1b315b"
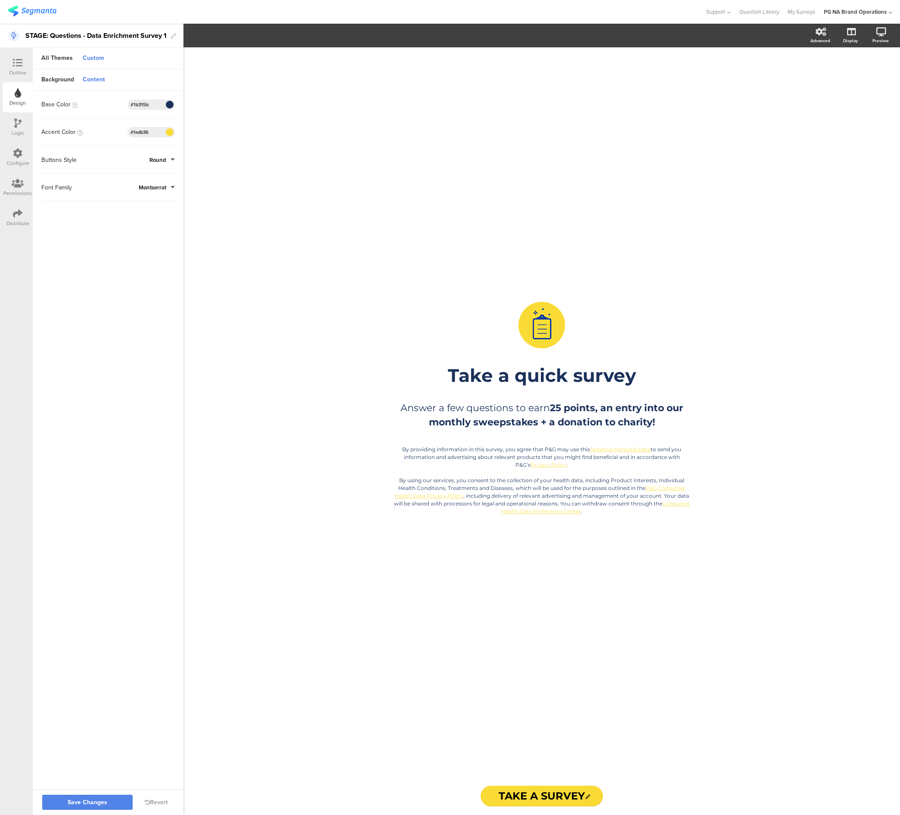
type input "#1b315b"
click at [143, 133] on input "#fadb36" at bounding box center [143, 132] width 26 height 7
paste input "219bd"
type input "#219bd6"
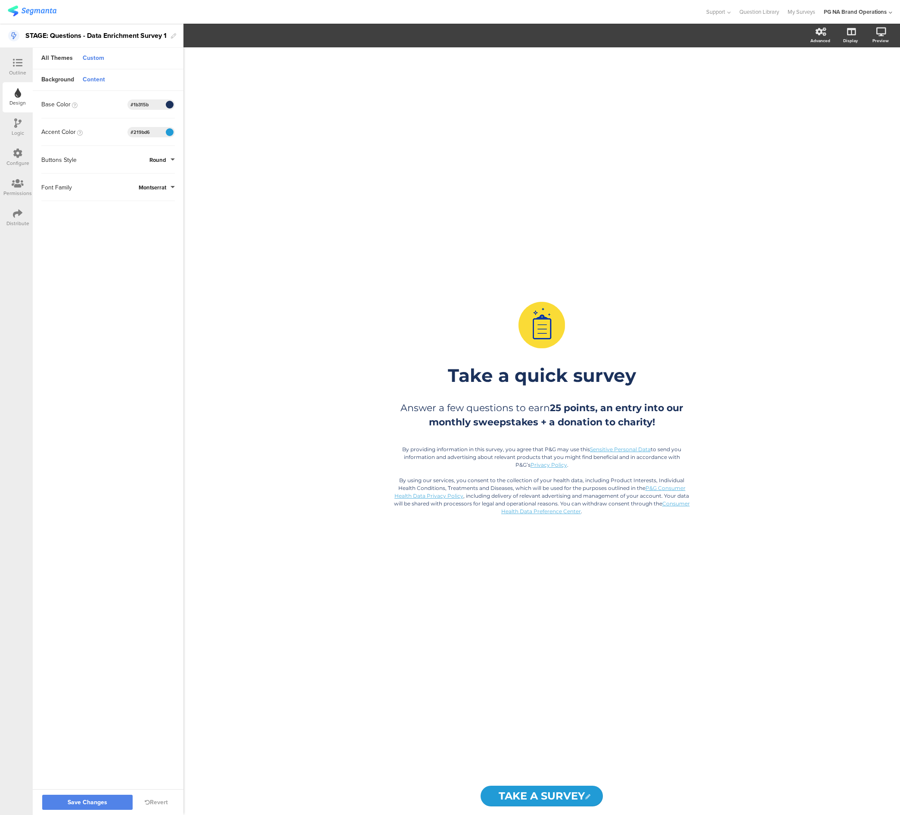
click at [156, 104] on div "#1b315b" at bounding box center [150, 104] width 47 height 10
drag, startPoint x: 119, startPoint y: 796, endPoint x: 114, endPoint y: 716, distance: 79.9
click at [119, 796] on button "Save Changes" at bounding box center [87, 802] width 90 height 15
click at [19, 70] on div "Outline" at bounding box center [17, 73] width 17 height 8
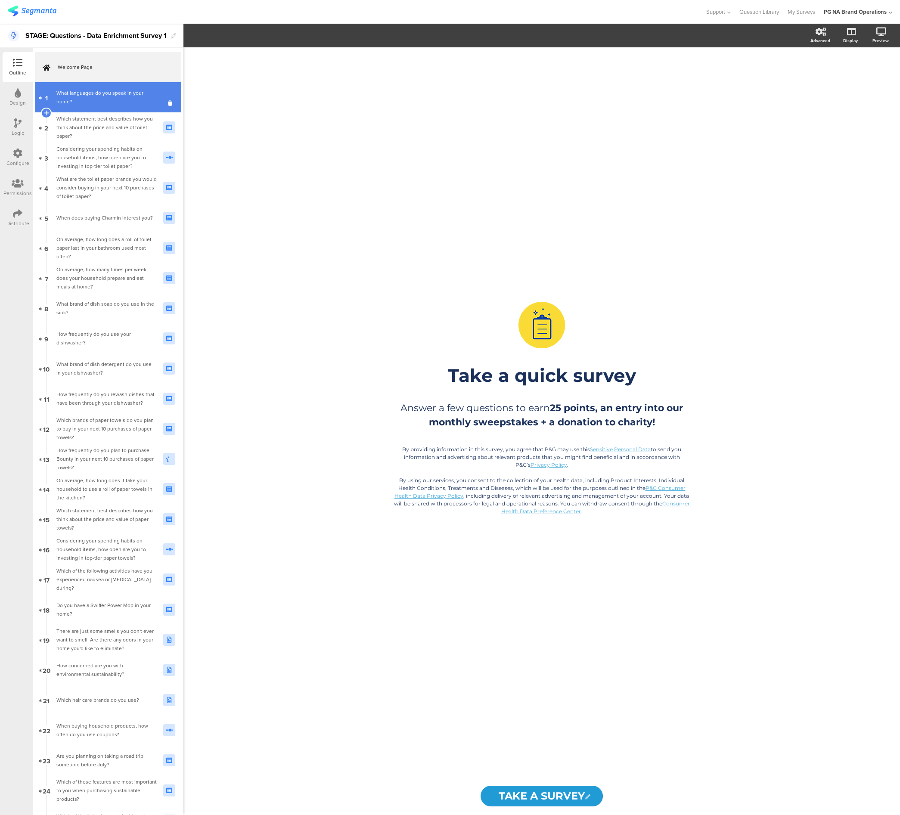
drag, startPoint x: 109, startPoint y: 95, endPoint x: 107, endPoint y: 103, distance: 8.3
click at [109, 95] on div "What languages do you speak in your home?" at bounding box center [106, 97] width 100 height 17
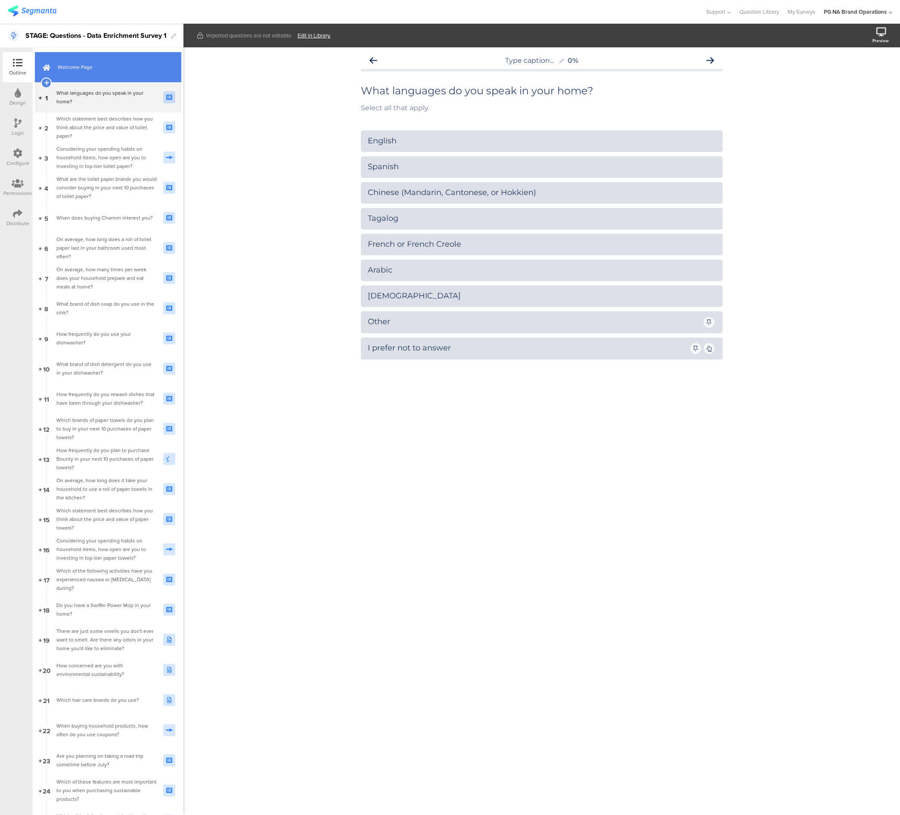
click at [100, 69] on span "Welcome Page" at bounding box center [113, 67] width 110 height 9
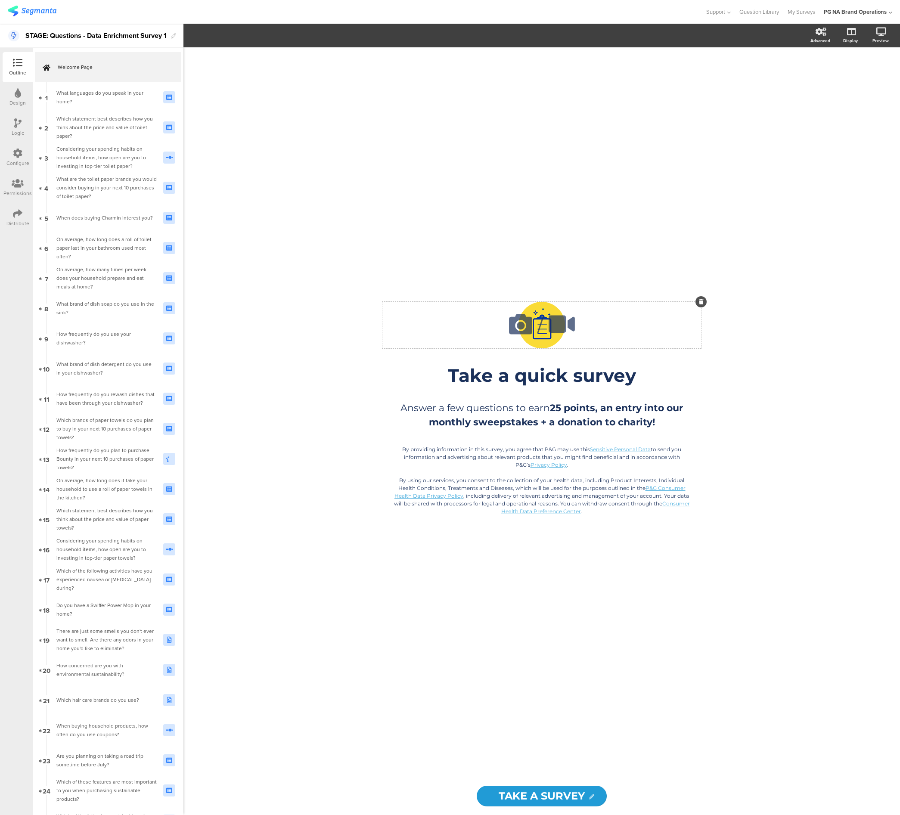
click at [524, 328] on icon at bounding box center [520, 324] width 29 height 29
click at [218, 115] on span "Upload" at bounding box center [210, 114] width 22 height 10
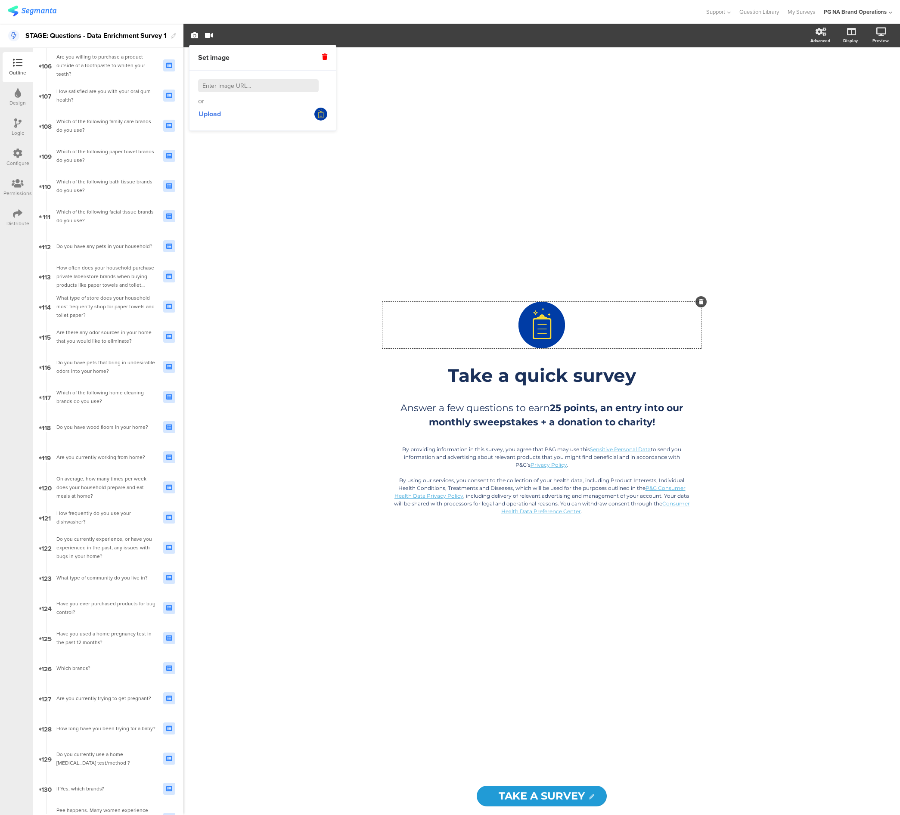
scroll to position [3899, 0]
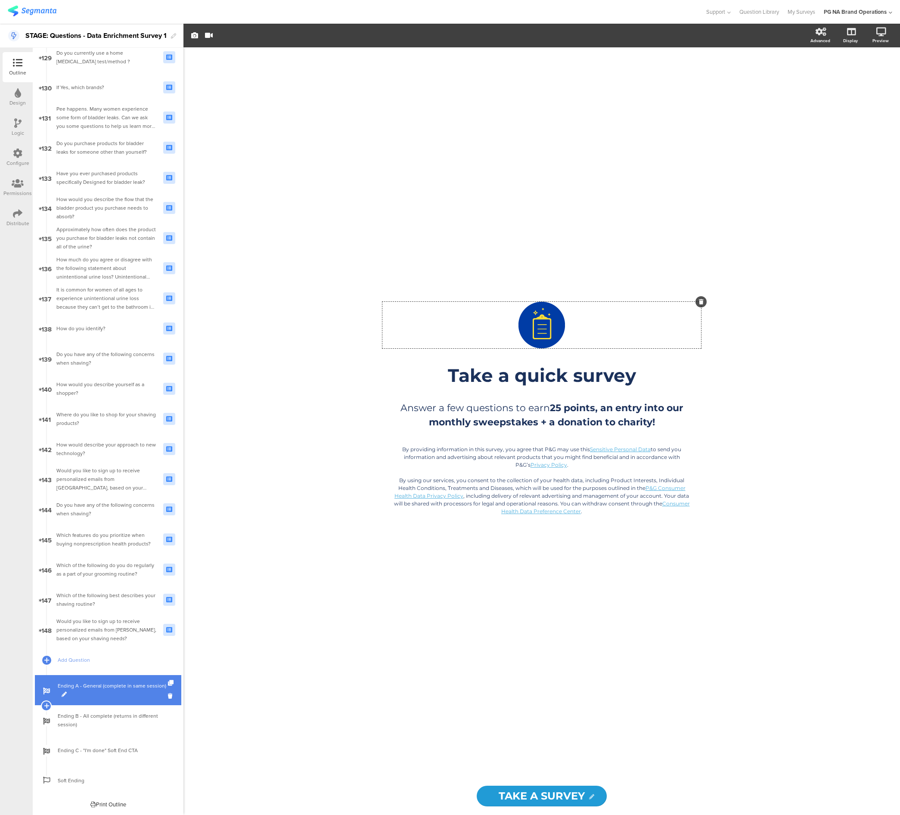
click at [116, 682] on span "Ending A - General (complete in same session)" at bounding box center [113, 690] width 110 height 17
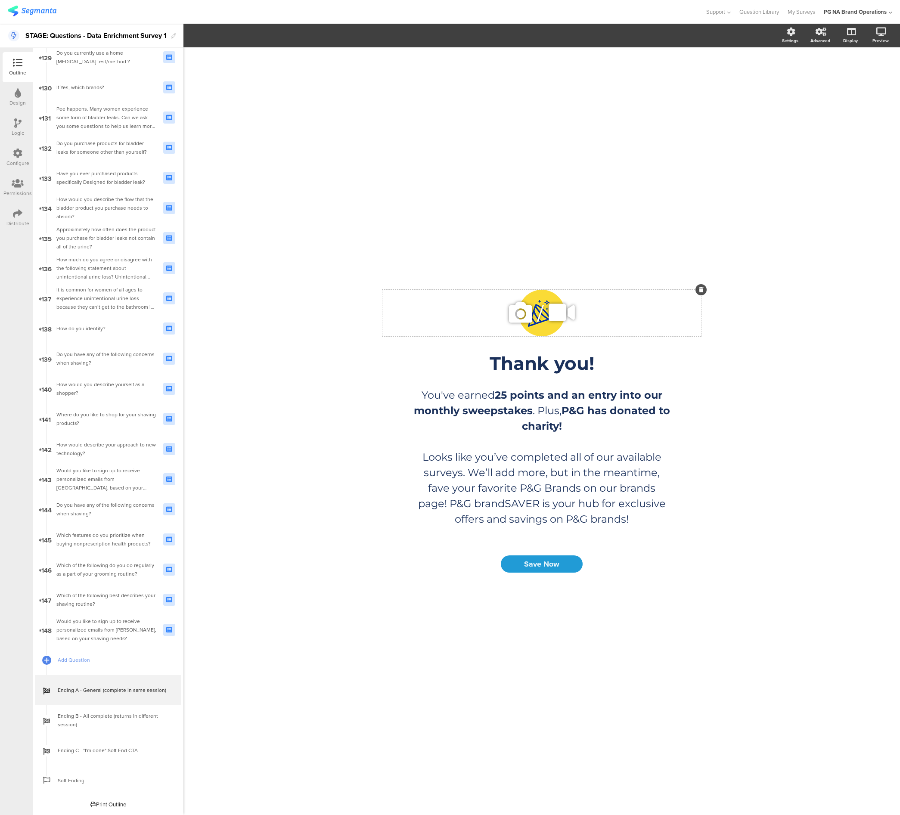
click at [527, 319] on icon at bounding box center [520, 312] width 29 height 29
click at [211, 113] on span "Upload" at bounding box center [210, 114] width 22 height 10
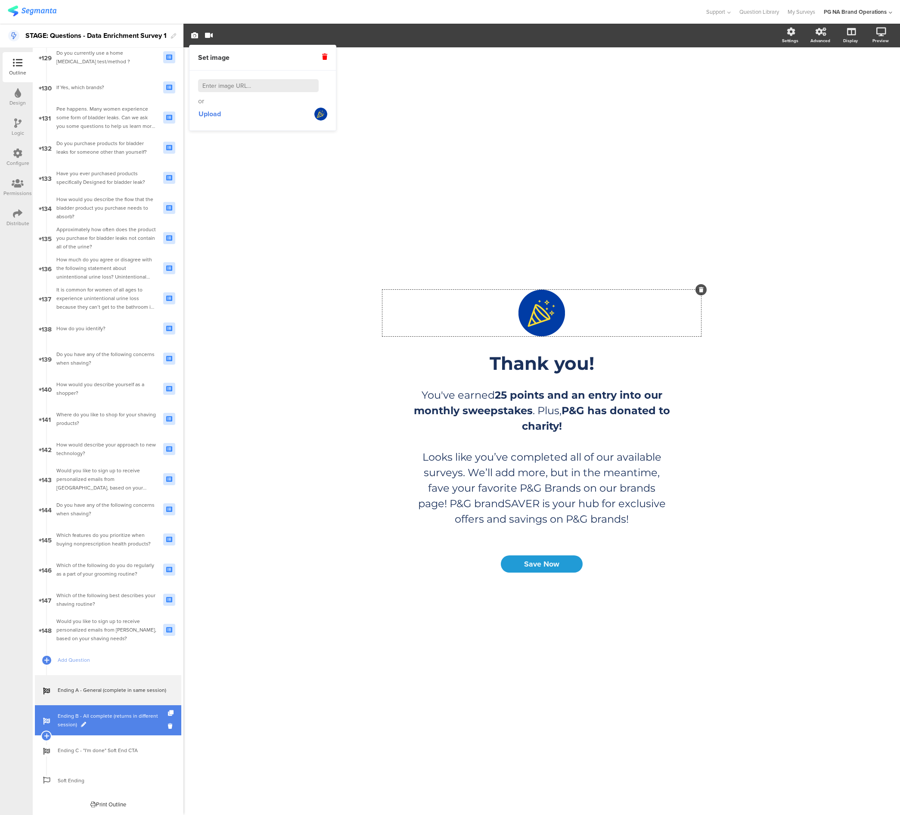
click at [106, 725] on span "Ending B - All complete (returns in different session)" at bounding box center [113, 720] width 110 height 17
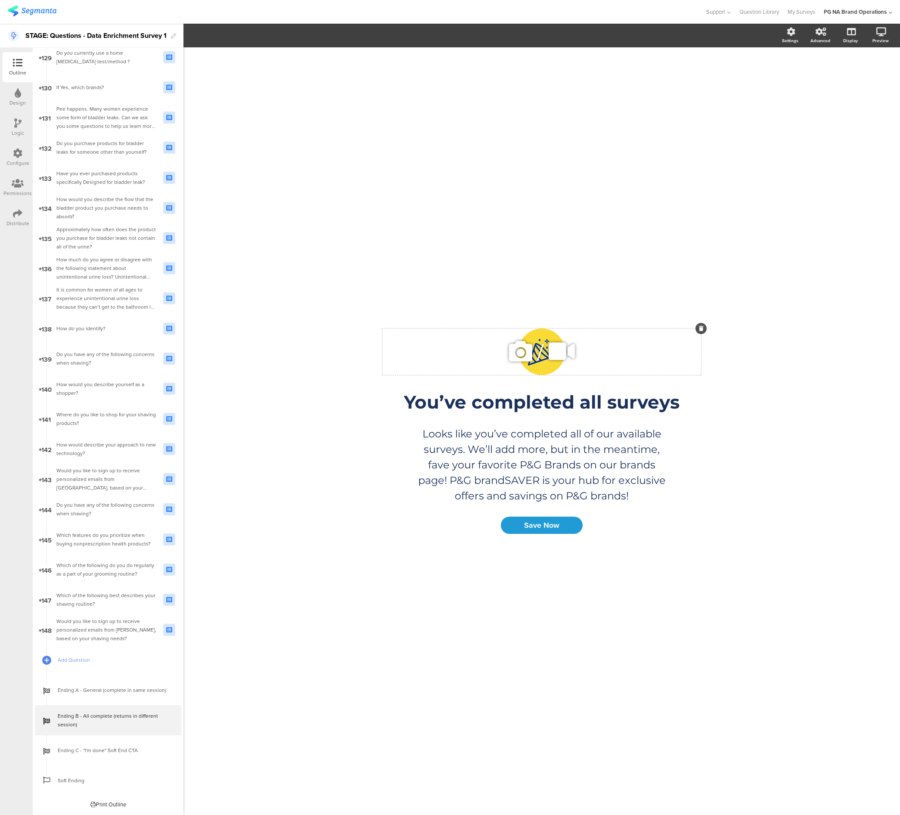
click at [530, 354] on icon at bounding box center [520, 351] width 29 height 29
click at [218, 110] on span "Upload" at bounding box center [210, 114] width 22 height 10
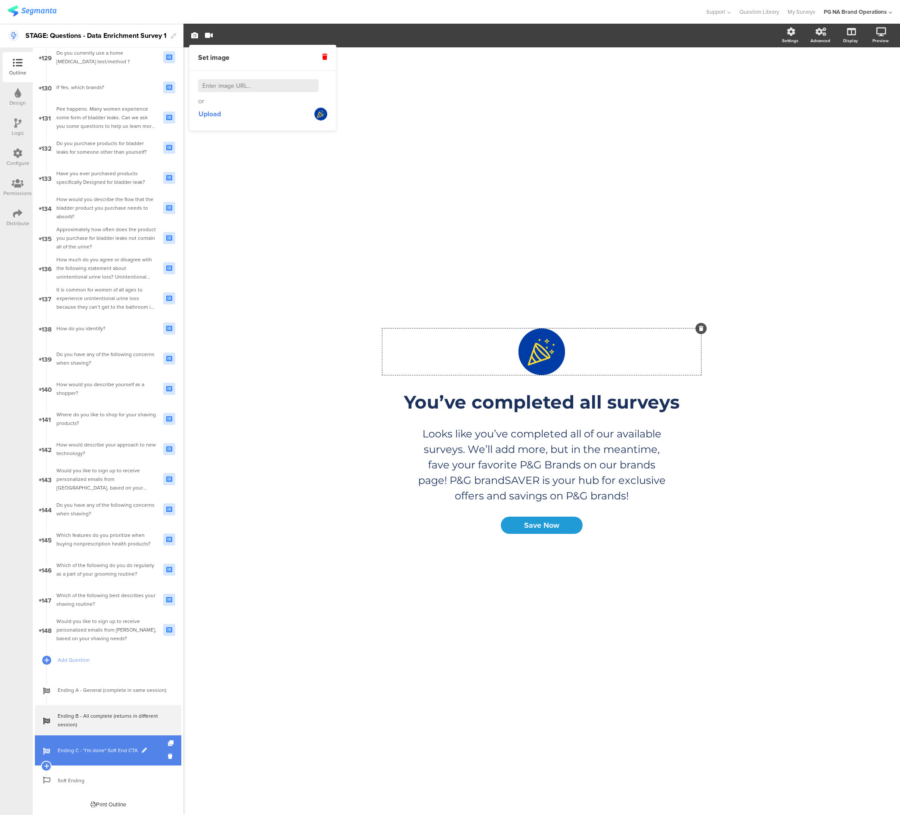
click at [110, 744] on link "Ending C - "I'm done" Soft End CTA" at bounding box center [108, 751] width 146 height 30
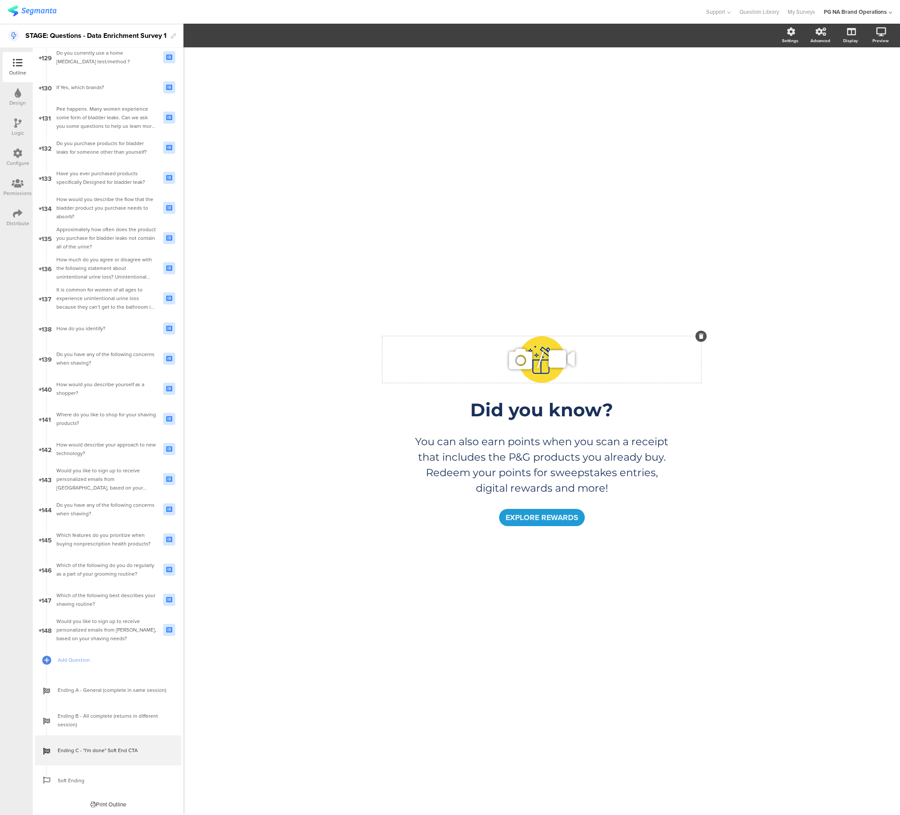
click at [530, 362] on icon at bounding box center [520, 359] width 29 height 29
click at [215, 115] on span "Upload" at bounding box center [210, 114] width 22 height 10
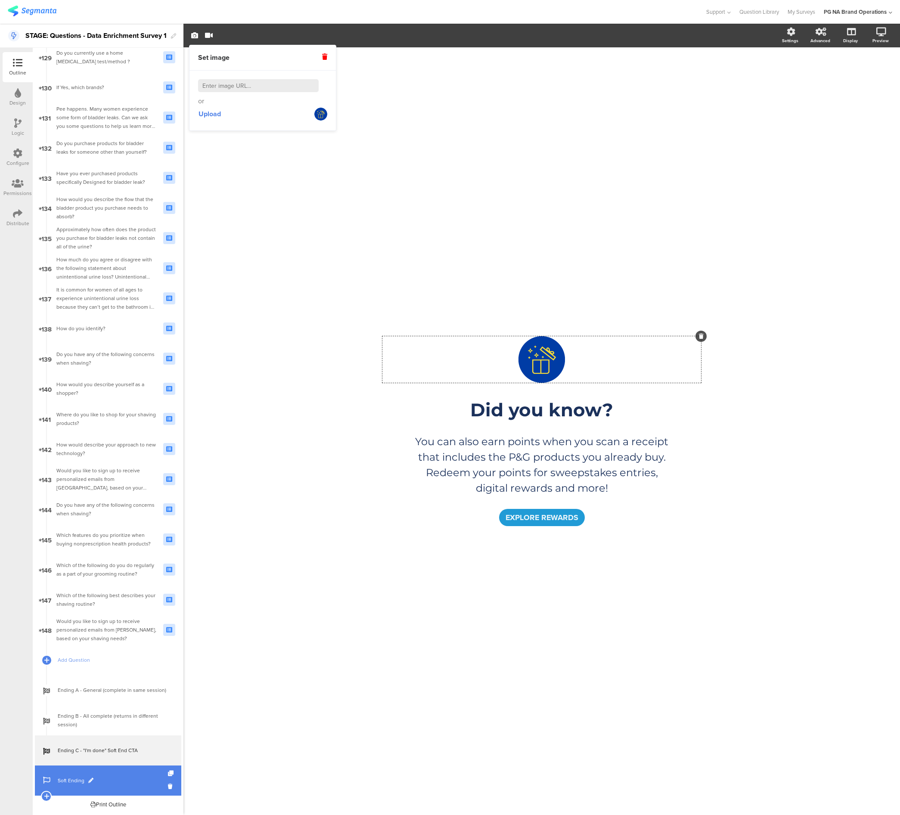
click at [118, 784] on span "Soft Ending" at bounding box center [113, 780] width 110 height 9
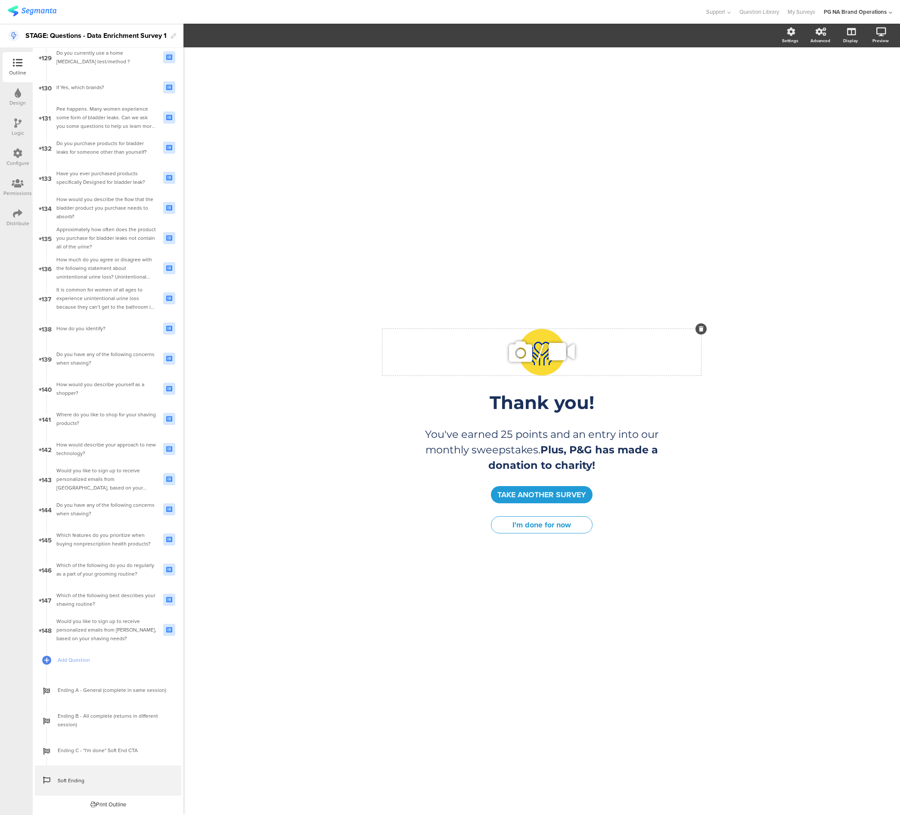
click at [519, 356] on icon at bounding box center [520, 351] width 29 height 29
click at [219, 116] on span "Upload" at bounding box center [210, 114] width 22 height 10
click at [304, 250] on div "/ Thank you! Thank you! You've earned 25 points and an entry into our monthly s…" at bounding box center [541, 431] width 717 height 768
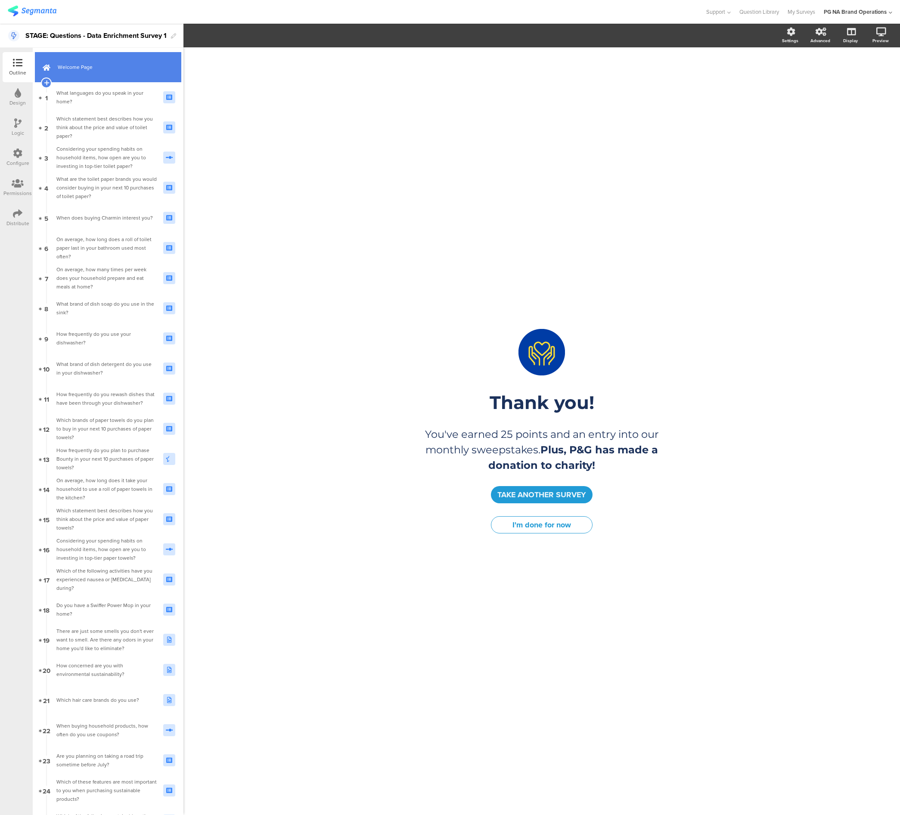
click at [102, 71] on span "Welcome Page" at bounding box center [113, 67] width 110 height 9
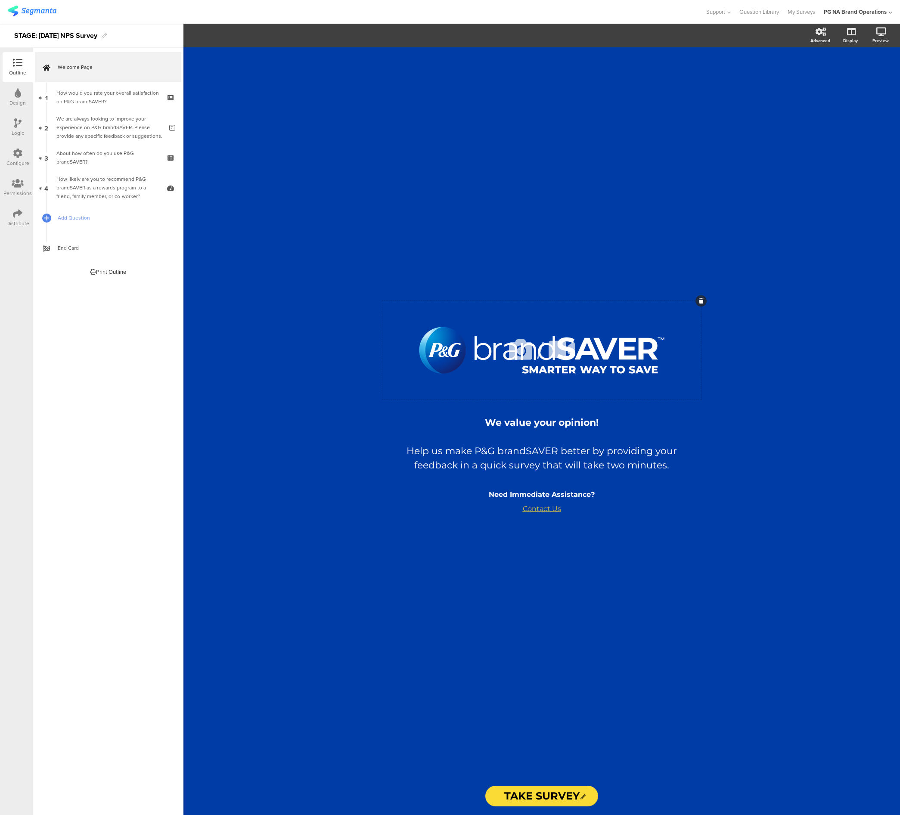
click at [518, 348] on icon at bounding box center [520, 349] width 29 height 29
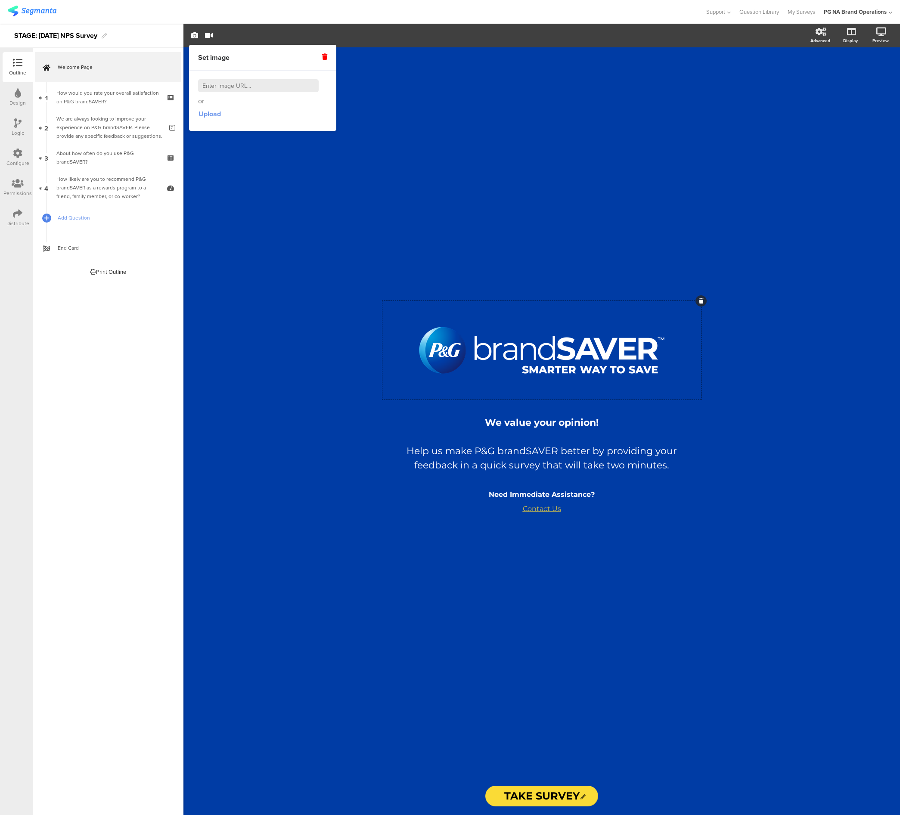
click at [219, 116] on span "Upload" at bounding box center [210, 114] width 22 height 10
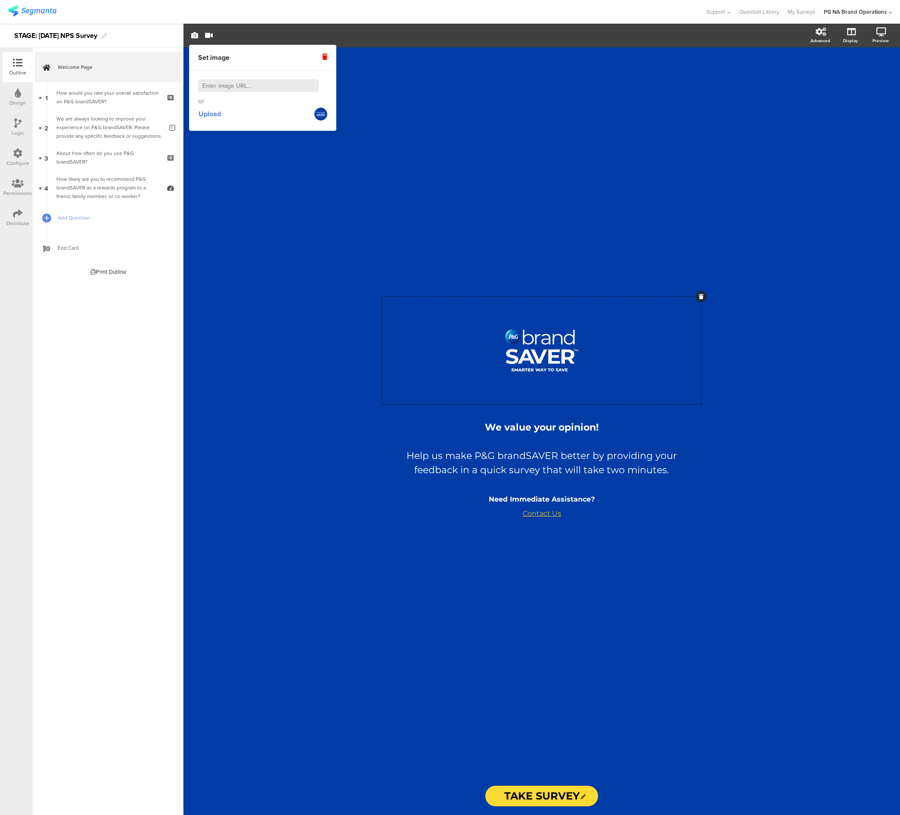
click at [17, 96] on icon at bounding box center [18, 92] width 6 height 9
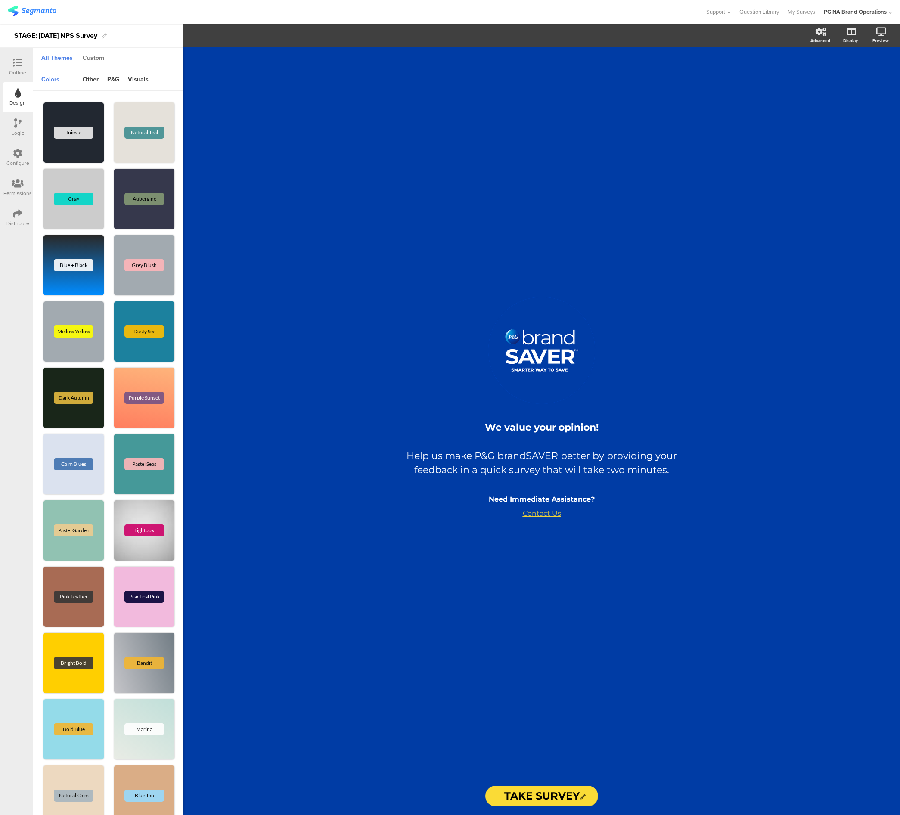
click at [93, 56] on div "Custom" at bounding box center [93, 58] width 30 height 15
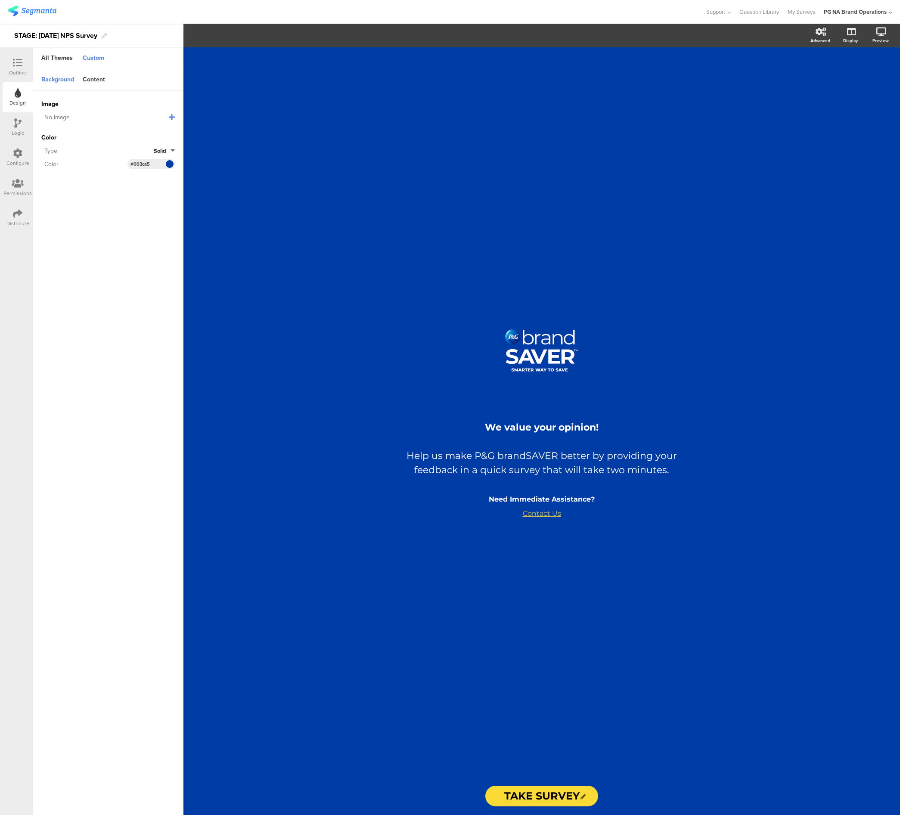
click at [147, 165] on input "#003ca5" at bounding box center [143, 164] width 26 height 7
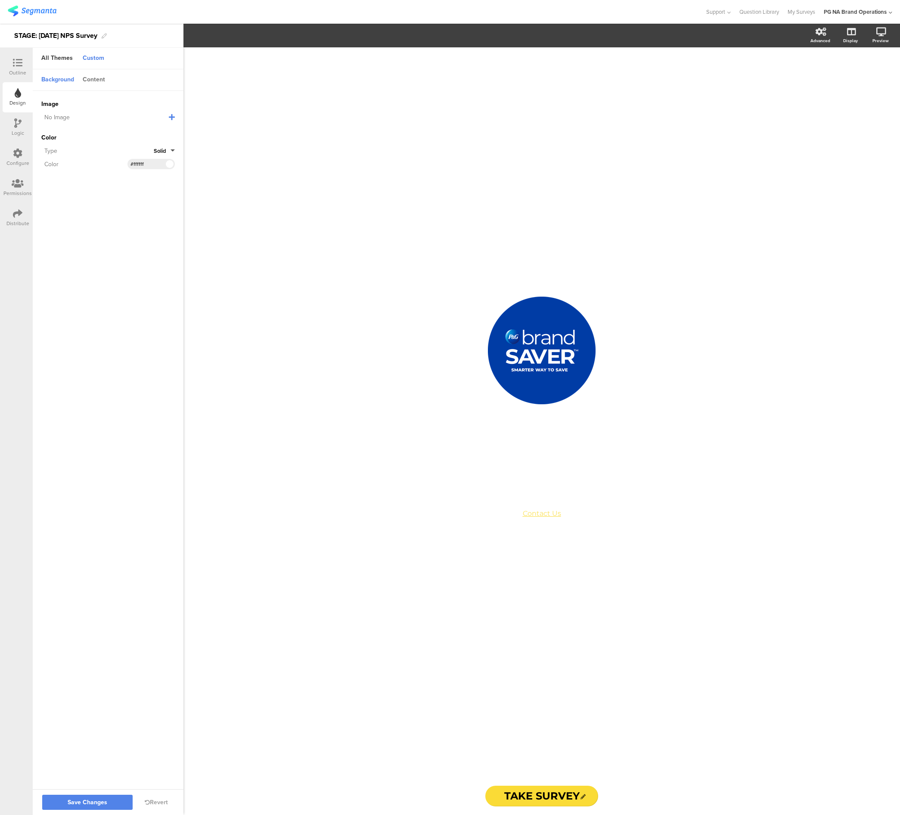
type input "#ffffff"
click at [97, 78] on div "Content" at bounding box center [93, 80] width 31 height 15
click at [139, 105] on input "#ffffff" at bounding box center [143, 104] width 26 height 7
paste input "219bd6"
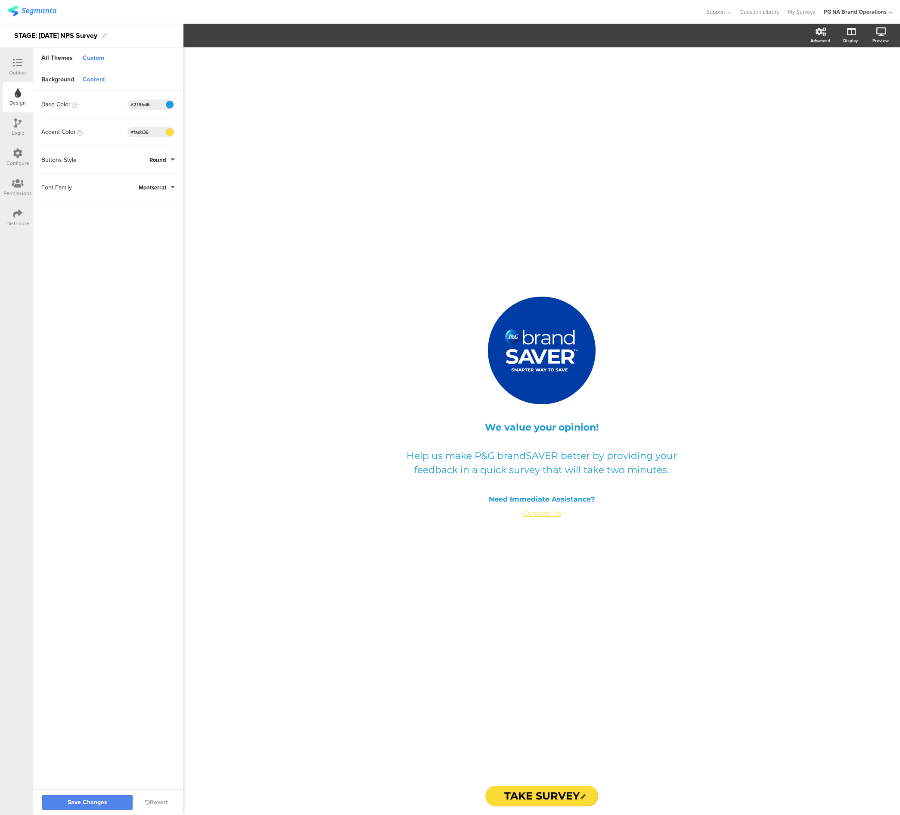
type input "#219bd6"
click at [146, 132] on input "#fadb36" at bounding box center [143, 132] width 26 height 7
paste input "219bd"
type input "#219bd6"
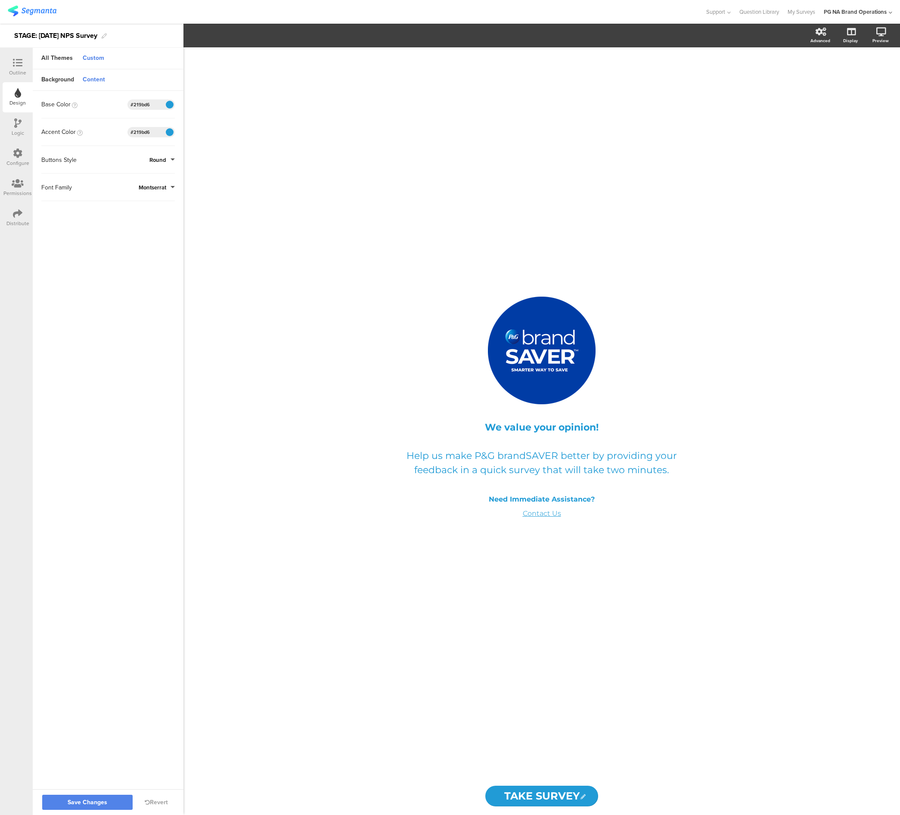
click at [140, 103] on input "#219bd6" at bounding box center [143, 104] width 26 height 7
paste input "1b315b"
type input "#1b315b"
drag, startPoint x: 148, startPoint y: 380, endPoint x: 147, endPoint y: 396, distance: 16.0
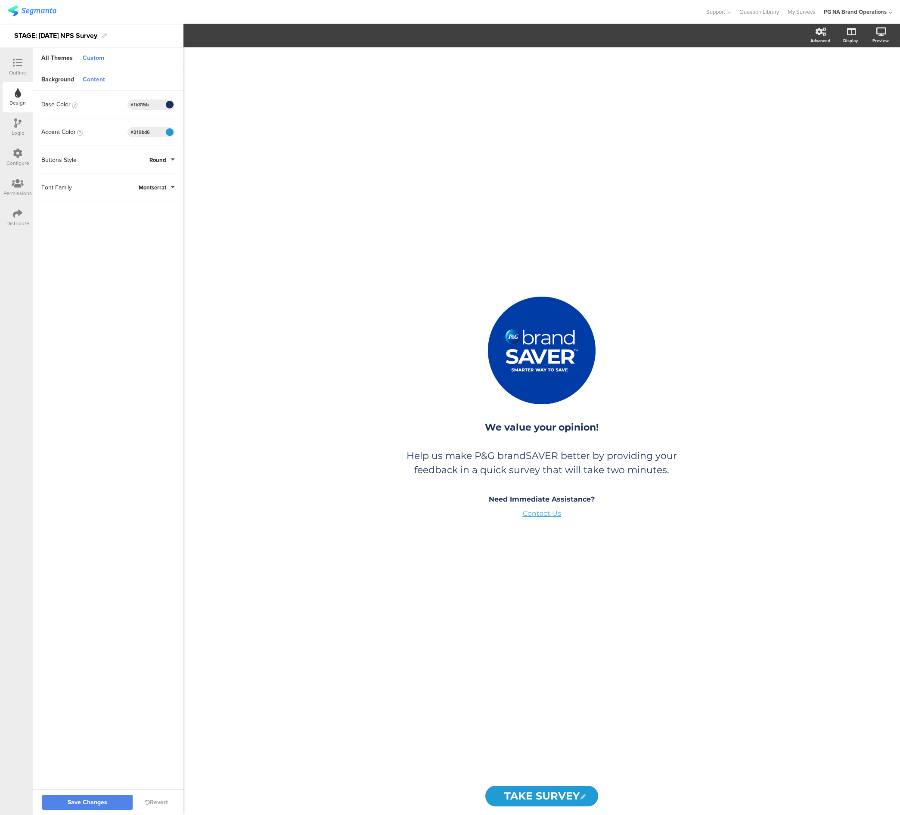
click at [148, 380] on sg-customize-design "Background Content Image No Image Invalid URL or Upload File Color Type Solid C…" at bounding box center [108, 429] width 151 height 721
click at [106, 803] on span "Save Changes" at bounding box center [88, 803] width 40 height 0
click at [17, 65] on icon at bounding box center [17, 62] width 9 height 9
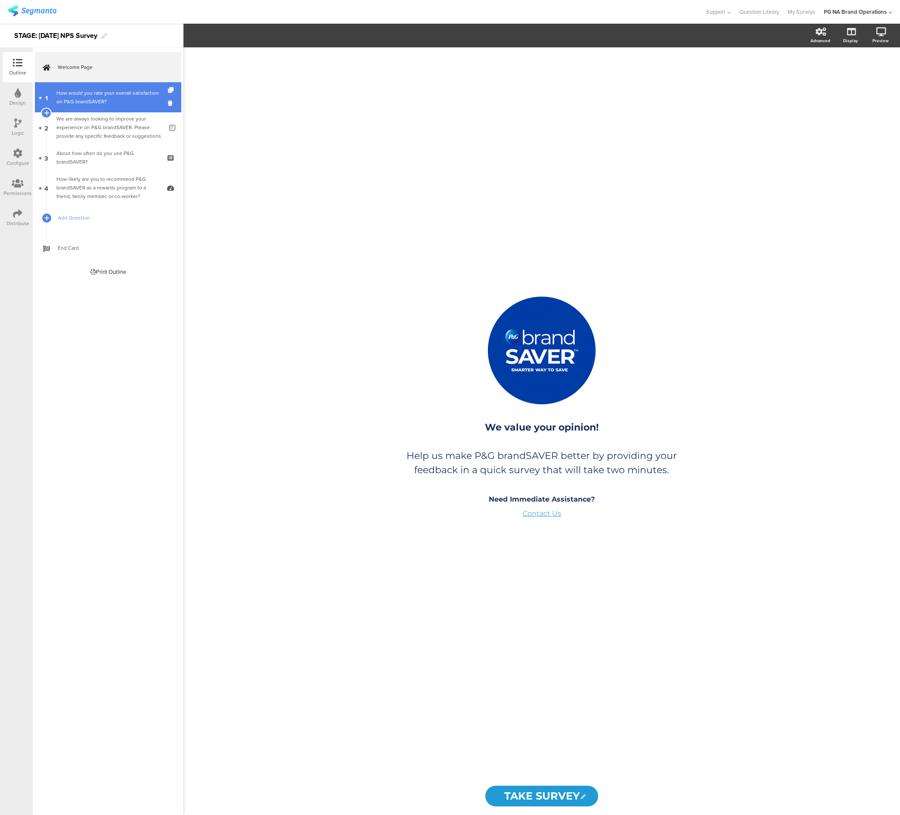
click at [87, 96] on div "How would you rate your overall satisfaction on P&G brandSAVER?" at bounding box center [107, 97] width 103 height 17
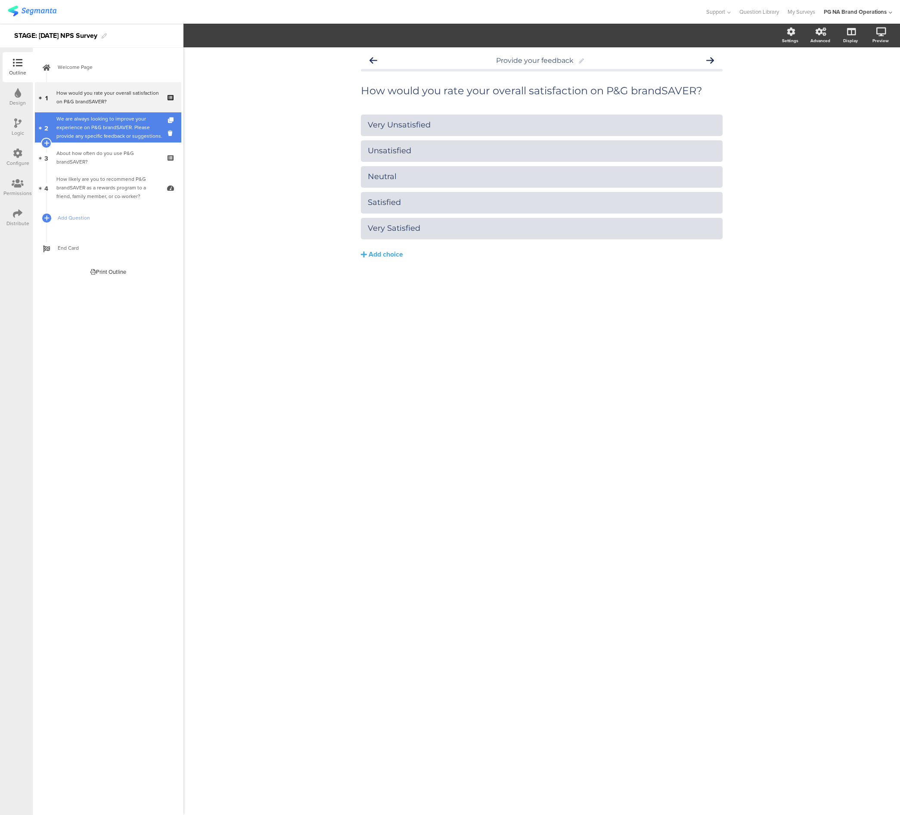
click at [94, 119] on div "We are always looking to improve your experience on P&G brandSAVER. Please prov…" at bounding box center [109, 128] width 106 height 26
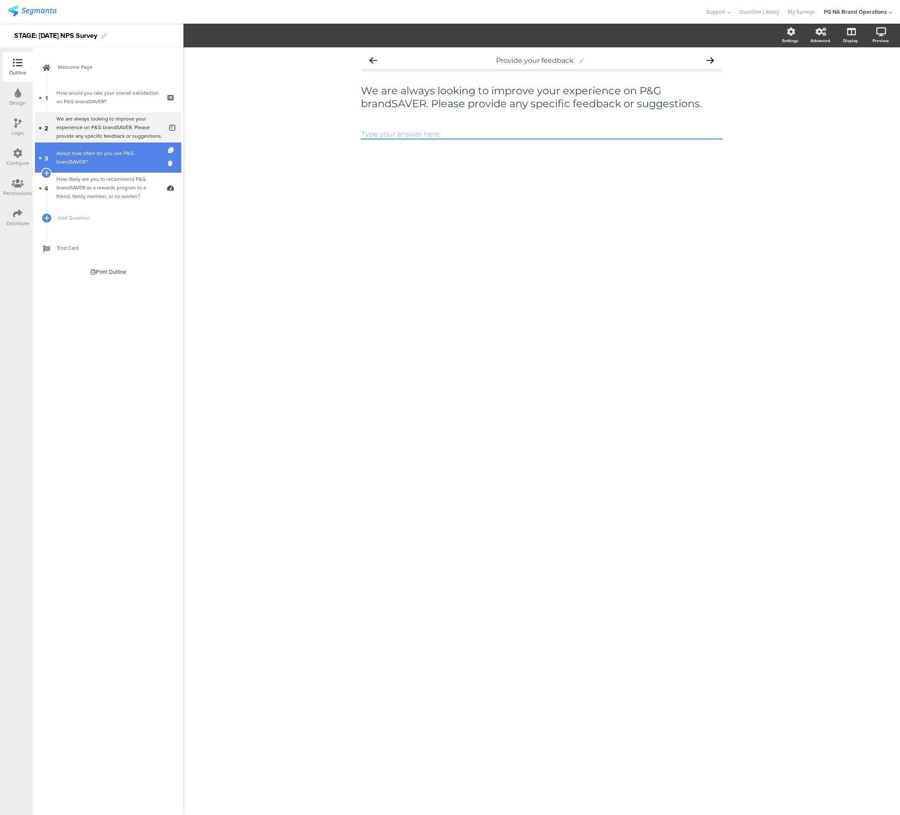
click at [99, 156] on div "About how often do you use P&G brandSAVER?" at bounding box center [107, 157] width 103 height 17
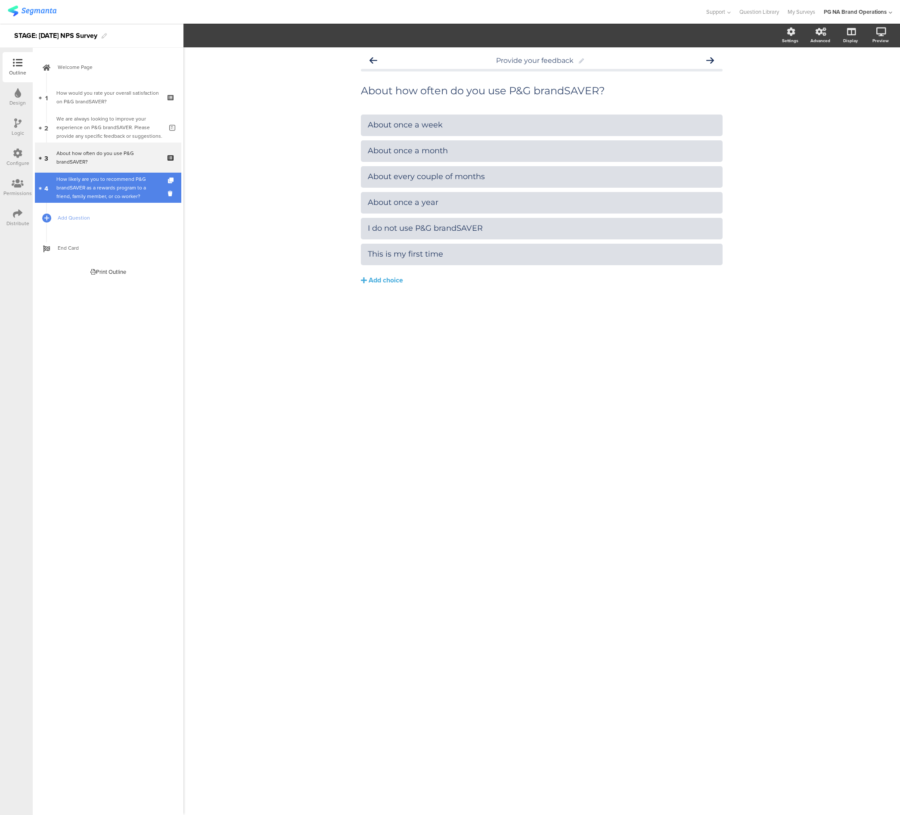
click at [111, 190] on div "How likely are you to recommend P&G brandSAVER as a rewards program to a friend…" at bounding box center [107, 188] width 103 height 26
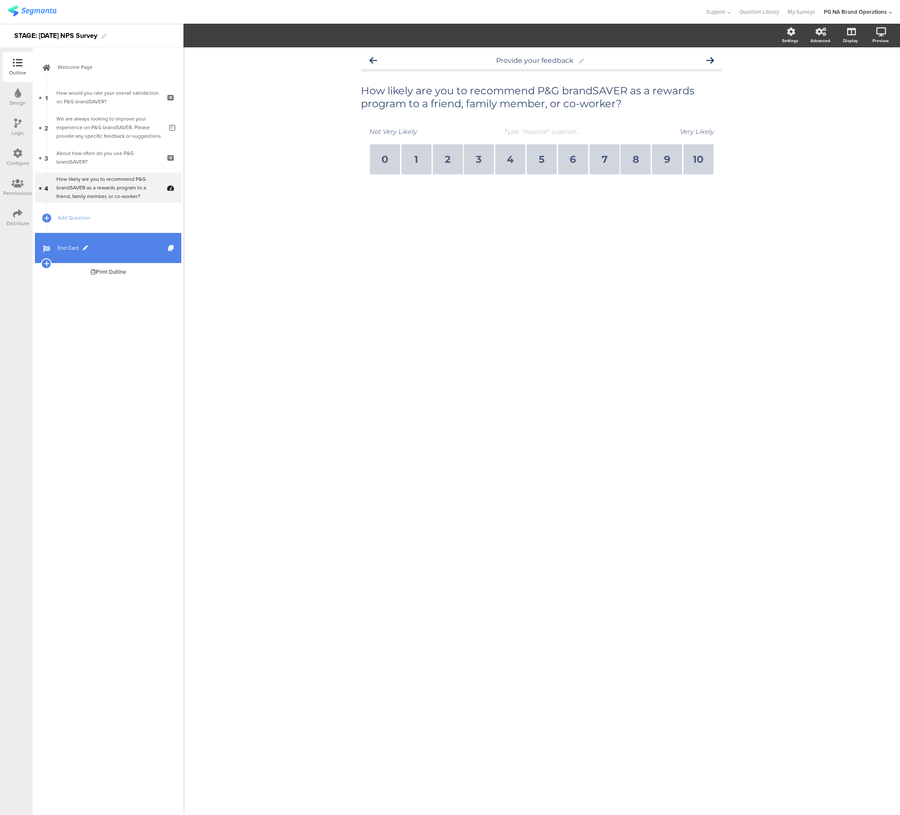
click at [129, 256] on link "End Card" at bounding box center [108, 248] width 146 height 30
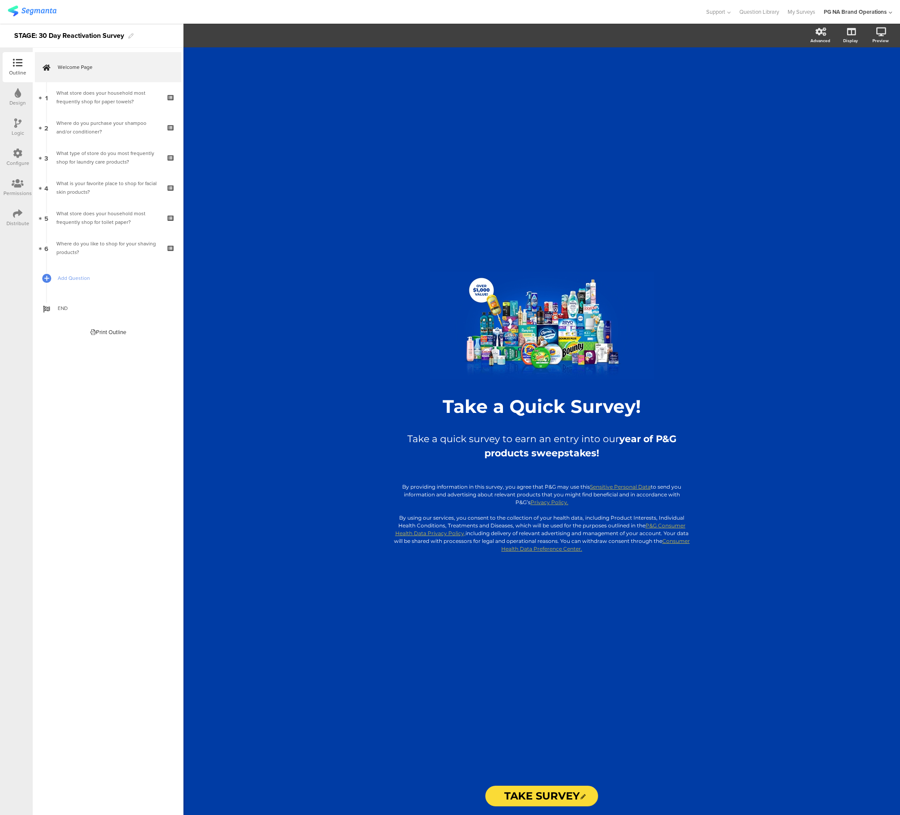
click at [18, 99] on div "Design" at bounding box center [17, 103] width 16 height 8
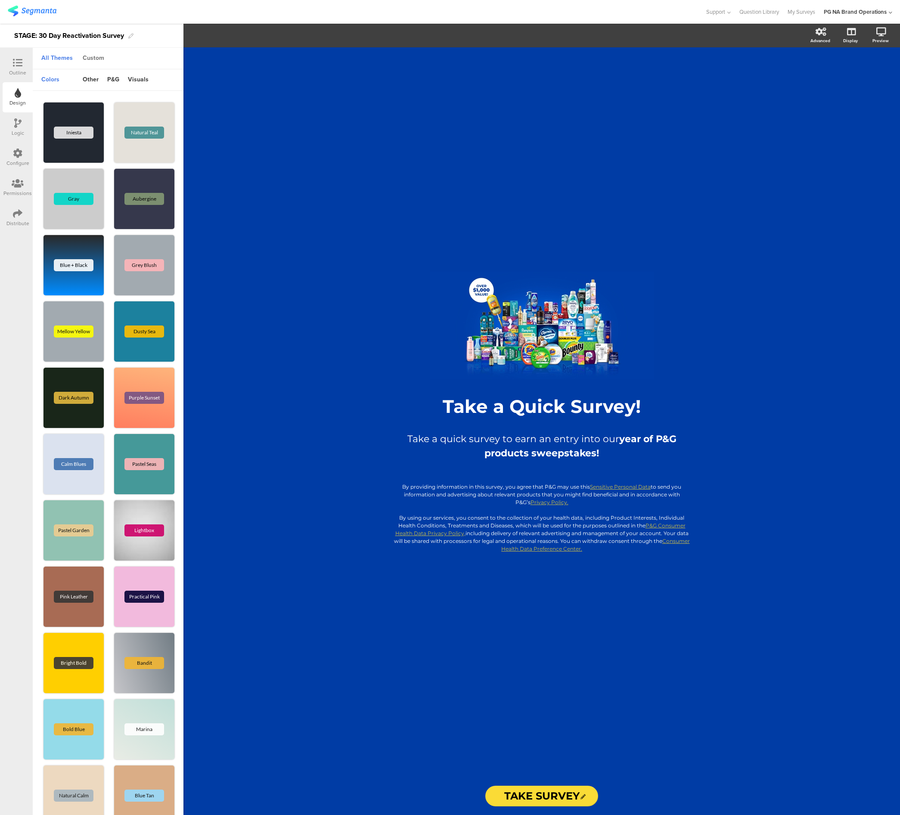
click at [88, 60] on div "Custom" at bounding box center [93, 58] width 30 height 15
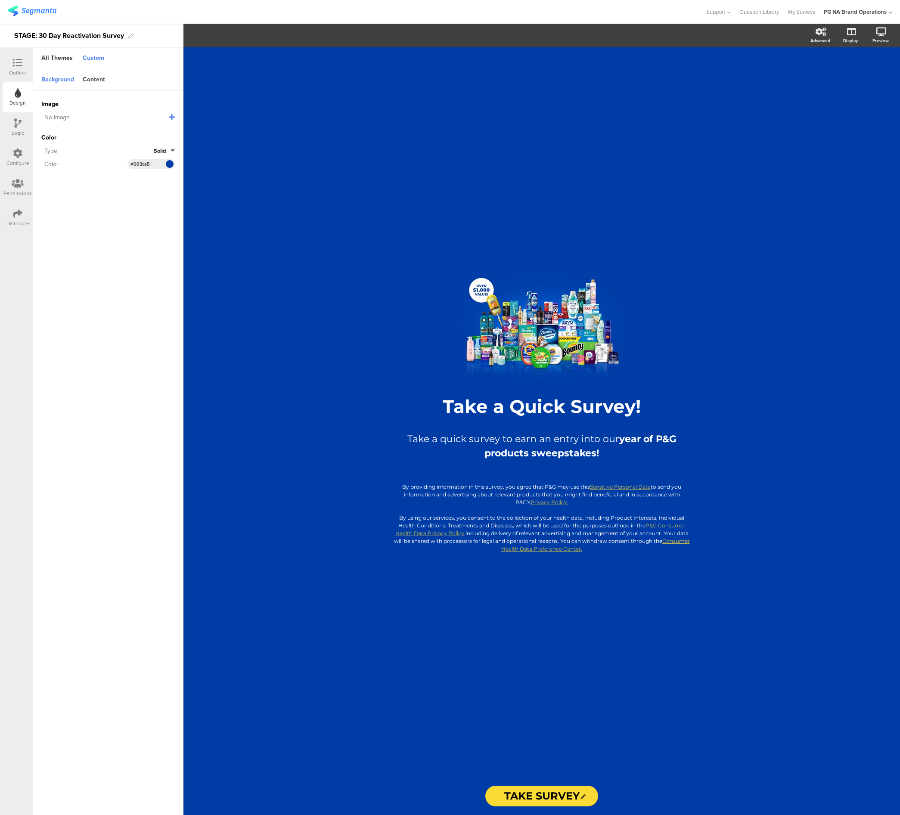
click at [142, 164] on input "#003ca5" at bounding box center [143, 164] width 26 height 7
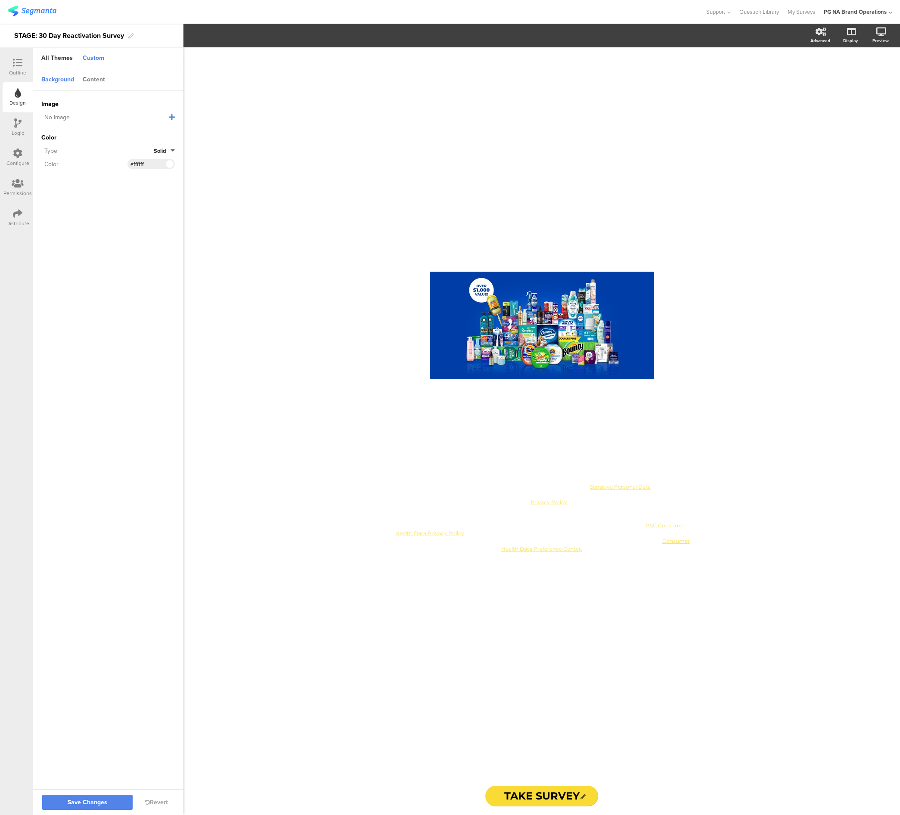
type input "#ffffff"
click at [89, 78] on div "Content" at bounding box center [93, 80] width 31 height 15
click at [137, 106] on input "#ffffff" at bounding box center [143, 104] width 26 height 7
paste input "1b315b"
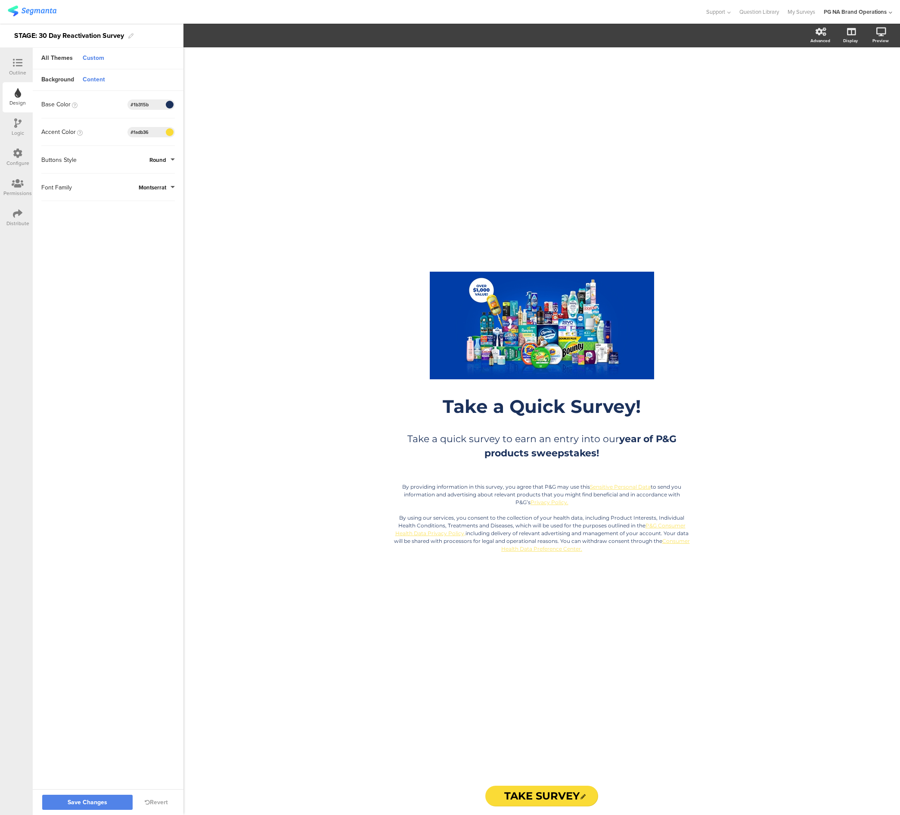
type input "#1b315b"
click at [143, 130] on input "#fadb36" at bounding box center [143, 132] width 26 height 7
paste input "219bd"
type input "#219bd6"
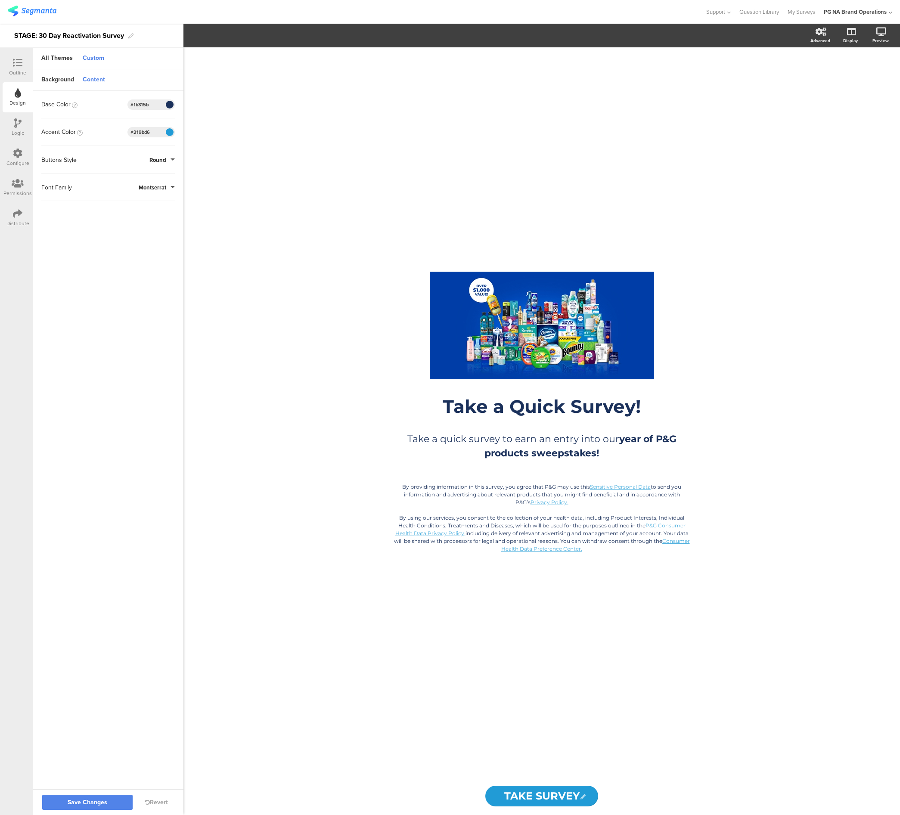
click at [138, 303] on sg-customize-design "Background Content Image No Image Invalid URL or Upload File Color Type Solid C…" at bounding box center [108, 429] width 151 height 721
click at [513, 325] on icon at bounding box center [520, 324] width 29 height 29
click at [217, 114] on span "Upload" at bounding box center [210, 114] width 22 height 10
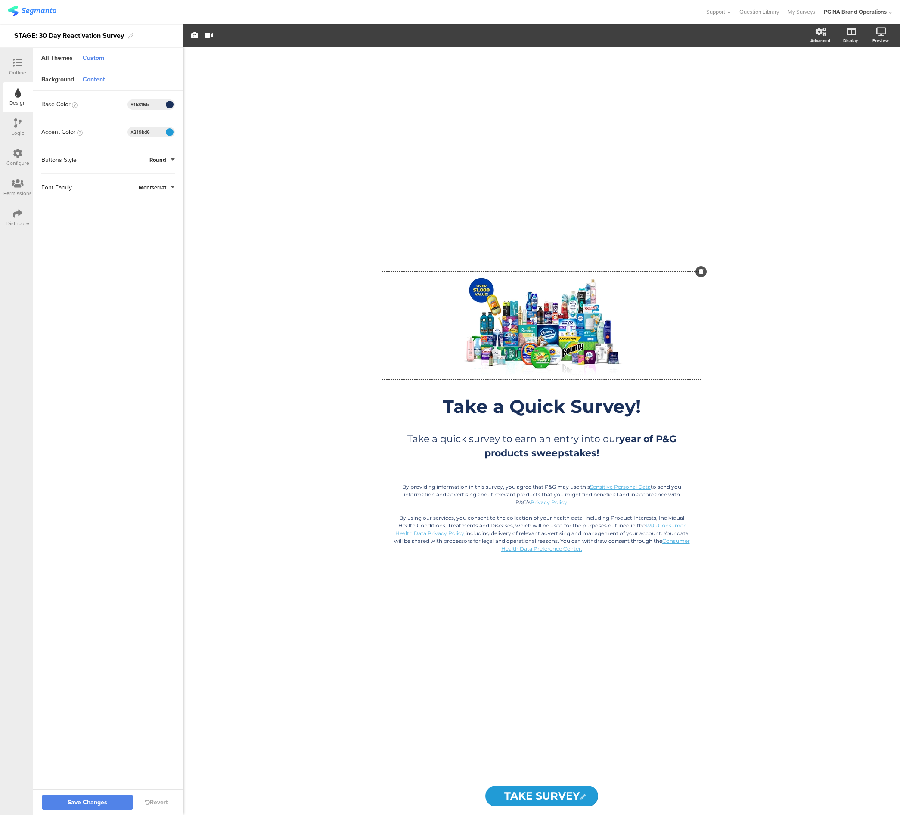
click at [757, 434] on div "/ Take a Quick Survey! Take a Quick Survey! Take a quick survey to earn an entr…" at bounding box center [541, 431] width 717 height 768
click at [16, 68] on div at bounding box center [17, 63] width 17 height 11
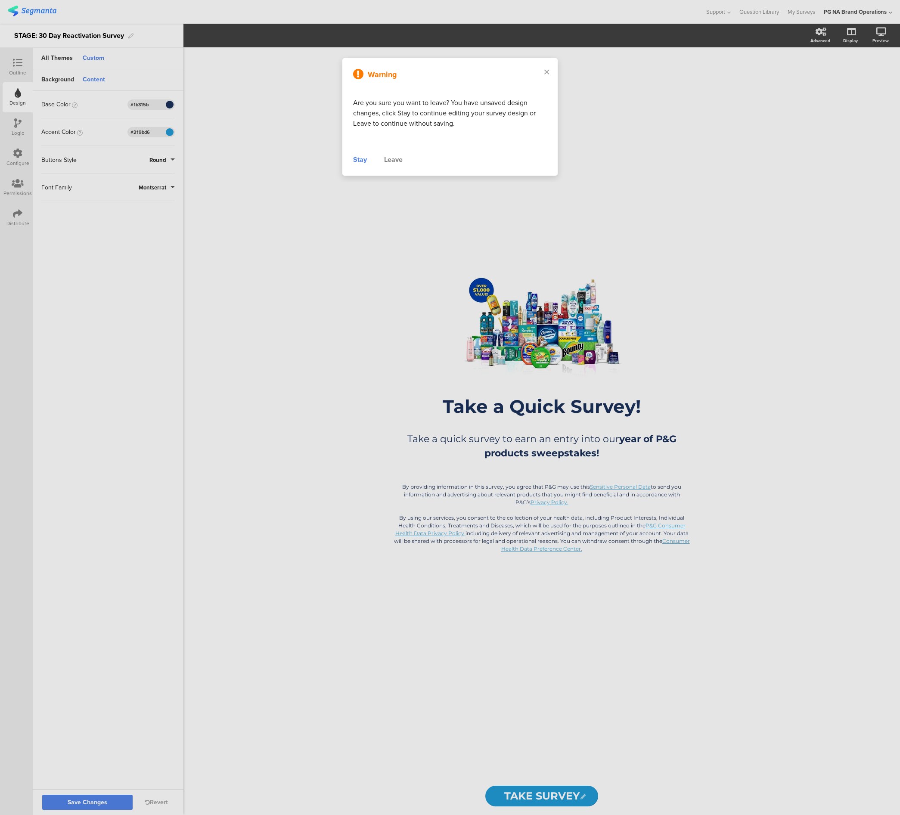
drag, startPoint x: 355, startPoint y: 142, endPoint x: 327, endPoint y: 362, distance: 221.8
click at [355, 155] on div "Stay" at bounding box center [360, 160] width 14 height 10
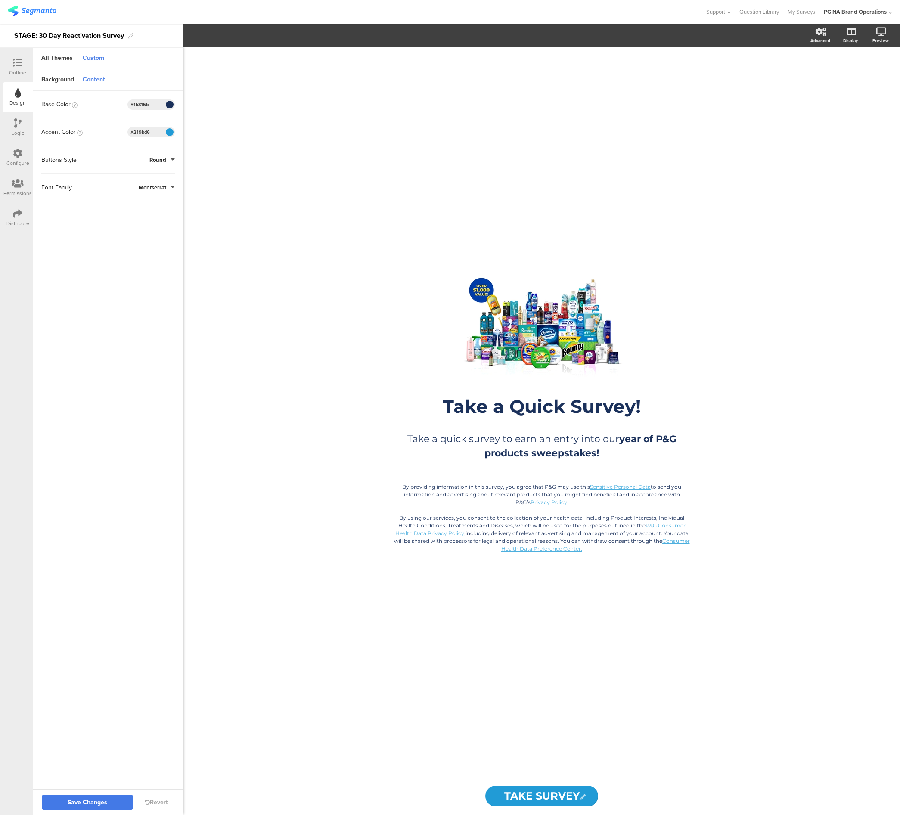
click at [119, 801] on button "Save Changes" at bounding box center [87, 802] width 90 height 15
click at [21, 66] on icon at bounding box center [17, 62] width 9 height 9
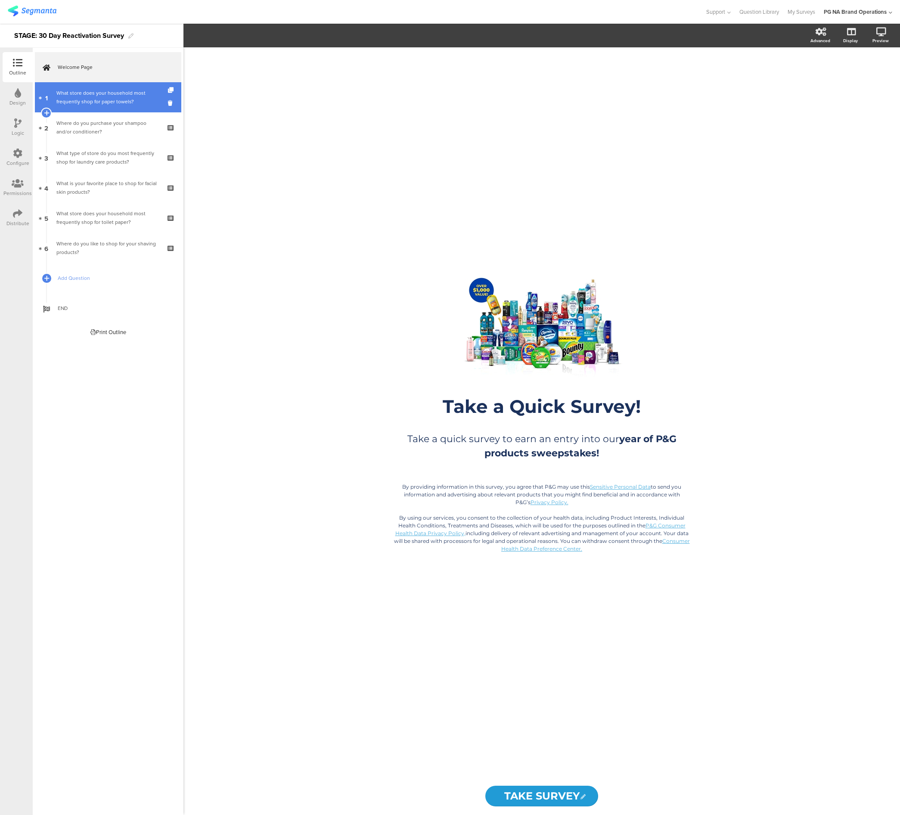
click at [91, 87] on link "1 What store does your household most frequently shop for paper towels?" at bounding box center [108, 97] width 146 height 30
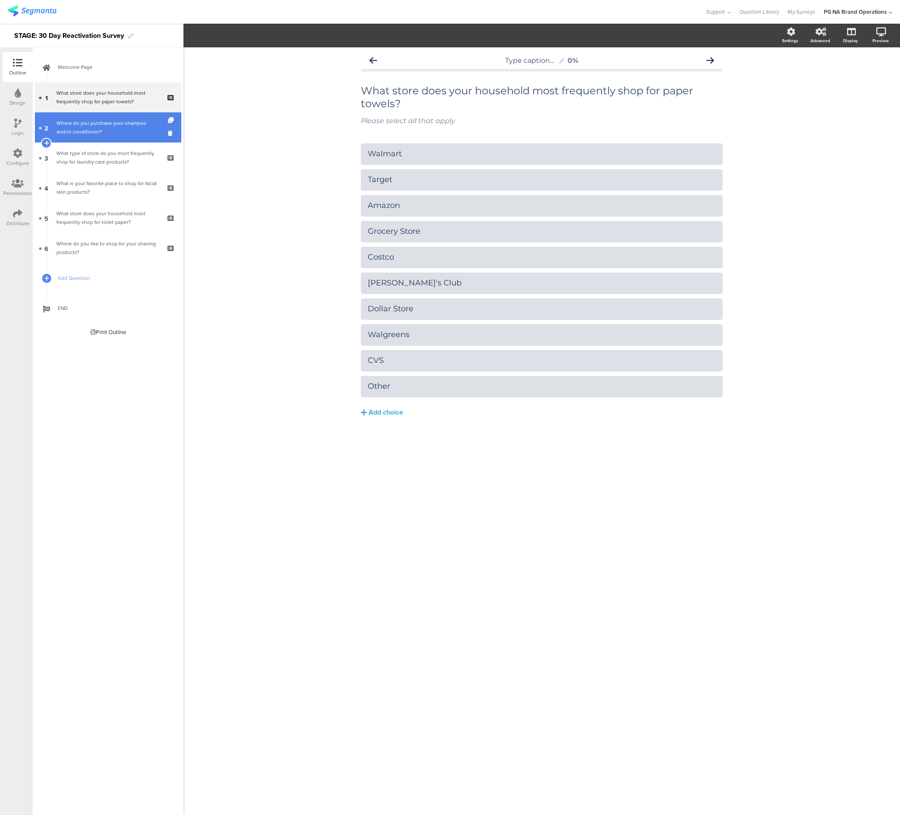
drag, startPoint x: 97, startPoint y: 122, endPoint x: 97, endPoint y: 133, distance: 10.8
click at [97, 122] on div "Where do you purchase your shampoo and/or conditioner?" at bounding box center [107, 127] width 103 height 17
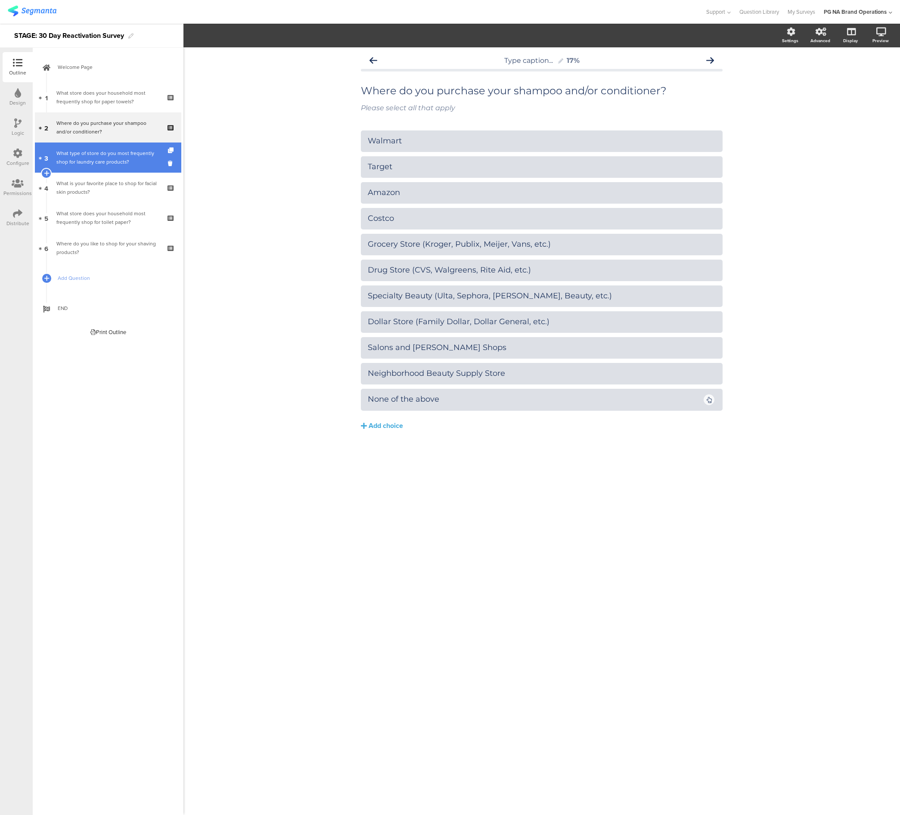
click at [99, 161] on div "What type of store do you most frequently shop for laundry care products?" at bounding box center [107, 157] width 103 height 17
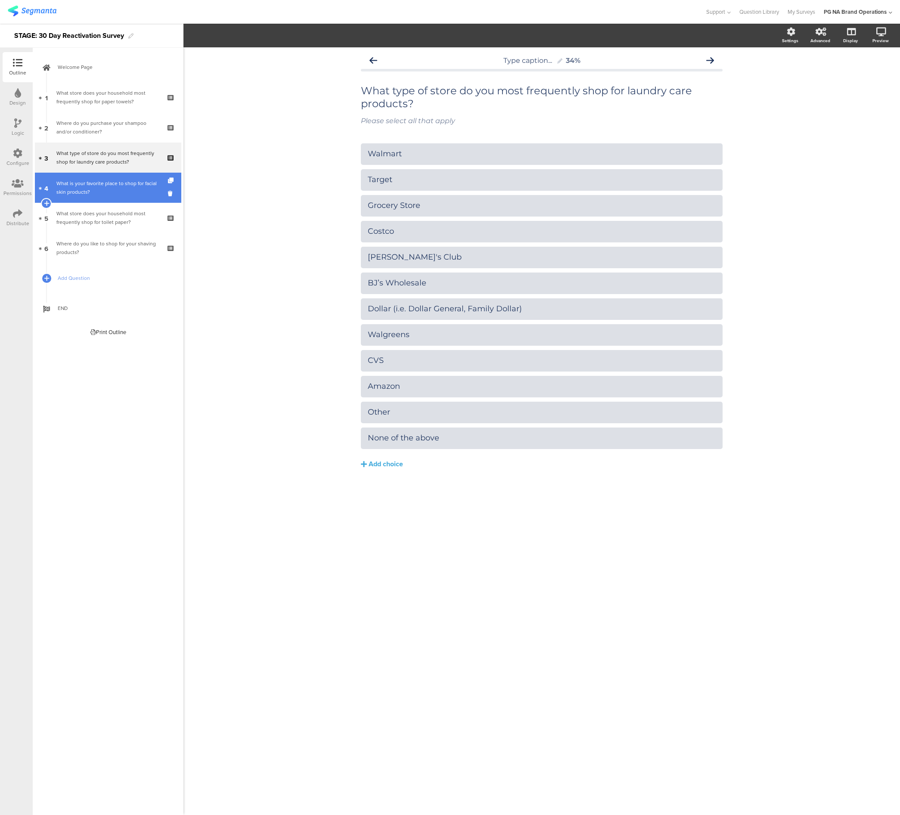
click at [101, 191] on div "What is your favorite place to shop for facial skin products?" at bounding box center [107, 187] width 103 height 17
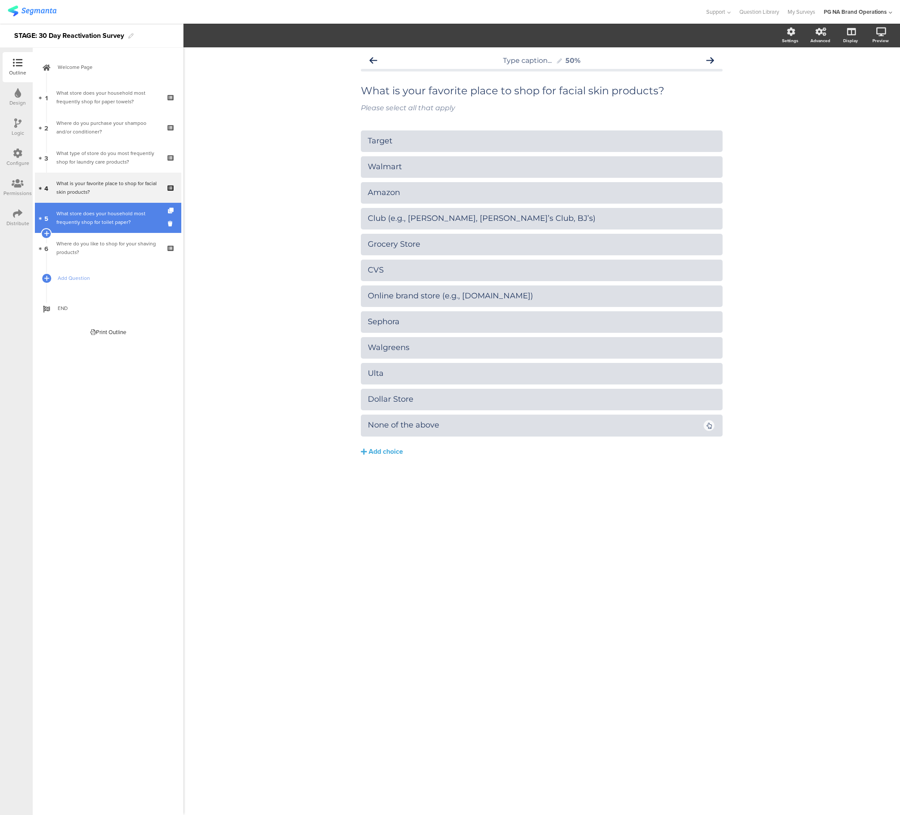
click at [101, 208] on link "5 What store does your household most frequently shop for toilet paper?" at bounding box center [108, 218] width 146 height 30
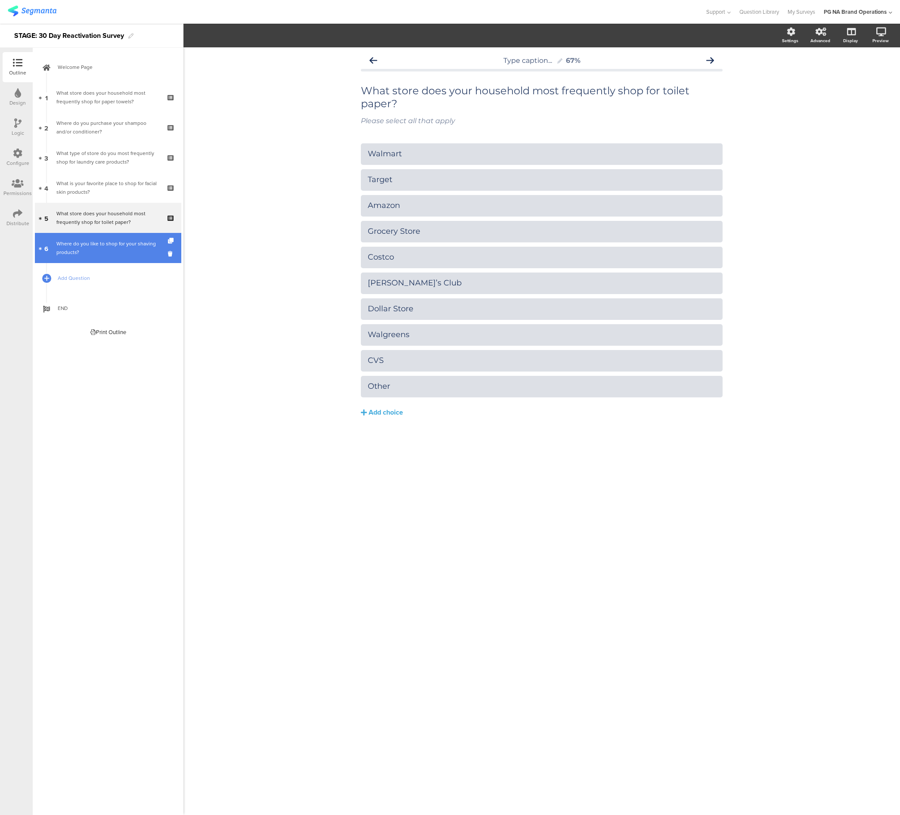
click at [102, 242] on div "Where do you like to shop for your shaving products?" at bounding box center [107, 247] width 103 height 17
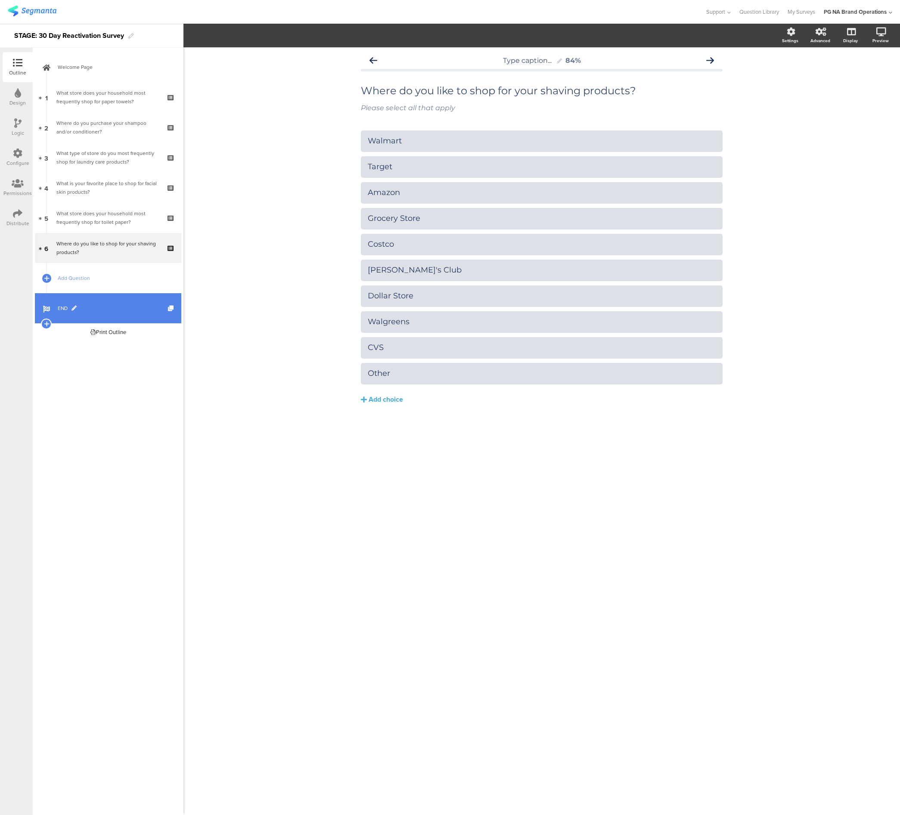
click at [104, 306] on span "END" at bounding box center [113, 308] width 110 height 9
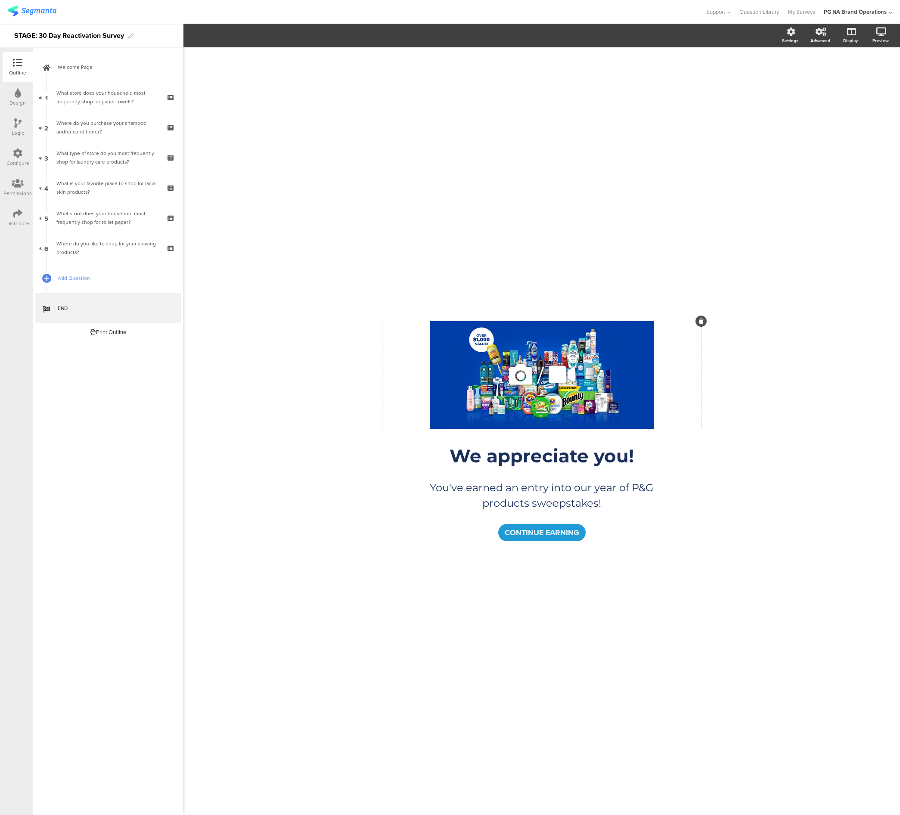
click at [524, 384] on icon at bounding box center [520, 374] width 29 height 29
click at [215, 115] on span "Upload" at bounding box center [210, 114] width 22 height 10
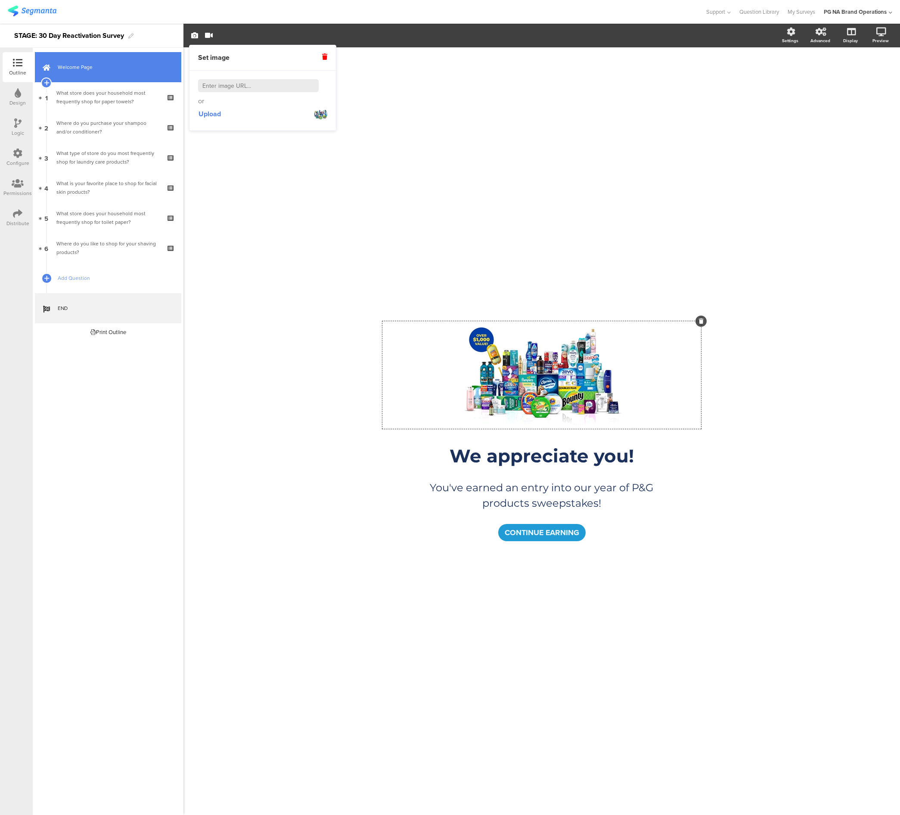
click at [81, 68] on span "Welcome Page" at bounding box center [113, 67] width 110 height 9
